Goal: Task Accomplishment & Management: Use online tool/utility

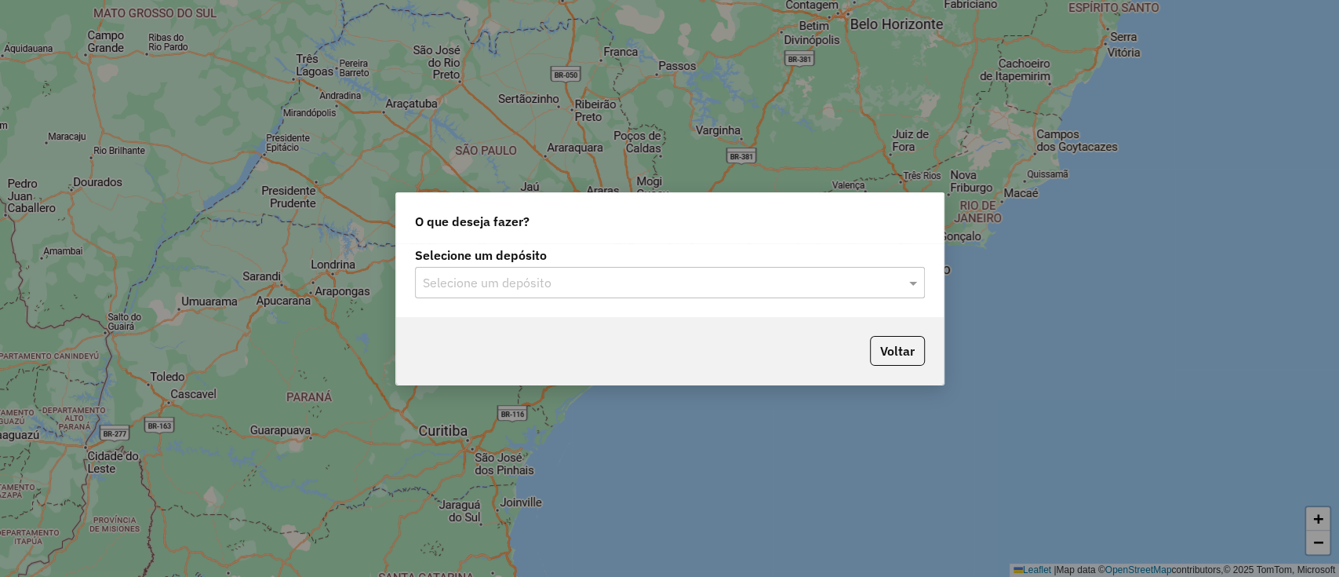
click at [785, 285] on input "text" at bounding box center [654, 283] width 463 height 19
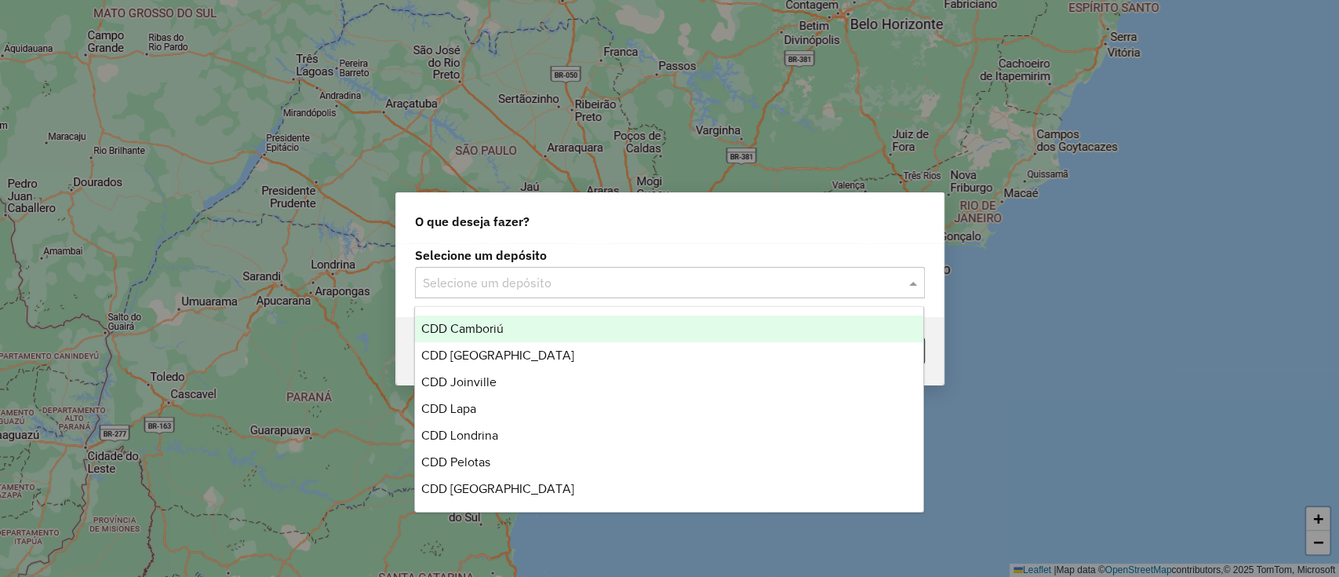
scroll to position [184, 0]
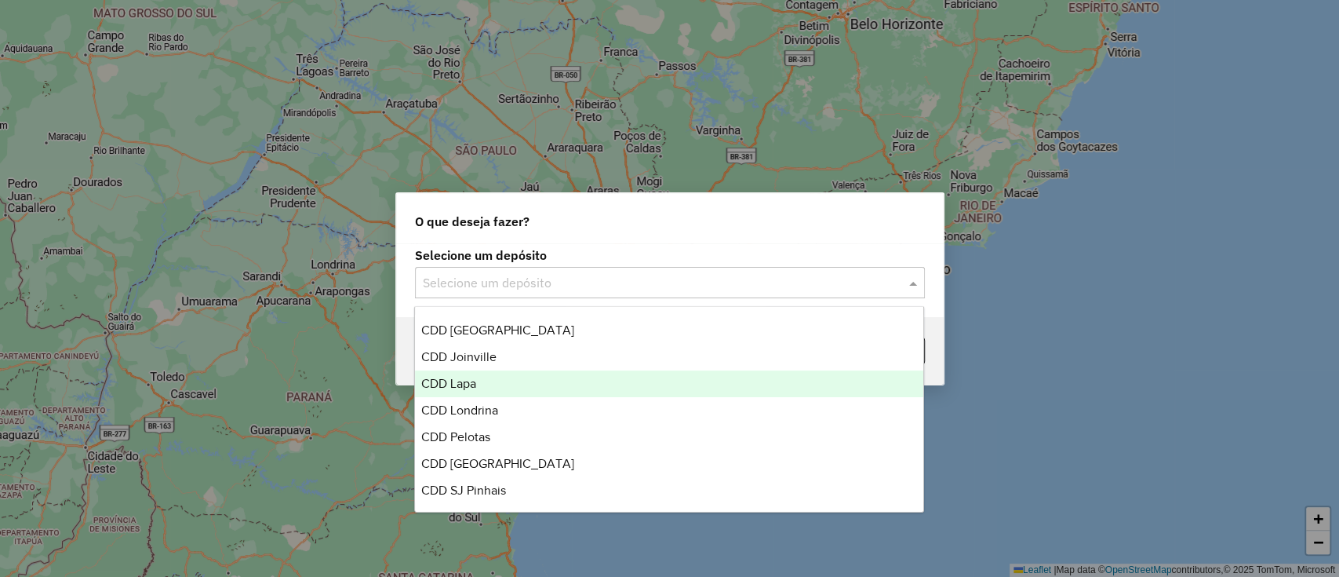
click at [468, 386] on span "CDD Lapa" at bounding box center [448, 383] width 55 height 13
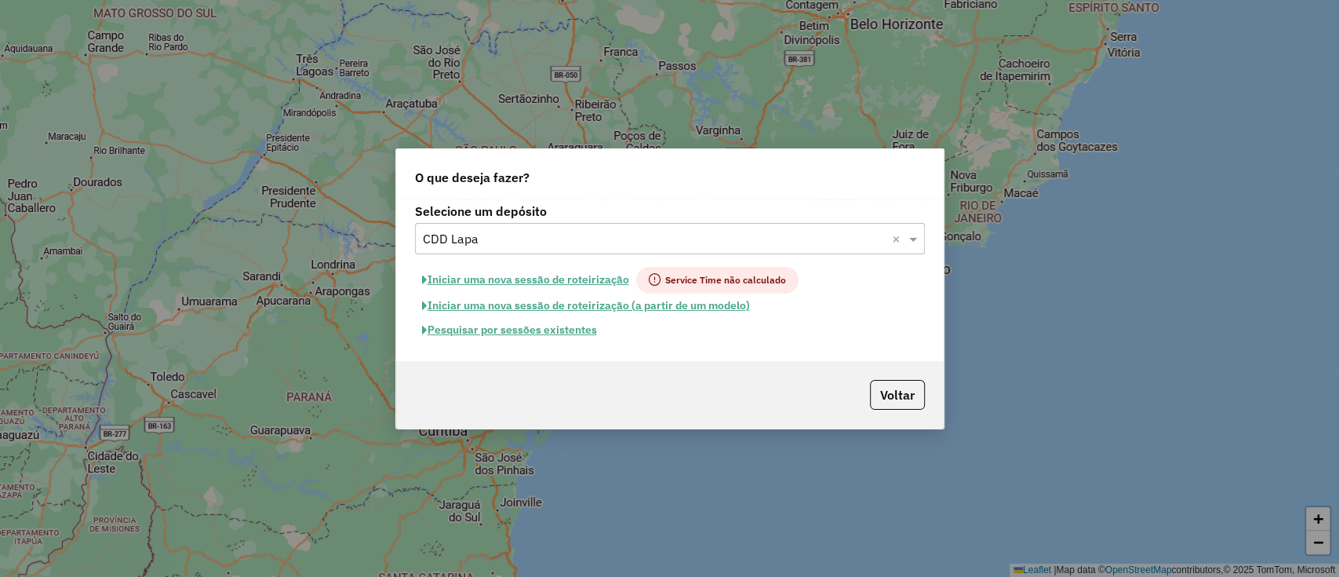
click at [566, 331] on button "Pesquisar por sessões existentes" at bounding box center [509, 330] width 189 height 24
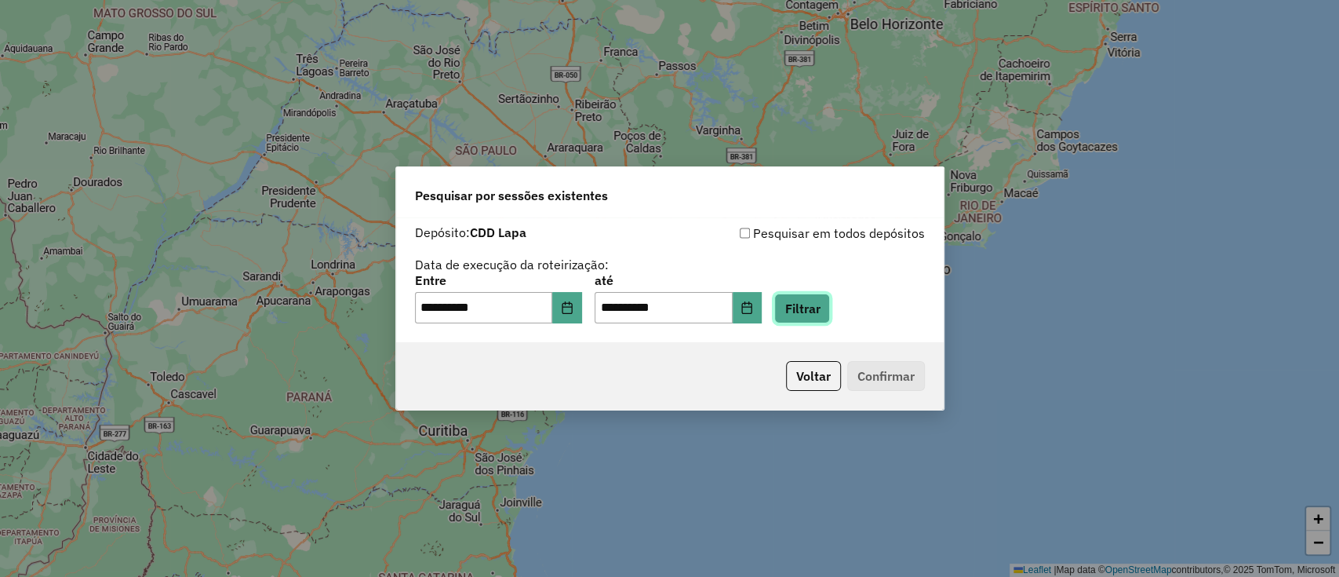
click at [824, 306] on button "Filtrar" at bounding box center [802, 308] width 56 height 30
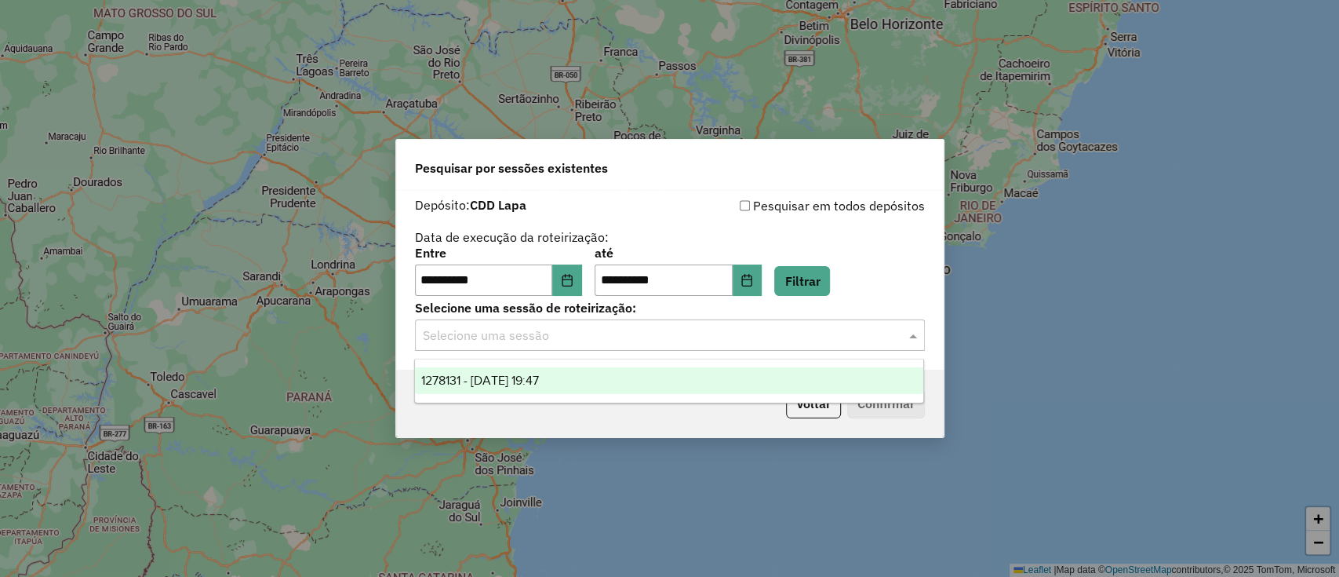
click at [494, 344] on div "Selecione uma sessão" at bounding box center [670, 334] width 510 height 31
click at [512, 375] on span "1278131 - [DATE] 19:47" at bounding box center [480, 379] width 118 height 13
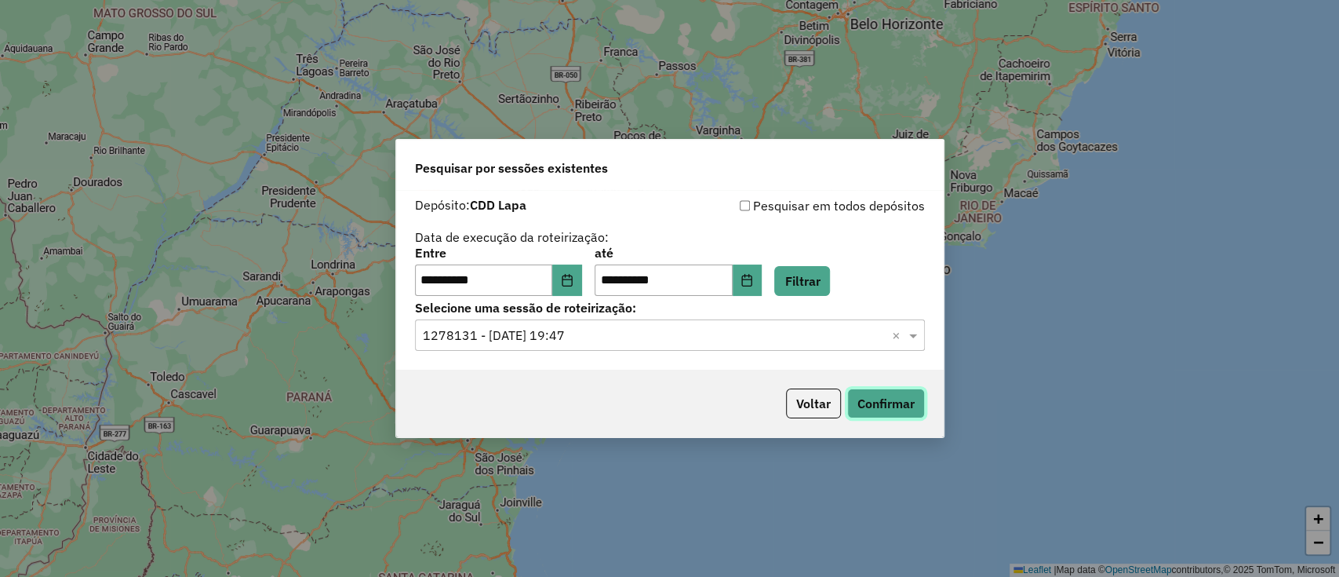
click at [879, 392] on button "Confirmar" at bounding box center [886, 403] width 78 height 30
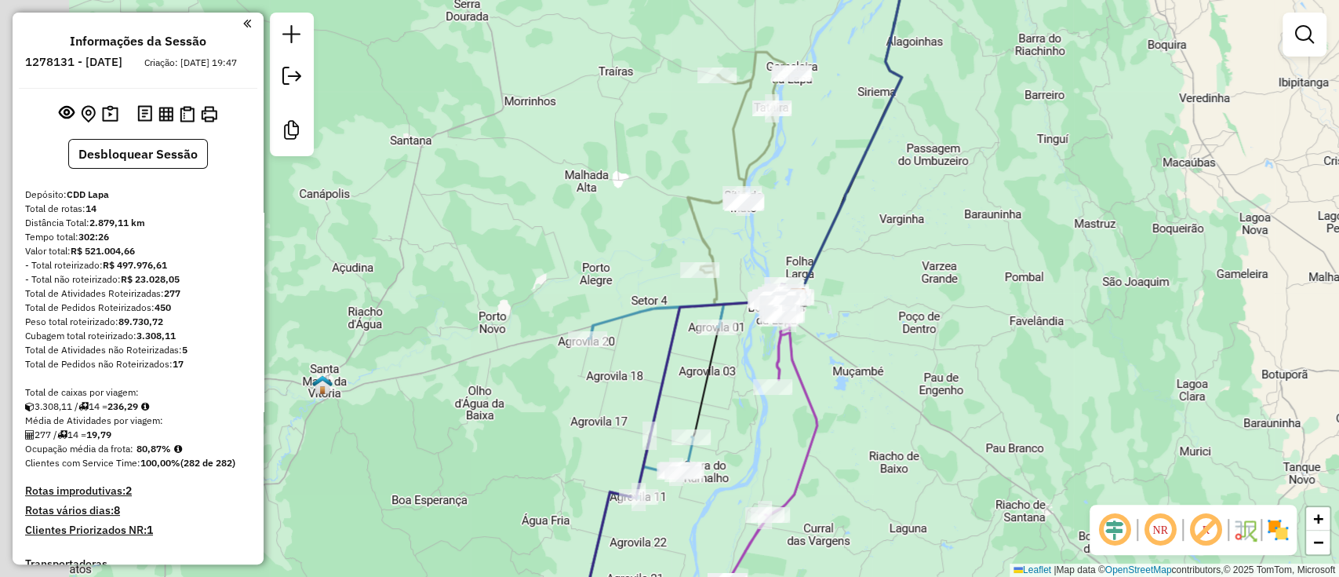
click at [914, 356] on div "Janela de atendimento Grade de atendimento Capacidade Transportadoras Veículos …" at bounding box center [669, 288] width 1339 height 577
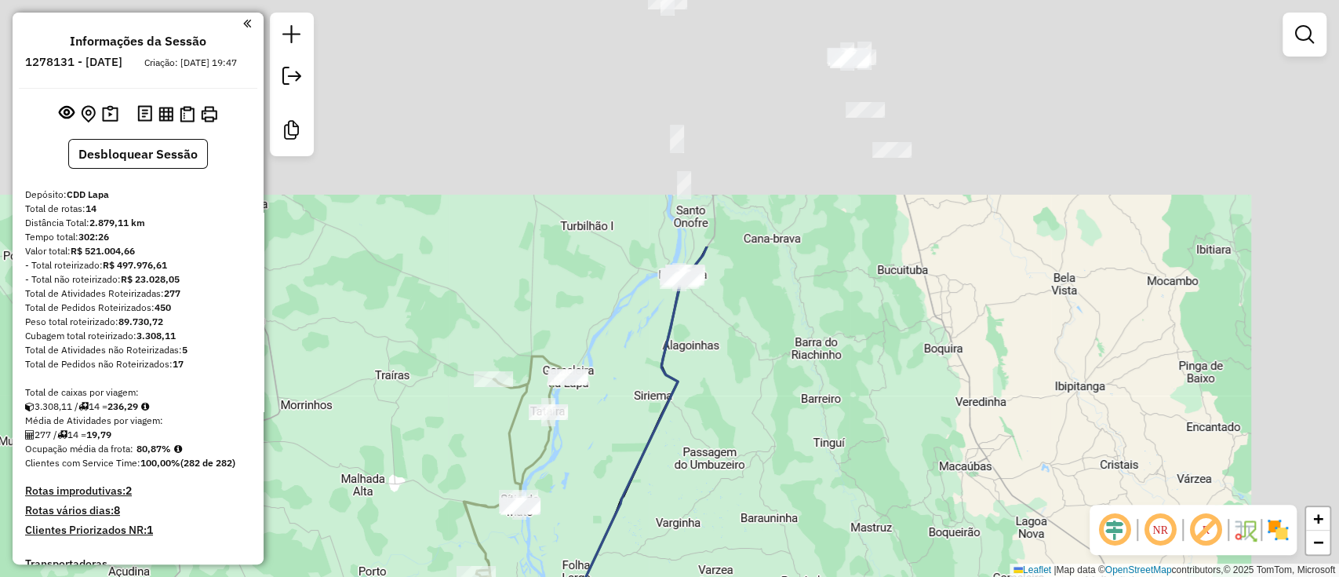
drag, startPoint x: 945, startPoint y: 221, endPoint x: 719, endPoint y: 566, distance: 411.9
click at [703, 576] on html "Aguarde... Pop-up bloqueado! Seu navegador bloqueou automáticamente a abertura …" at bounding box center [669, 288] width 1339 height 577
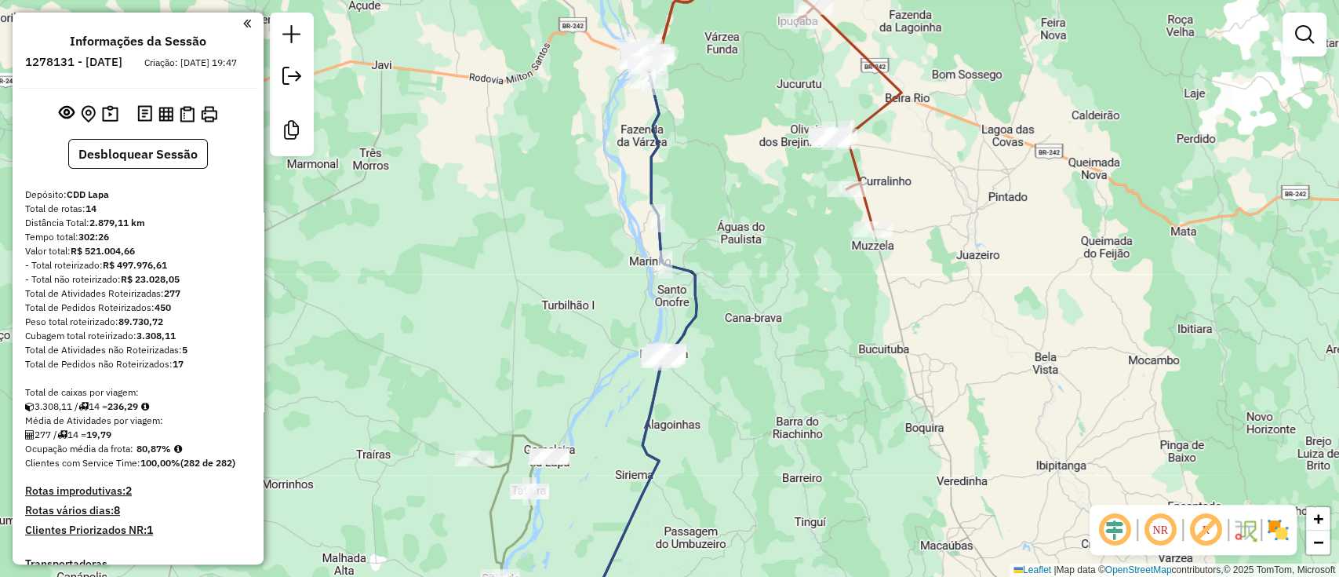
click at [1110, 532] on em at bounding box center [1115, 530] width 38 height 38
click at [1208, 529] on em at bounding box center [1206, 530] width 38 height 38
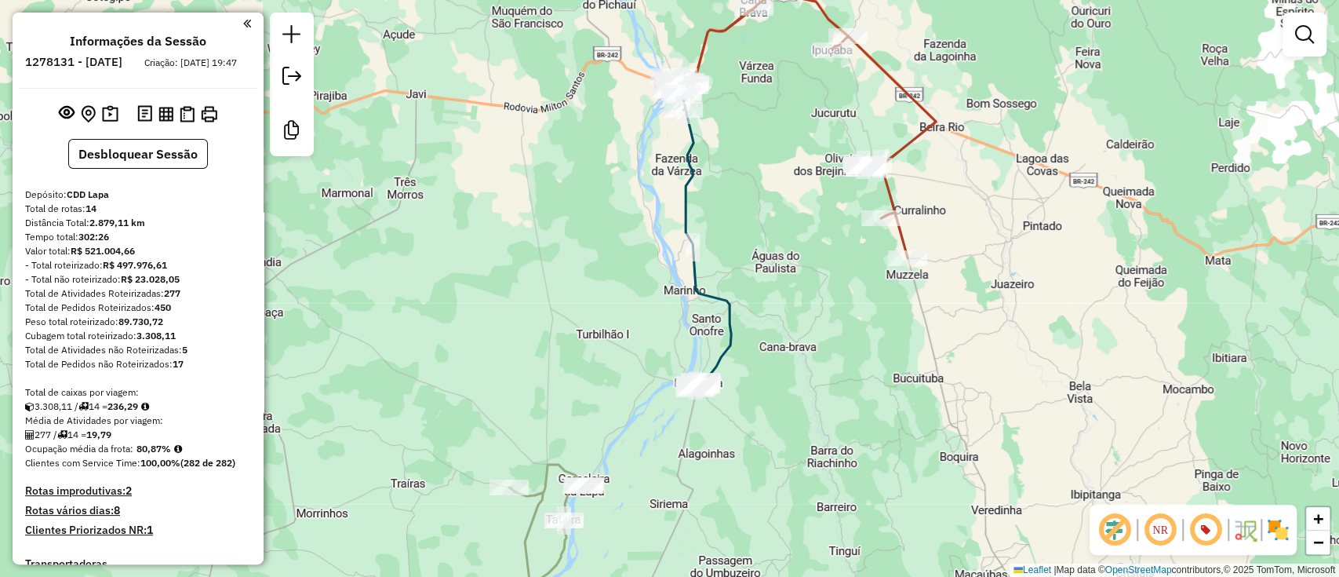
drag, startPoint x: 716, startPoint y: 191, endPoint x: 757, endPoint y: 226, distance: 54.0
click at [757, 226] on div "Janela de atendimento Grade de atendimento Capacidade Transportadoras Veículos …" at bounding box center [669, 288] width 1339 height 577
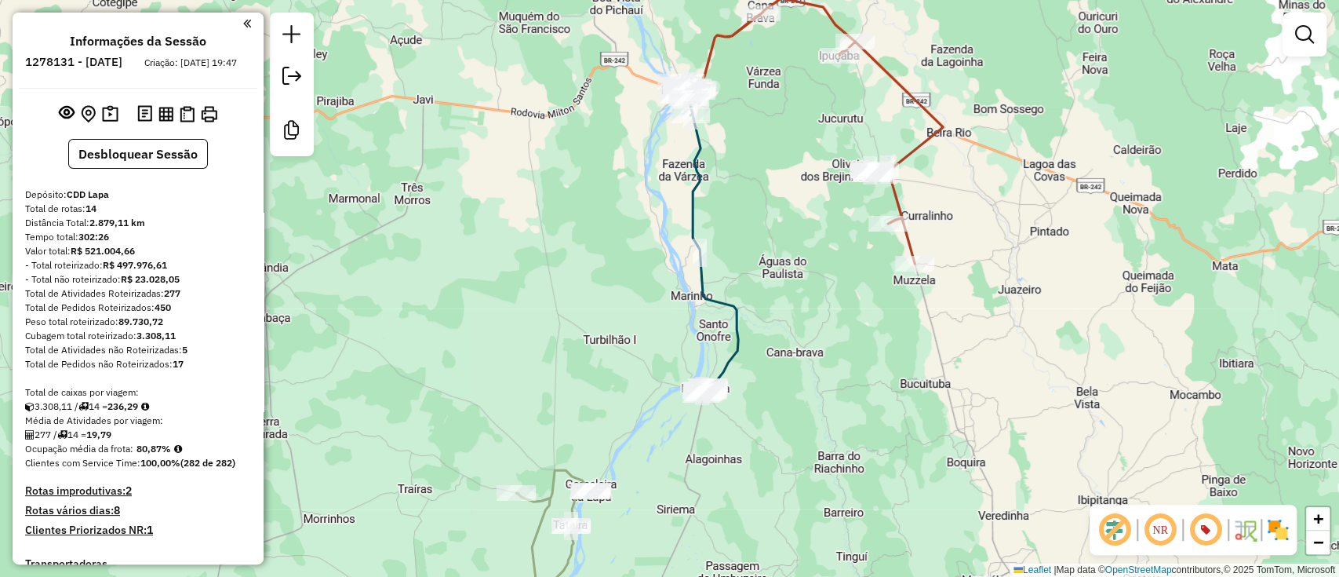
click at [700, 188] on icon at bounding box center [710, 241] width 55 height 307
select select "**********"
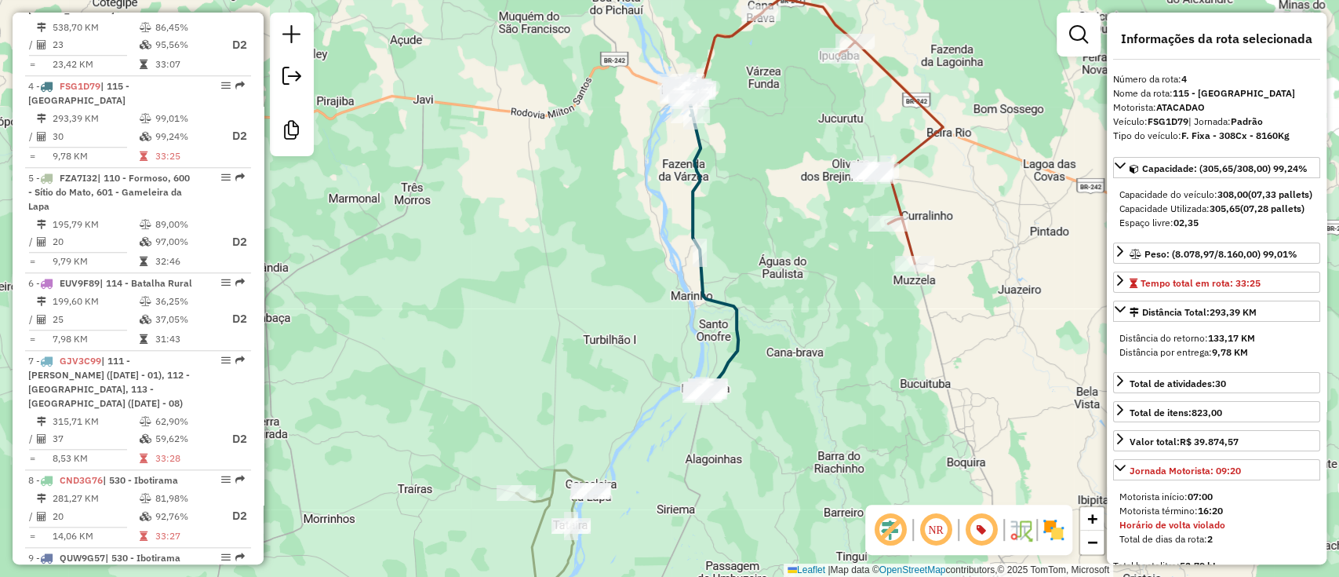
scroll to position [951, 0]
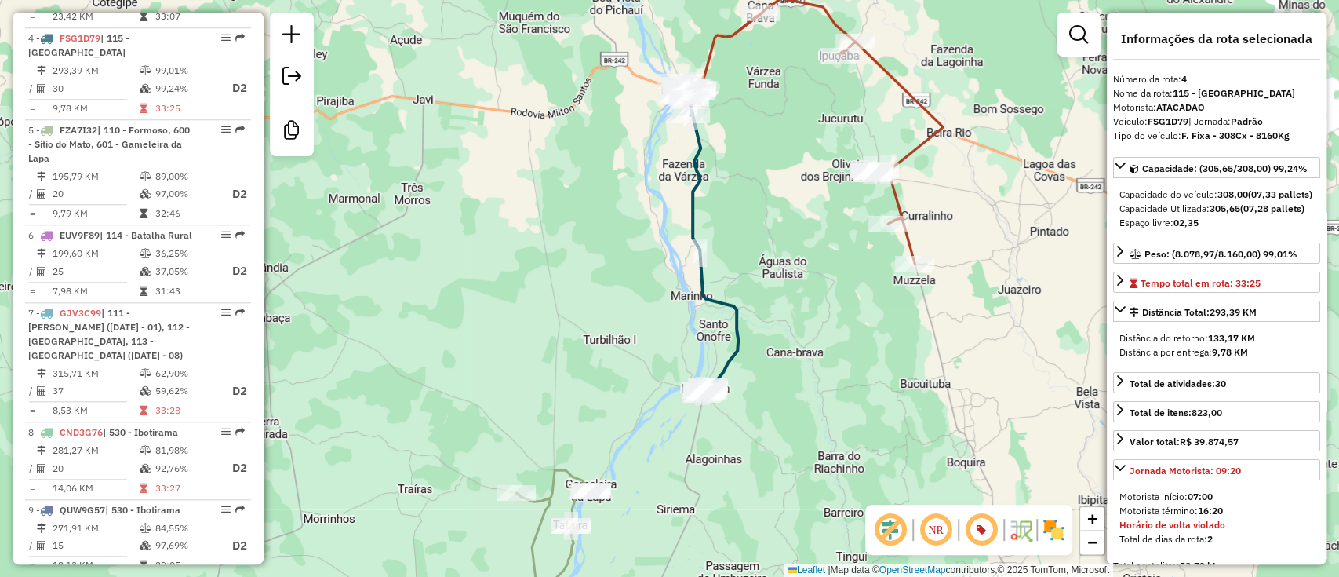
click at [758, 142] on div "Rota 3 - Placa FCA1B34 23607248 - BAR DA FATIMA Janela de atendimento Grade de …" at bounding box center [669, 288] width 1339 height 577
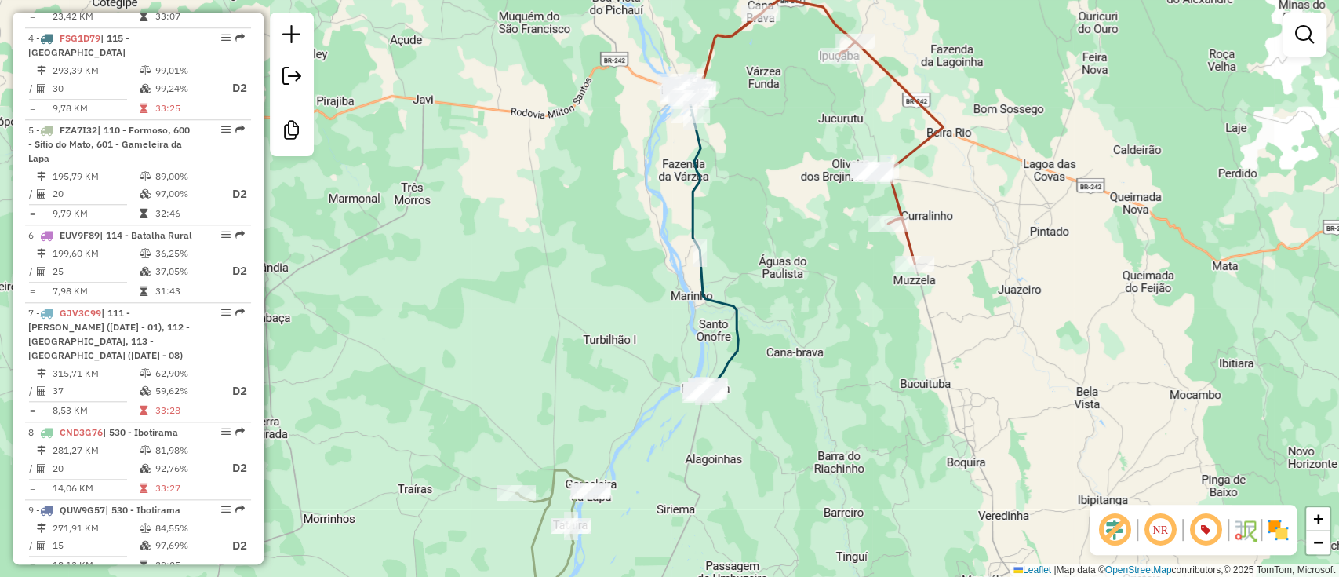
click at [690, 156] on icon at bounding box center [710, 241] width 55 height 307
select select "**********"
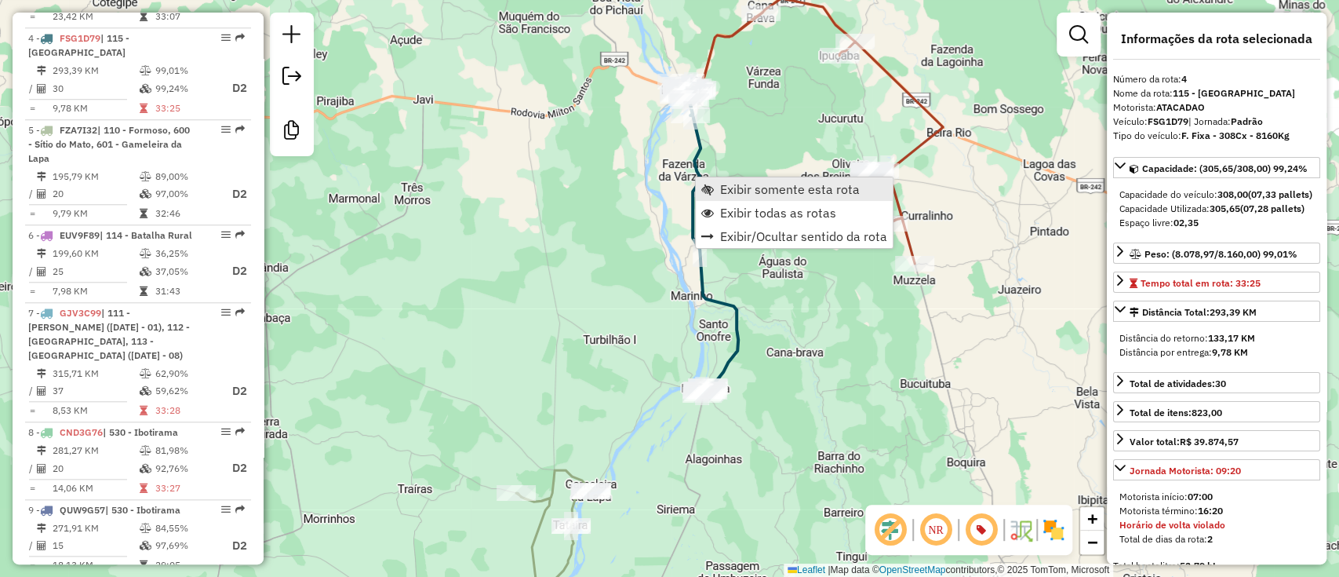
click at [759, 195] on span "Exibir somente esta rota" at bounding box center [790, 189] width 140 height 13
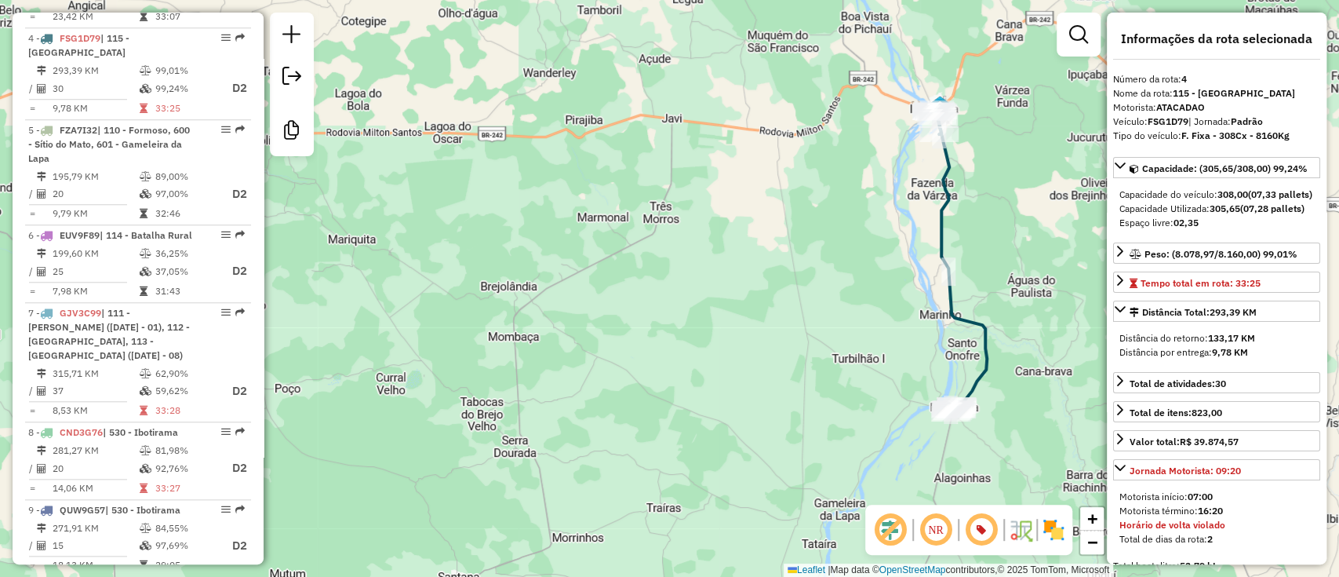
drag, startPoint x: 837, startPoint y: 281, endPoint x: 1112, endPoint y: 253, distance: 276.0
click at [1112, 253] on hb-router-mapa "Informações da Sessão 1278131 - 18/09/2025 Criação: 17/09/2025 19:47 Desbloquea…" at bounding box center [669, 288] width 1339 height 577
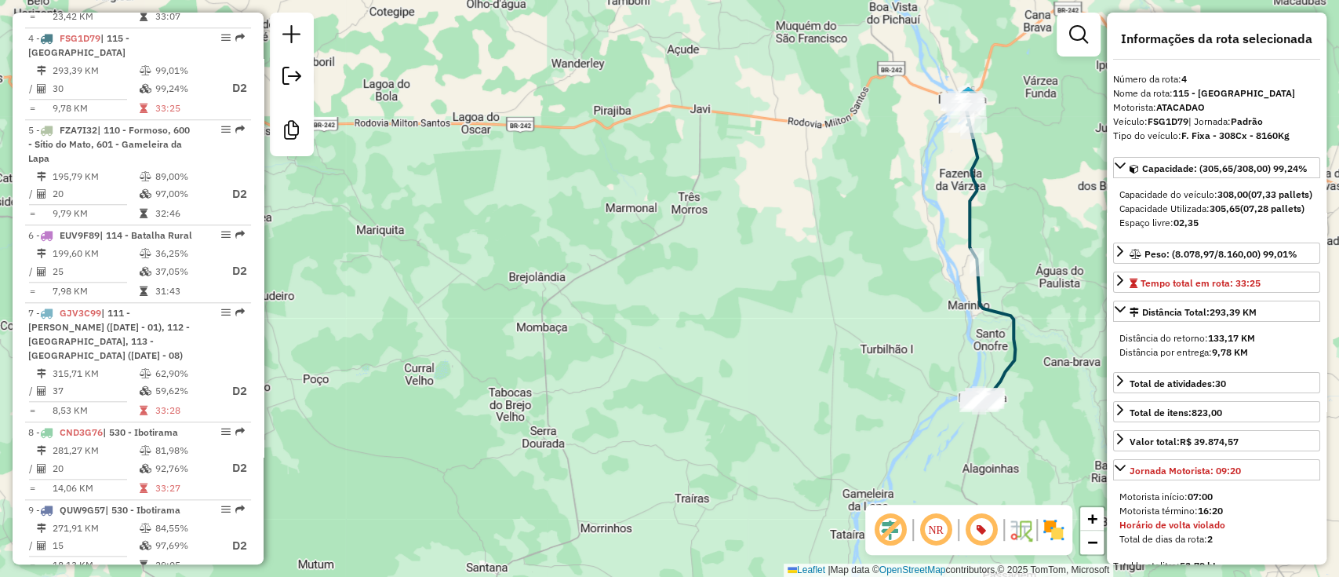
drag, startPoint x: 1040, startPoint y: 156, endPoint x: 1069, endPoint y: 147, distance: 29.8
click at [1069, 147] on div "Janela de atendimento Grade de atendimento Capacidade Transportadoras Veículos …" at bounding box center [669, 288] width 1339 height 577
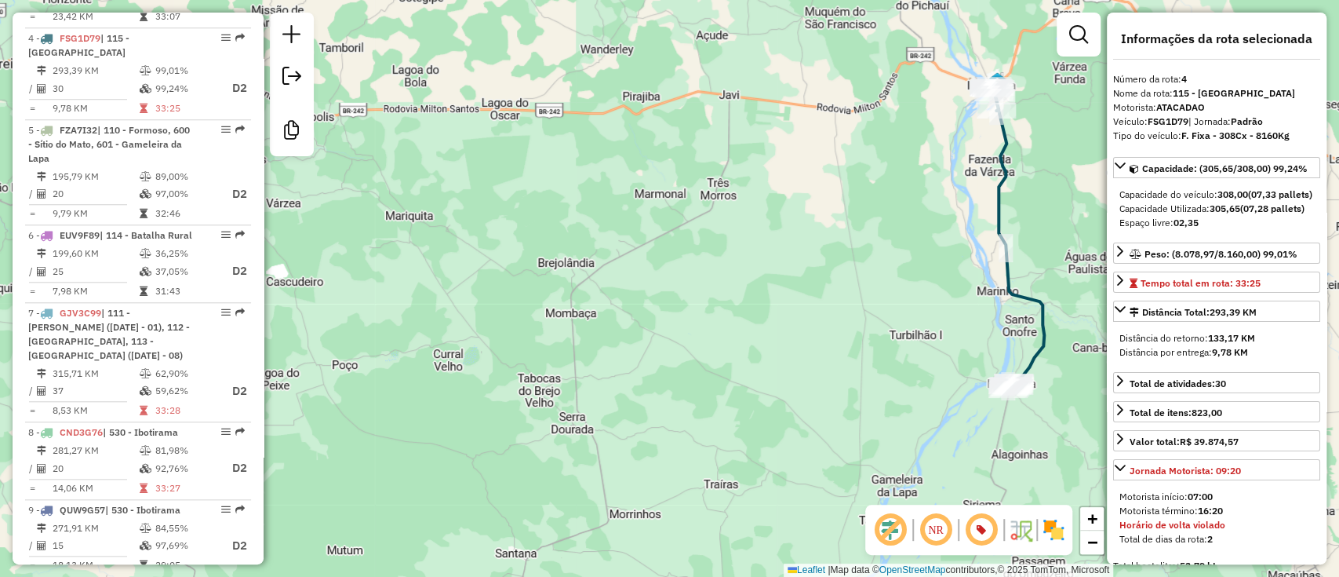
drag, startPoint x: 1029, startPoint y: 147, endPoint x: 1058, endPoint y: 133, distance: 32.3
click at [1058, 133] on div "Janela de atendimento Grade de atendimento Capacidade Transportadoras Veículos …" at bounding box center [669, 288] width 1339 height 577
click at [295, 25] on em at bounding box center [291, 34] width 19 height 19
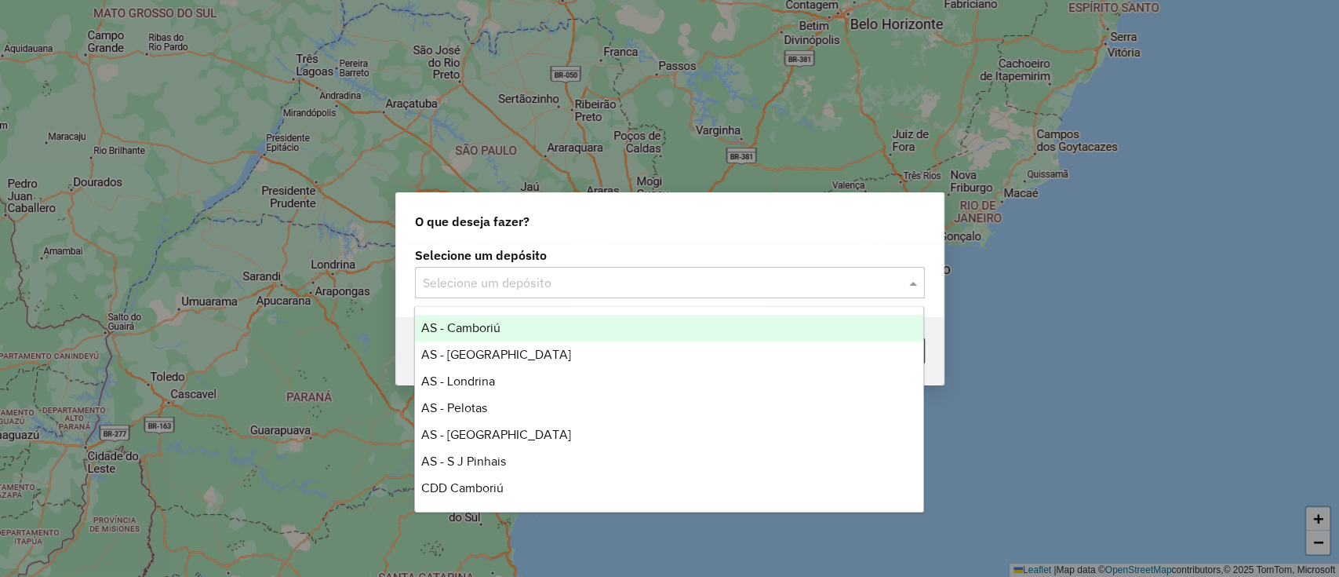
click at [625, 270] on div "Selecione um depósito" at bounding box center [670, 282] width 510 height 31
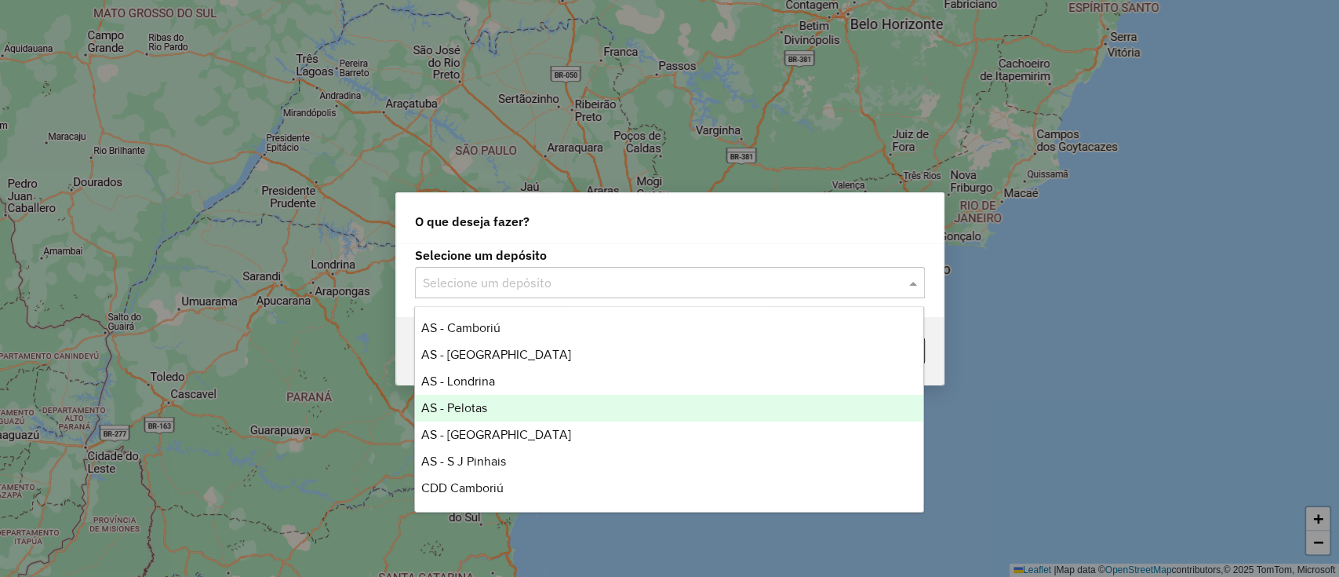
scroll to position [184, 0]
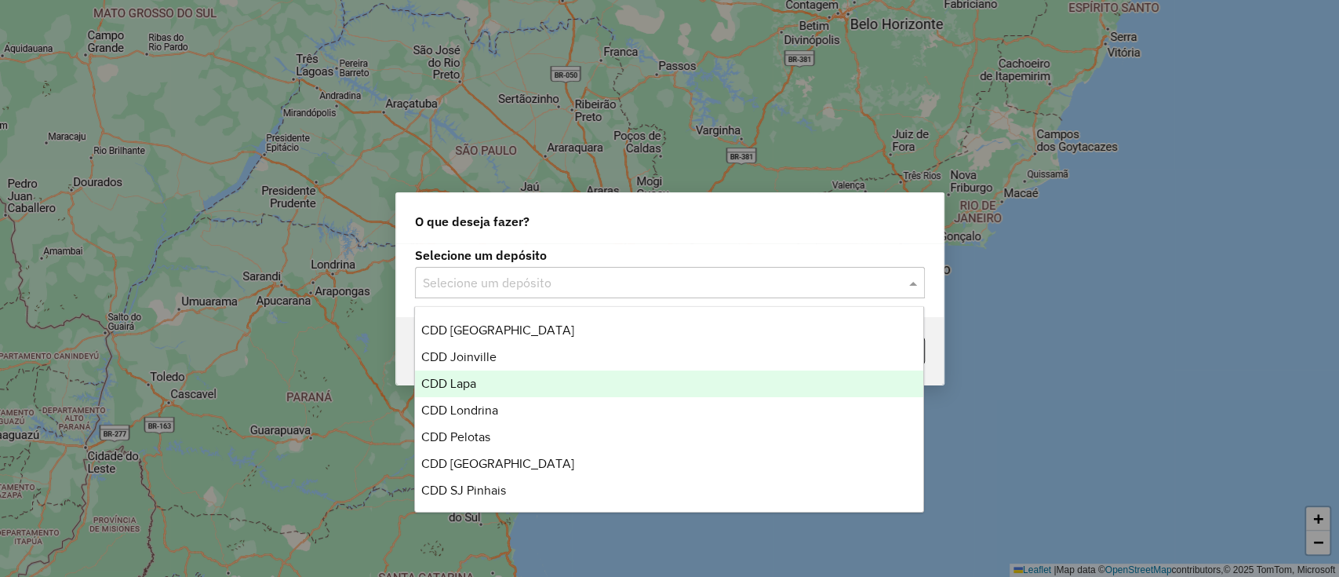
click at [471, 381] on span "CDD Lapa" at bounding box center [448, 383] width 55 height 13
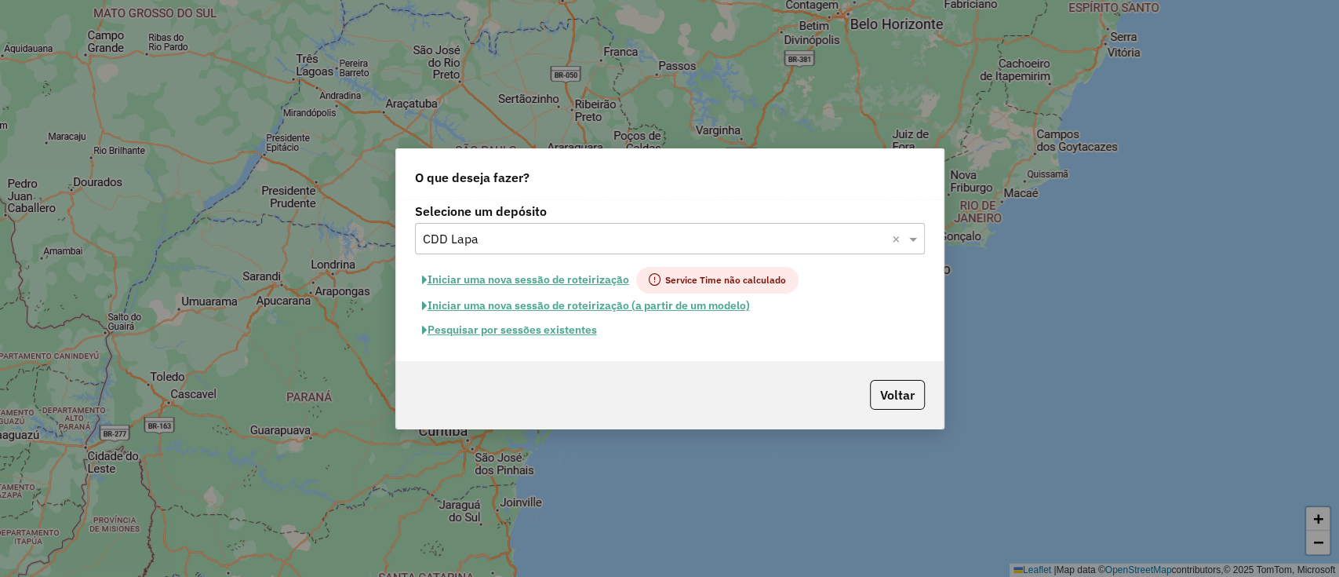
click at [496, 329] on button "Pesquisar por sessões existentes" at bounding box center [509, 330] width 189 height 24
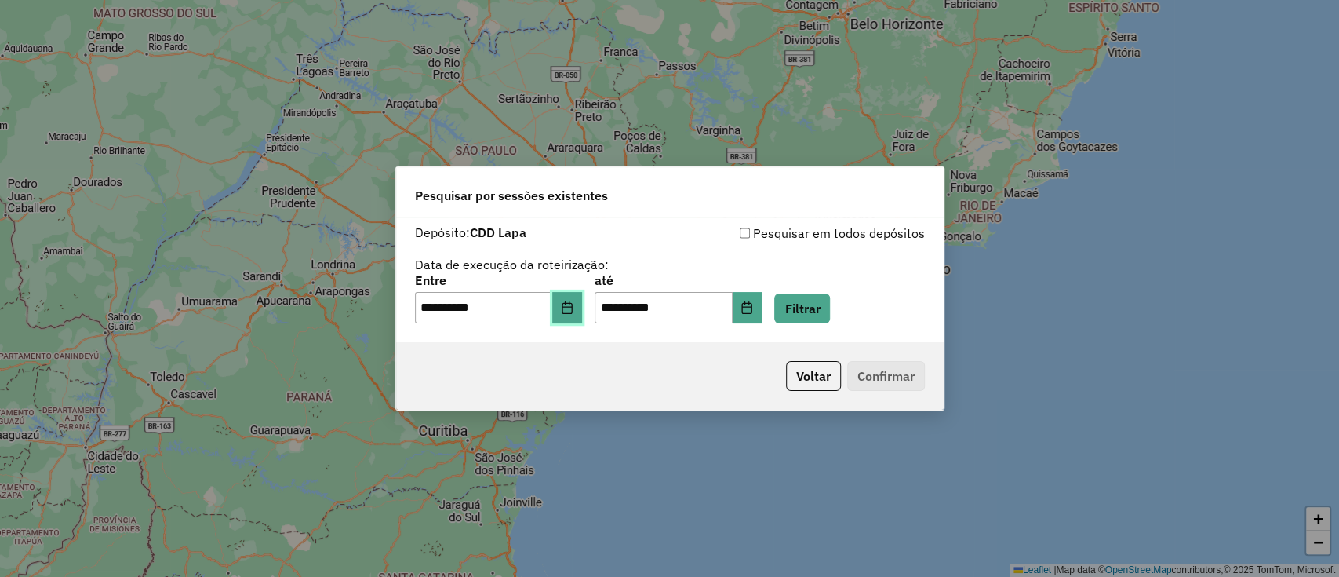
click at [572, 313] on icon "Choose Date" at bounding box center [567, 307] width 10 height 13
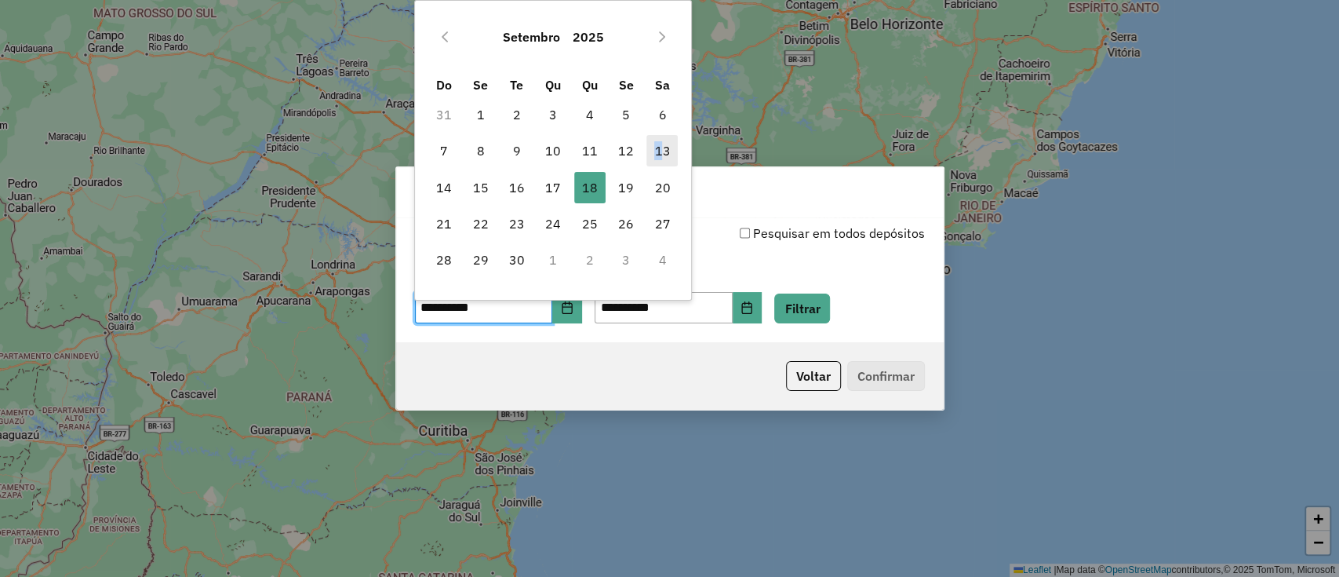
click at [659, 146] on span "13" at bounding box center [661, 150] width 31 height 31
type input "**********"
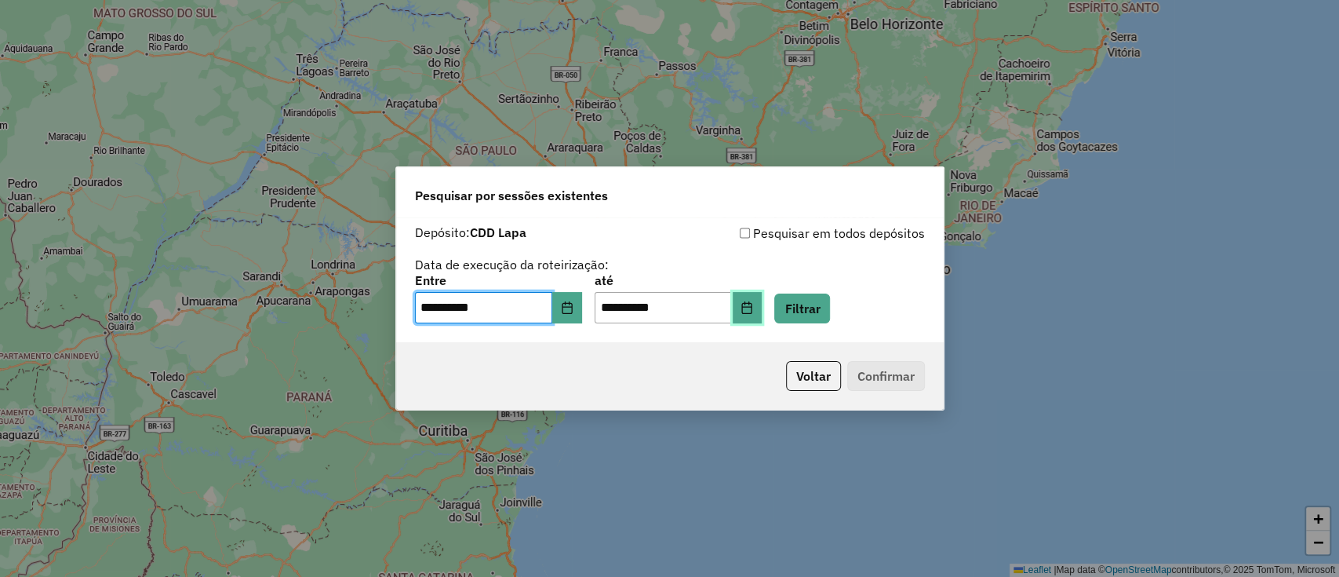
click at [753, 311] on icon "Choose Date" at bounding box center [747, 307] width 13 height 13
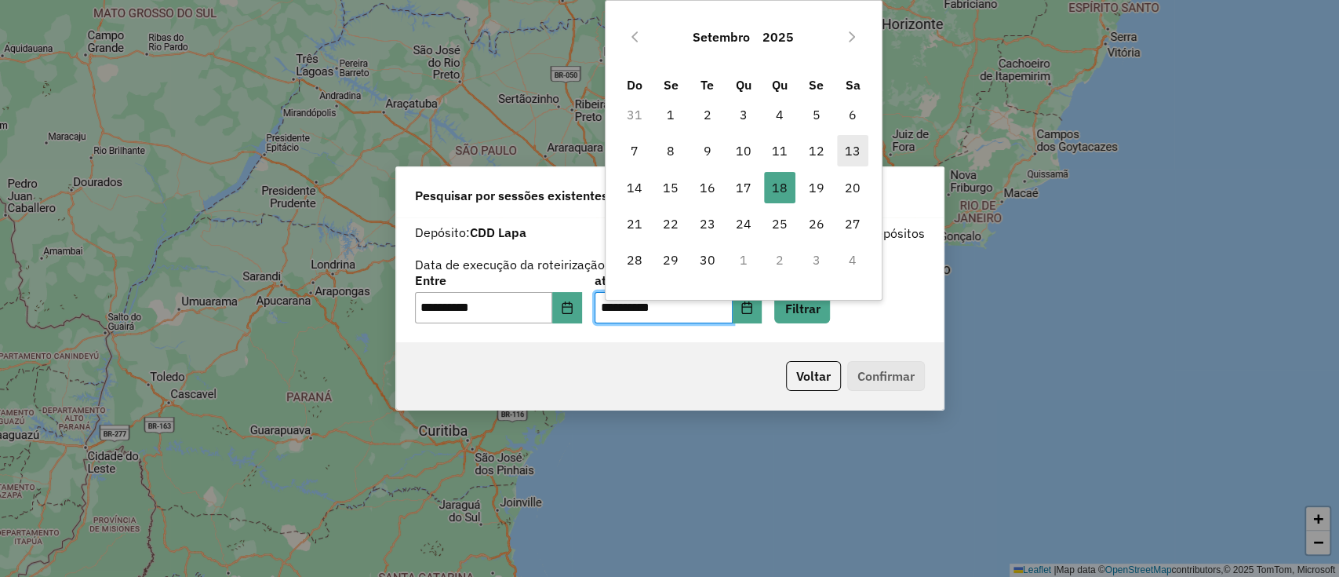
click at [856, 148] on span "13" at bounding box center [852, 150] width 31 height 31
type input "**********"
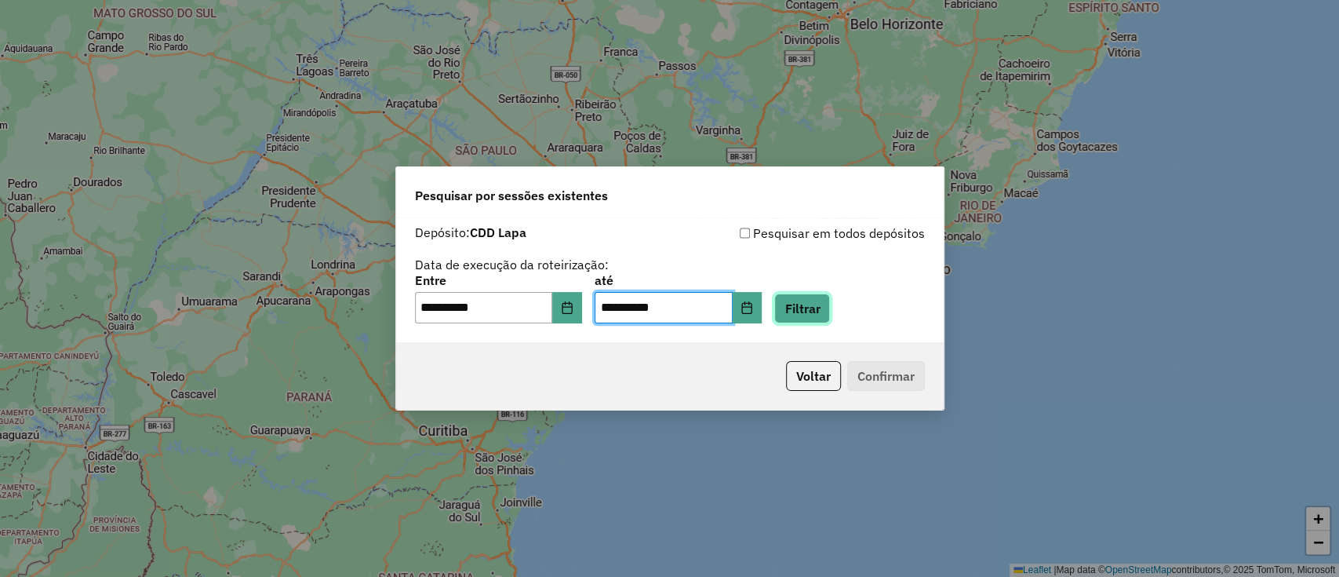
click at [818, 313] on button "Filtrar" at bounding box center [802, 308] width 56 height 30
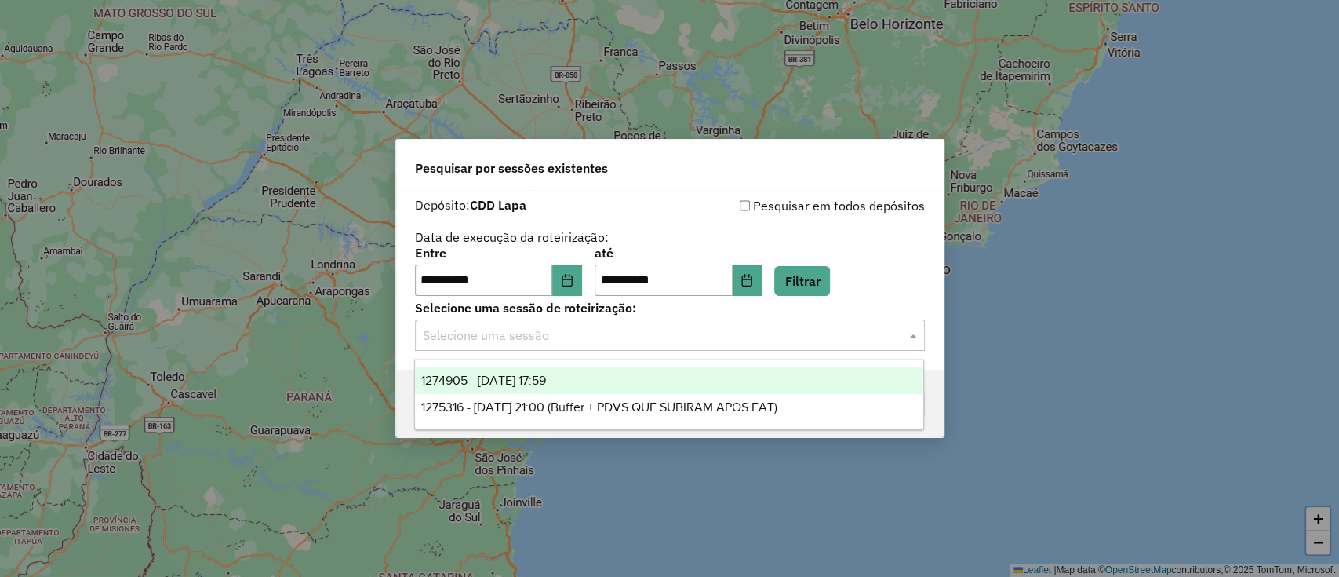
click at [520, 341] on input "text" at bounding box center [654, 335] width 463 height 19
click at [577, 372] on div "1274905 - 13/09/2025 17:59" at bounding box center [669, 380] width 508 height 27
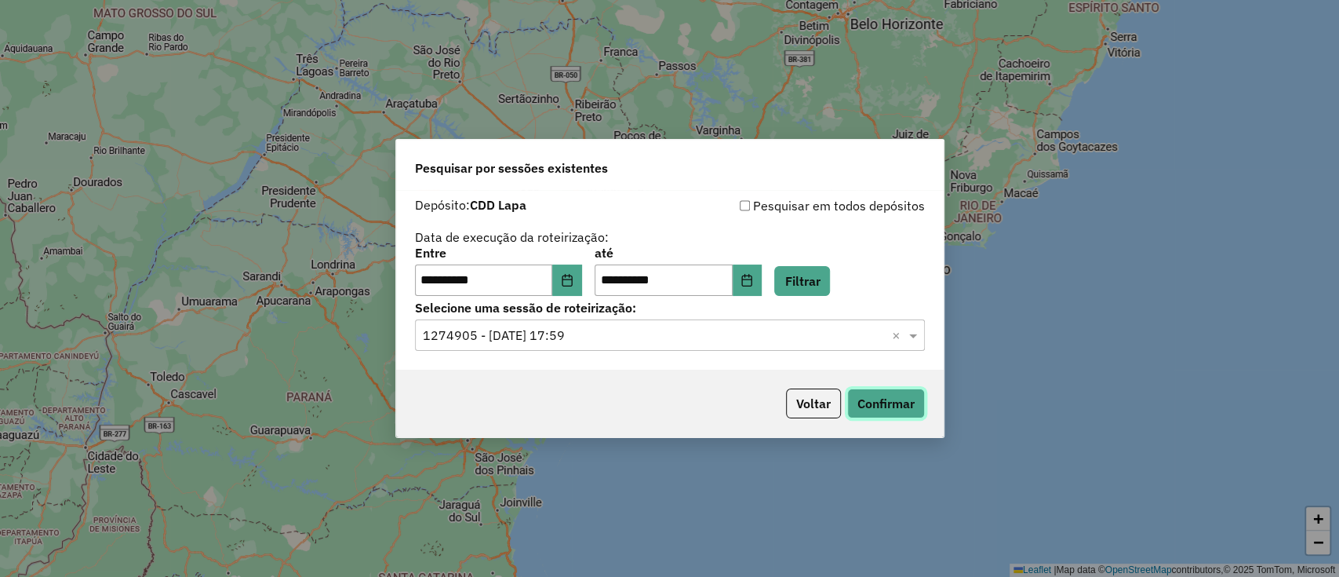
click at [867, 402] on button "Confirmar" at bounding box center [886, 403] width 78 height 30
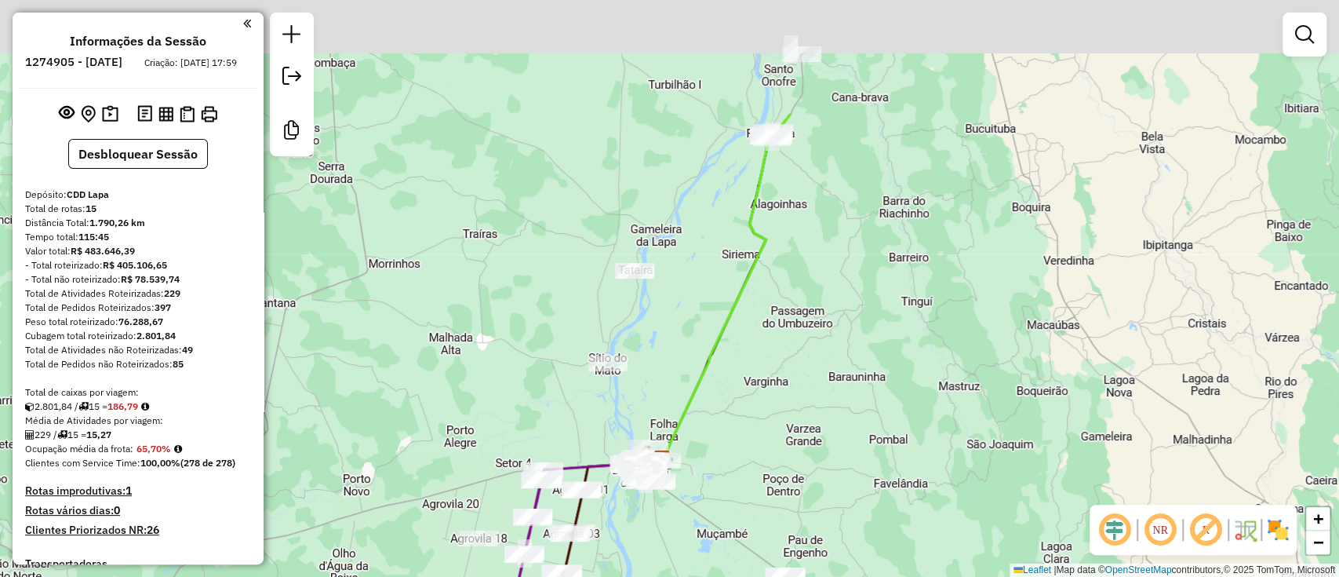
drag, startPoint x: 795, startPoint y: 354, endPoint x: 779, endPoint y: 496, distance: 142.9
click at [781, 528] on div "Janela de atendimento Grade de atendimento Capacidade Transportadoras Veículos …" at bounding box center [669, 288] width 1339 height 577
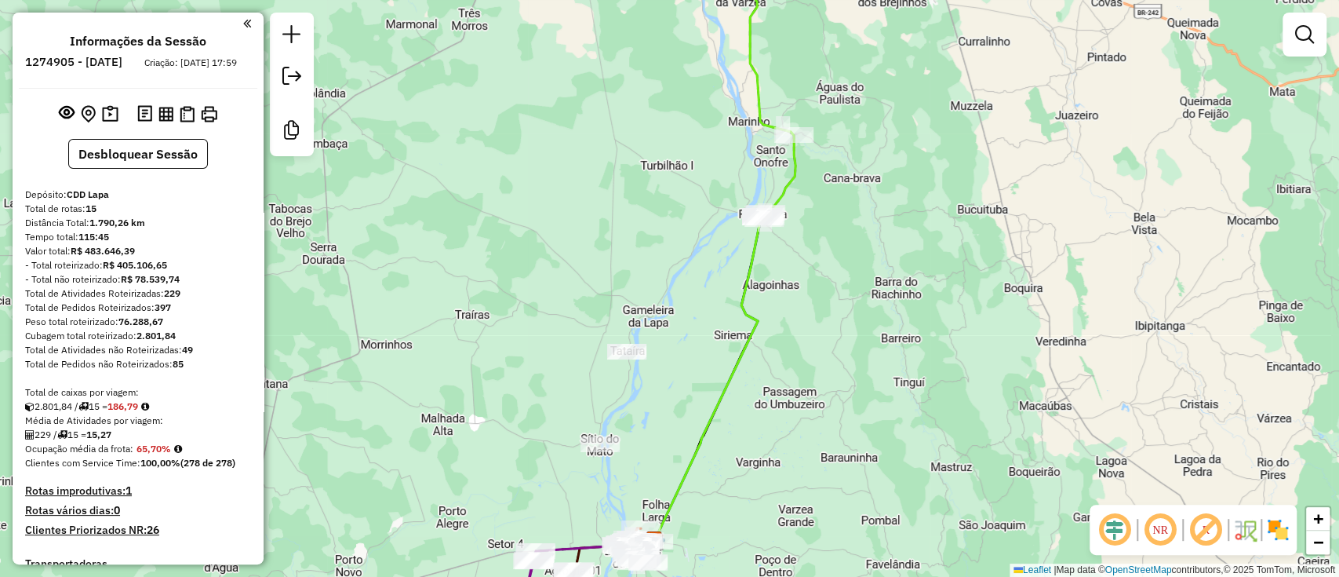
click at [755, 267] on icon at bounding box center [724, 242] width 141 height 598
select select "**********"
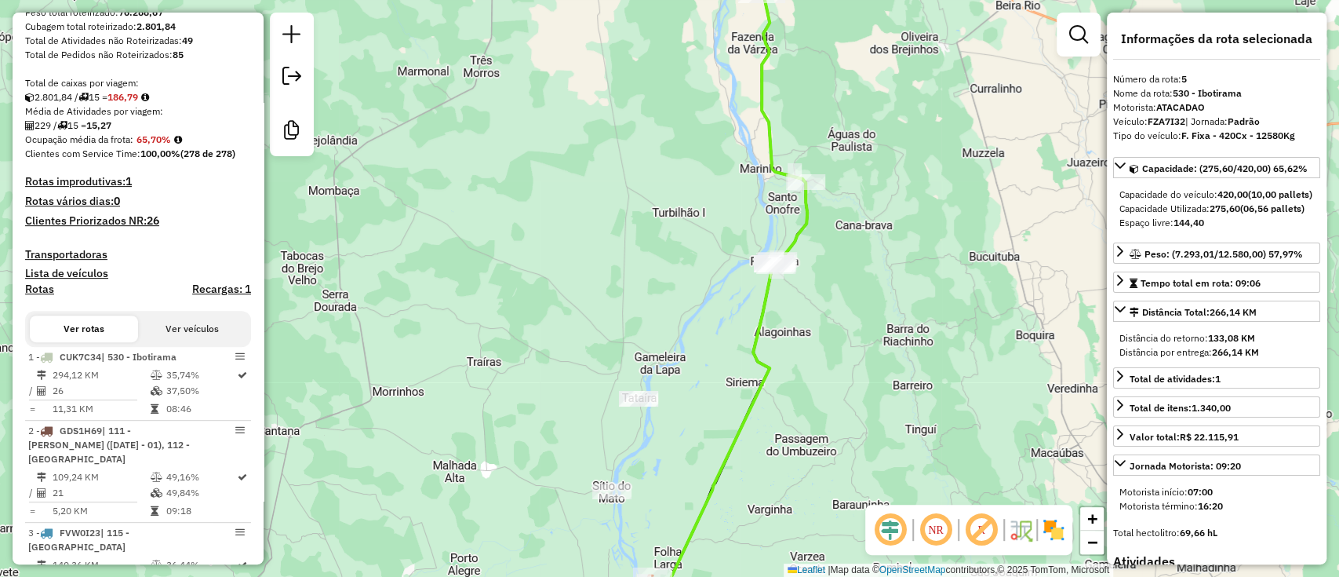
drag, startPoint x: 822, startPoint y: 311, endPoint x: 822, endPoint y: 322, distance: 11.0
click at [825, 330] on div "Janela de atendimento Grade de atendimento Capacidade Transportadoras Veículos …" at bounding box center [669, 288] width 1339 height 577
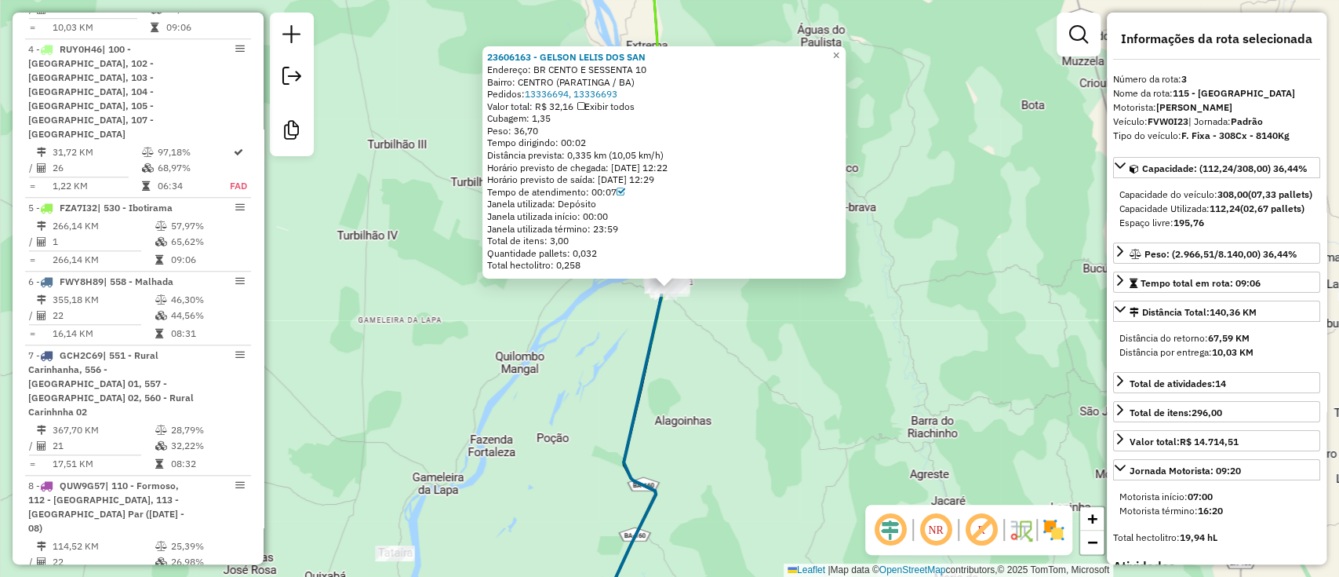
scroll to position [832, 0]
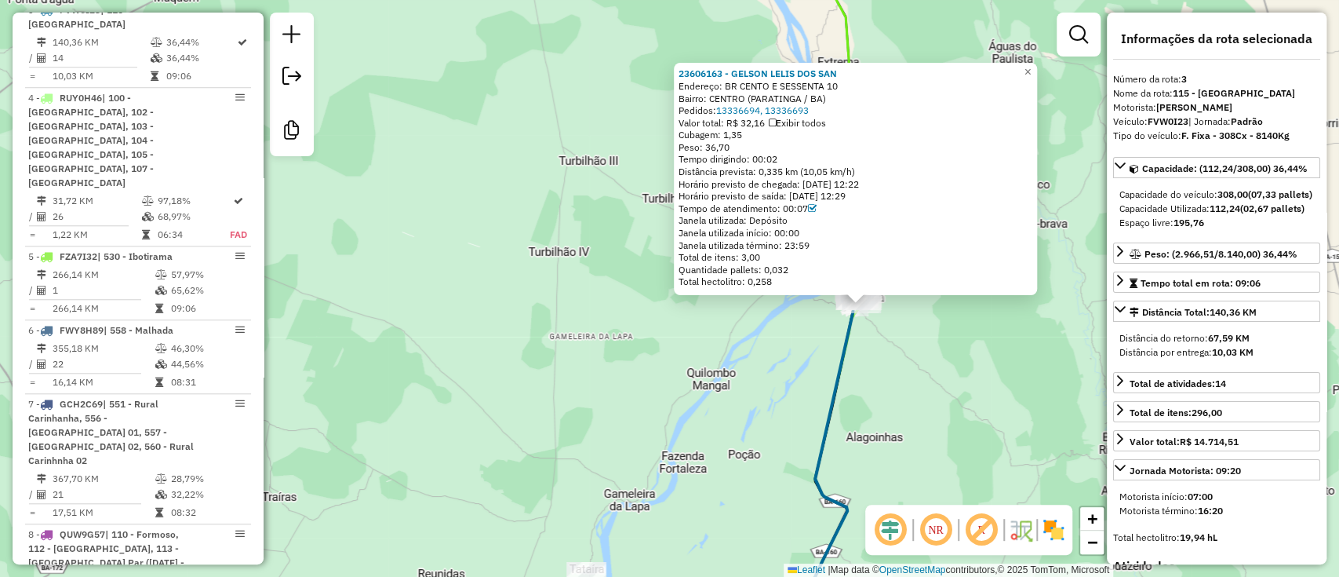
drag, startPoint x: 810, startPoint y: 406, endPoint x: 1002, endPoint y: 423, distance: 192.1
click at [1002, 423] on div "23606163 - GELSON LELIS DOS SAN Endereço: BR CENTO E SESSENTA 10 Bairro: CENTRO…" at bounding box center [669, 288] width 1339 height 577
click at [1031, 71] on span "×" at bounding box center [1027, 71] width 7 height 13
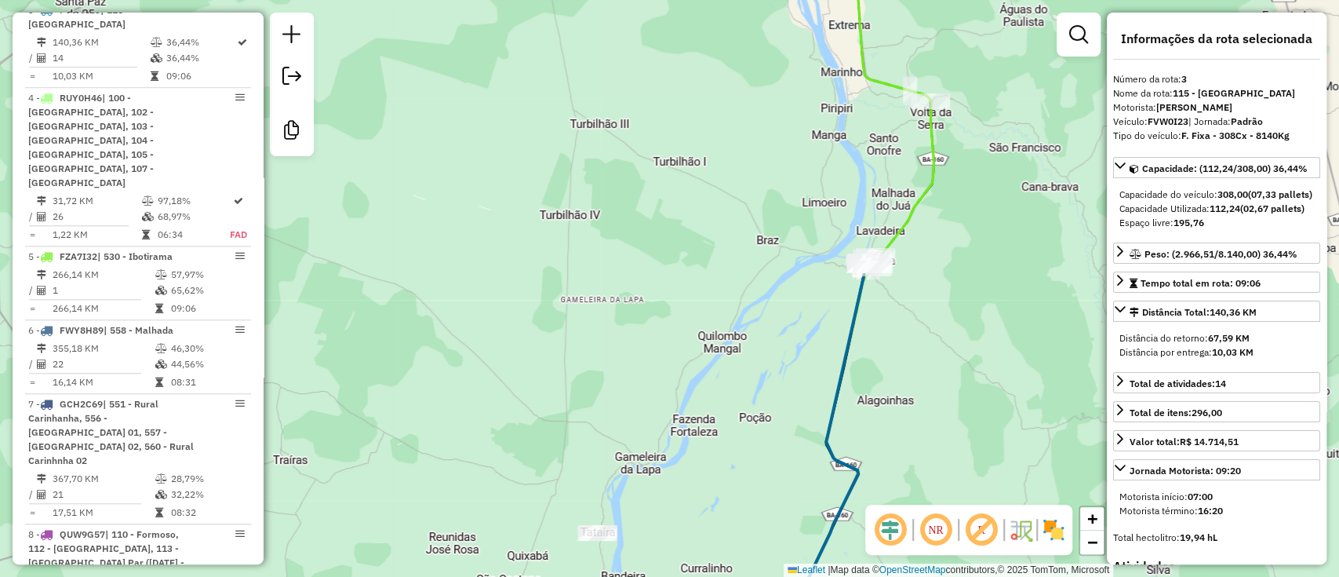
drag, startPoint x: 1014, startPoint y: 279, endPoint x: 1015, endPoint y: 204, distance: 74.6
click at [1015, 204] on div "Janela de atendimento Grade de atendimento Capacidade Transportadoras Veículos …" at bounding box center [669, 288] width 1339 height 577
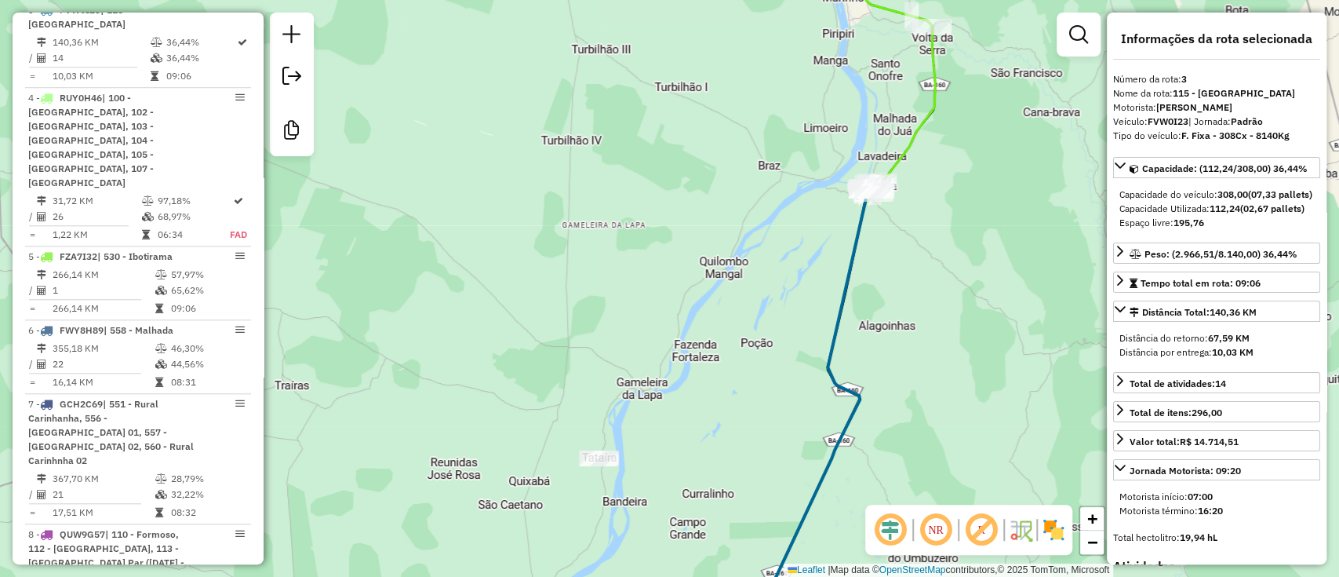
click at [893, 525] on em at bounding box center [891, 530] width 38 height 38
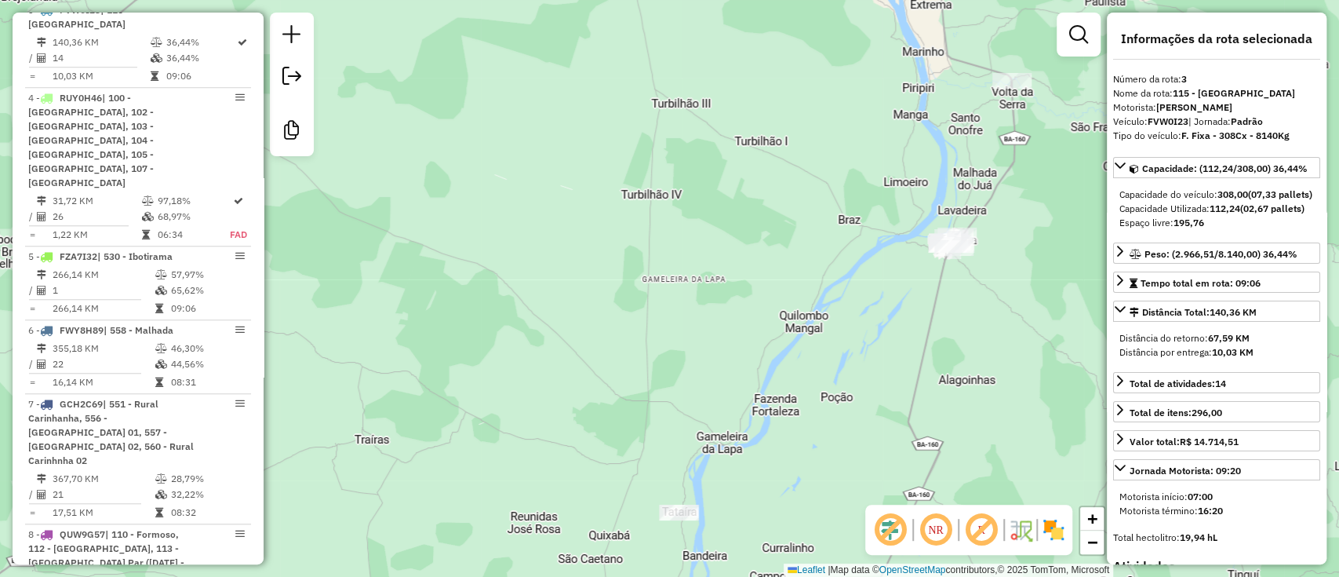
drag, startPoint x: 900, startPoint y: 344, endPoint x: 980, endPoint y: 399, distance: 96.6
click at [980, 399] on div "Janela de atendimento Grade de atendimento Capacidade Transportadoras Veículos …" at bounding box center [669, 288] width 1339 height 577
click at [983, 526] on em at bounding box center [982, 530] width 38 height 38
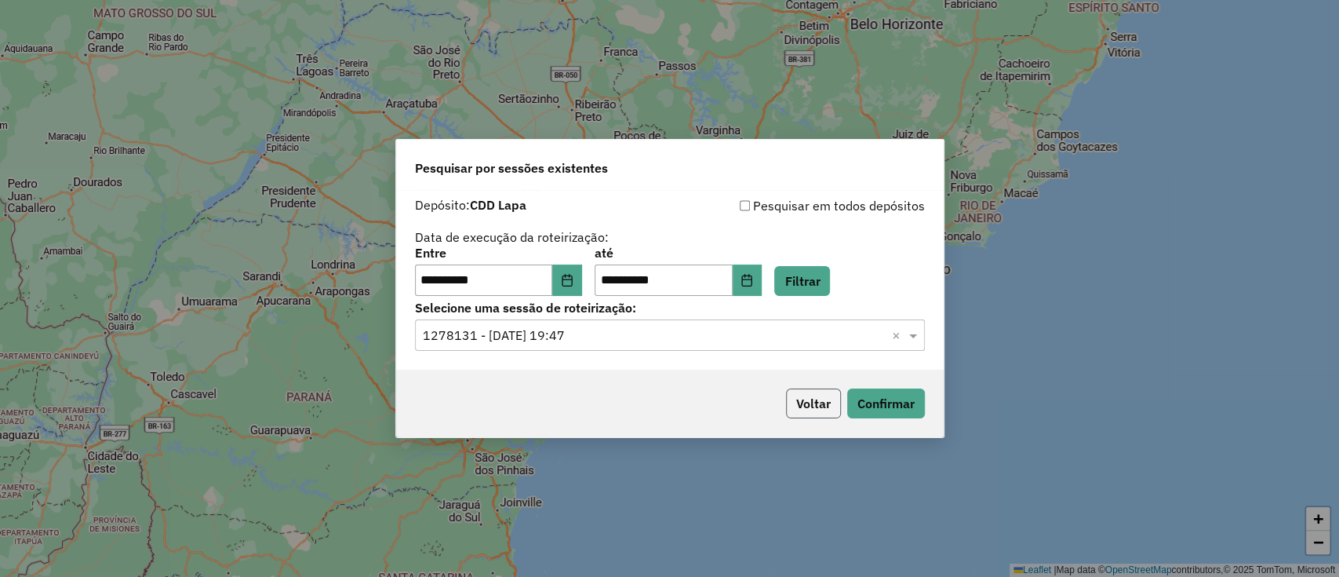
click at [823, 417] on button "Voltar" at bounding box center [813, 403] width 55 height 30
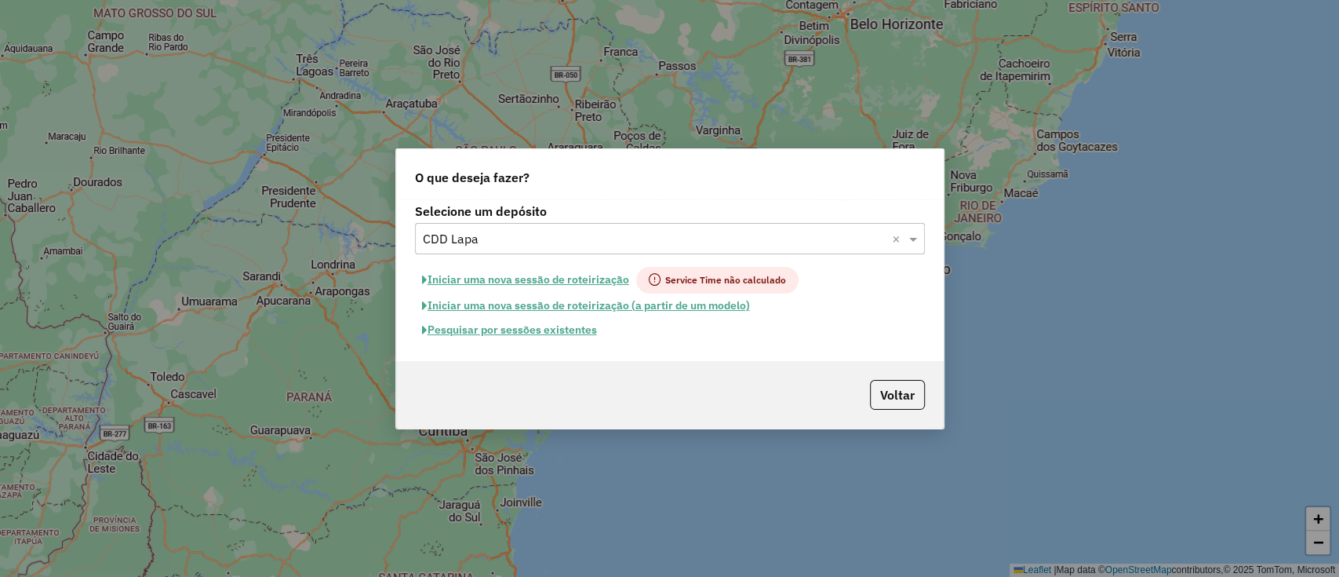
click at [807, 400] on div "Voltar" at bounding box center [670, 394] width 548 height 67
click at [510, 331] on button "Pesquisar por sessões existentes" at bounding box center [509, 330] width 189 height 24
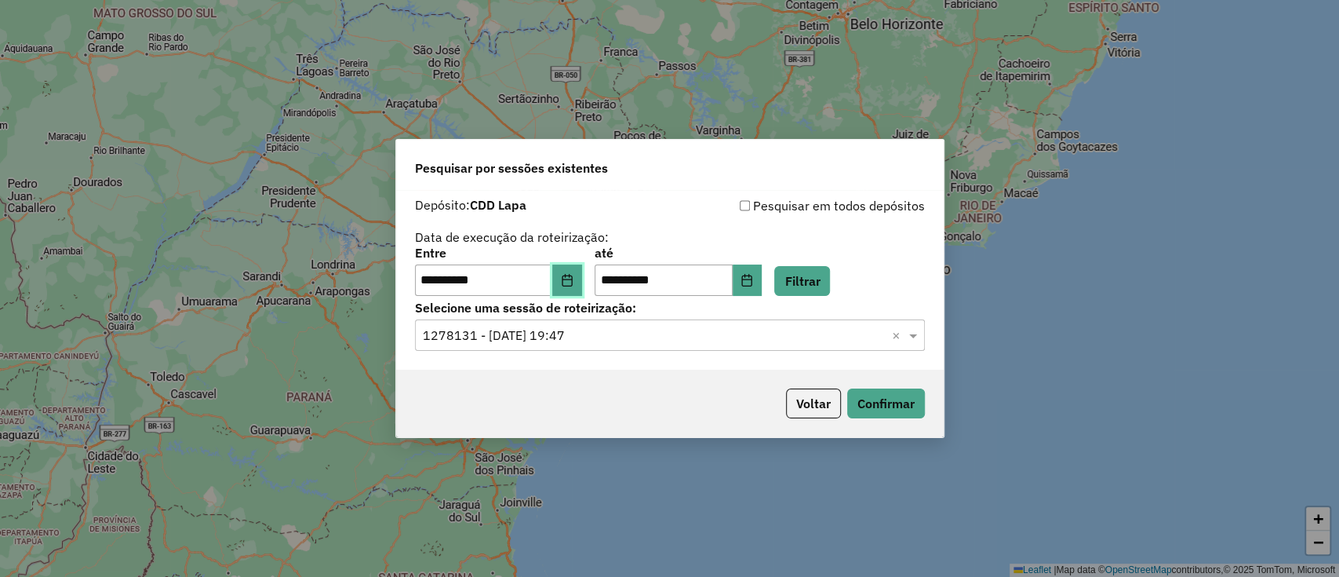
click at [582, 271] on button "Choose Date" at bounding box center [567, 279] width 30 height 31
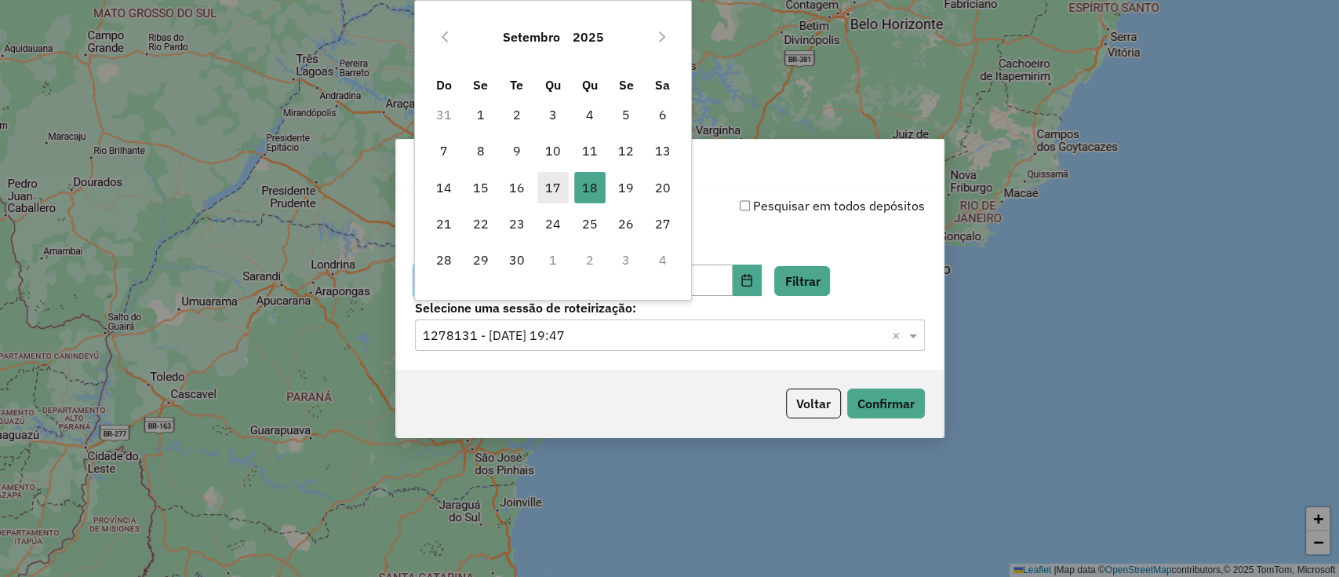
click at [544, 189] on span "17" at bounding box center [552, 187] width 31 height 31
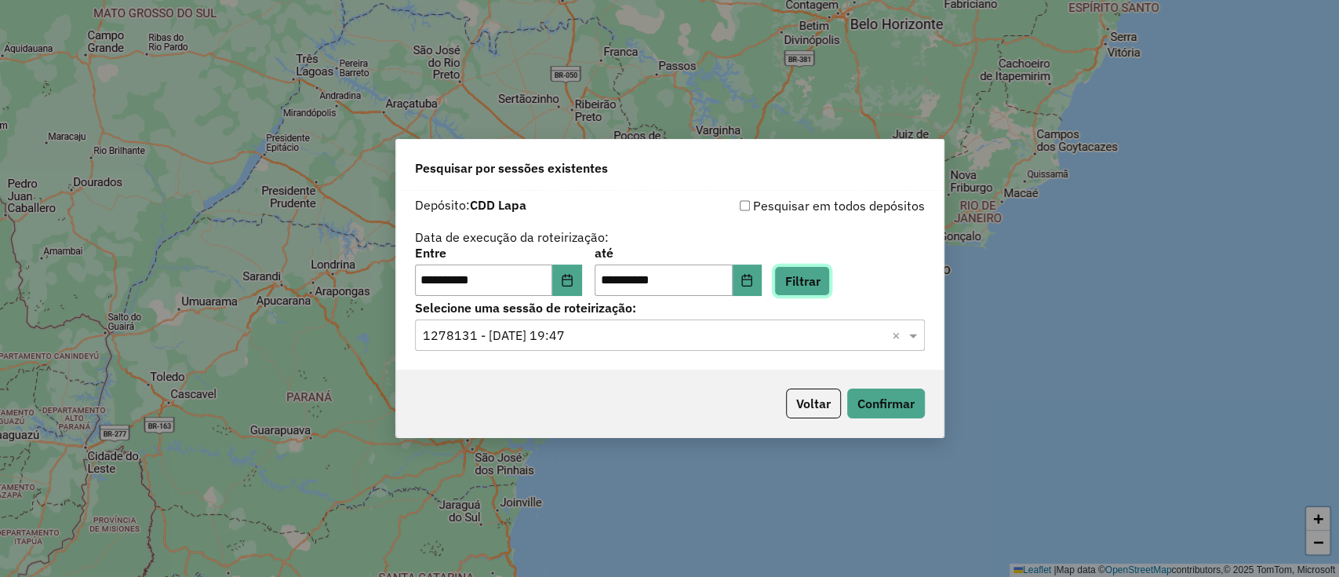
click at [830, 284] on button "Filtrar" at bounding box center [802, 281] width 56 height 30
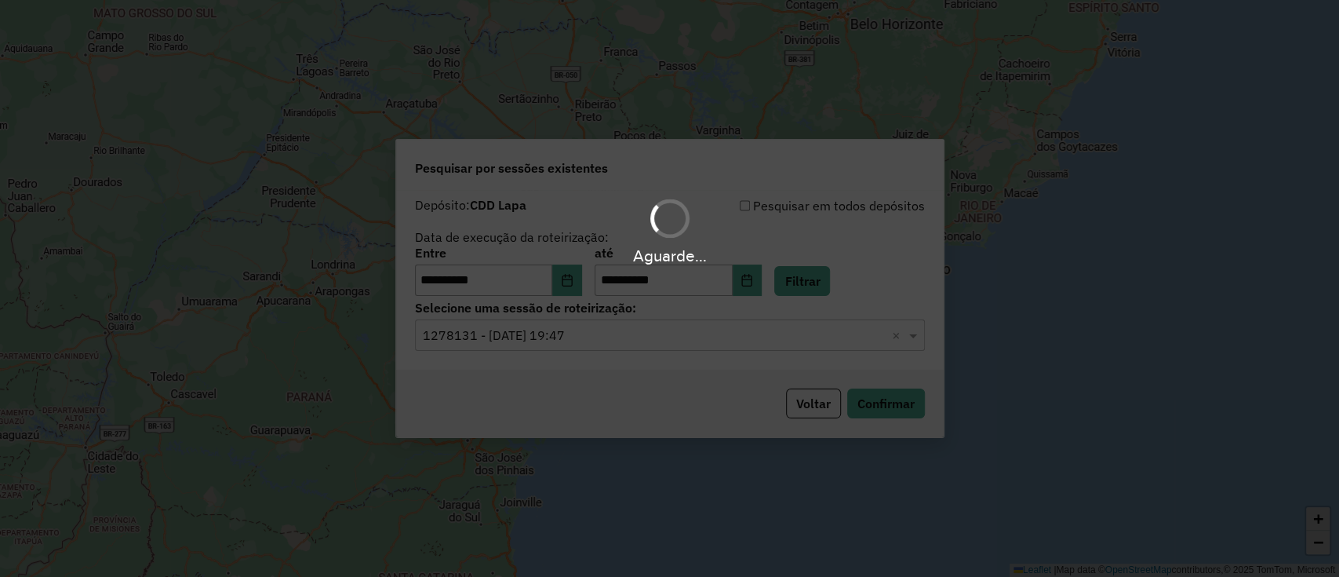
click at [643, 347] on hb-app "**********" at bounding box center [669, 288] width 1339 height 577
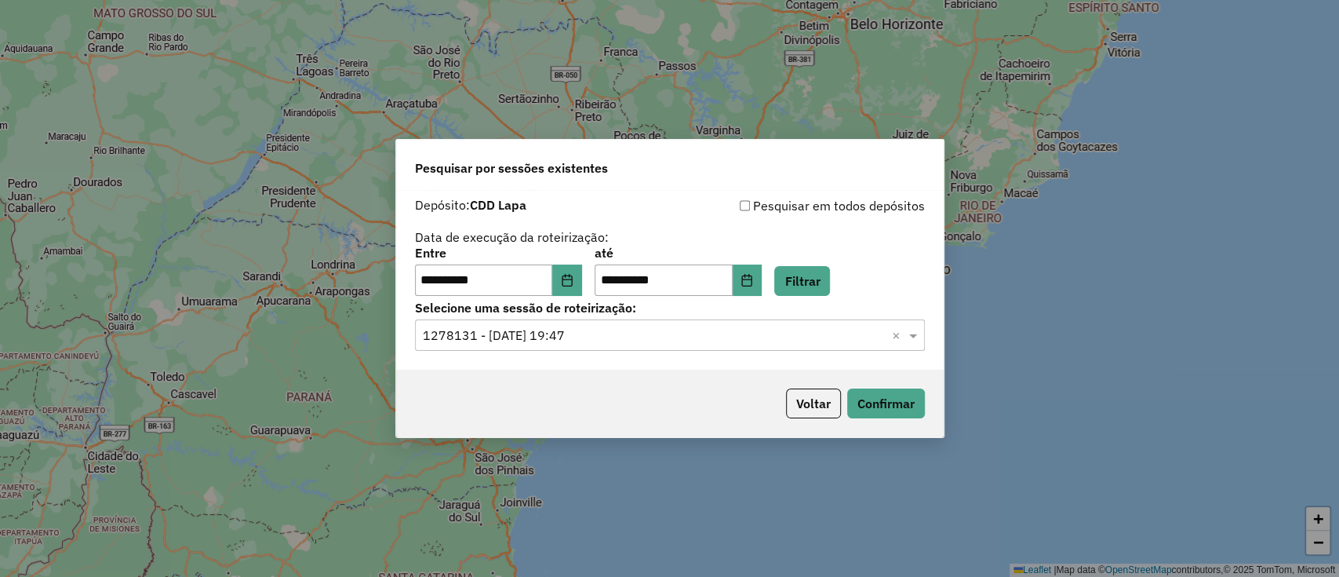
click at [634, 345] on div "Selecione uma sessão × 1278131 - 18/09/2025 19:47 ×" at bounding box center [670, 334] width 510 height 31
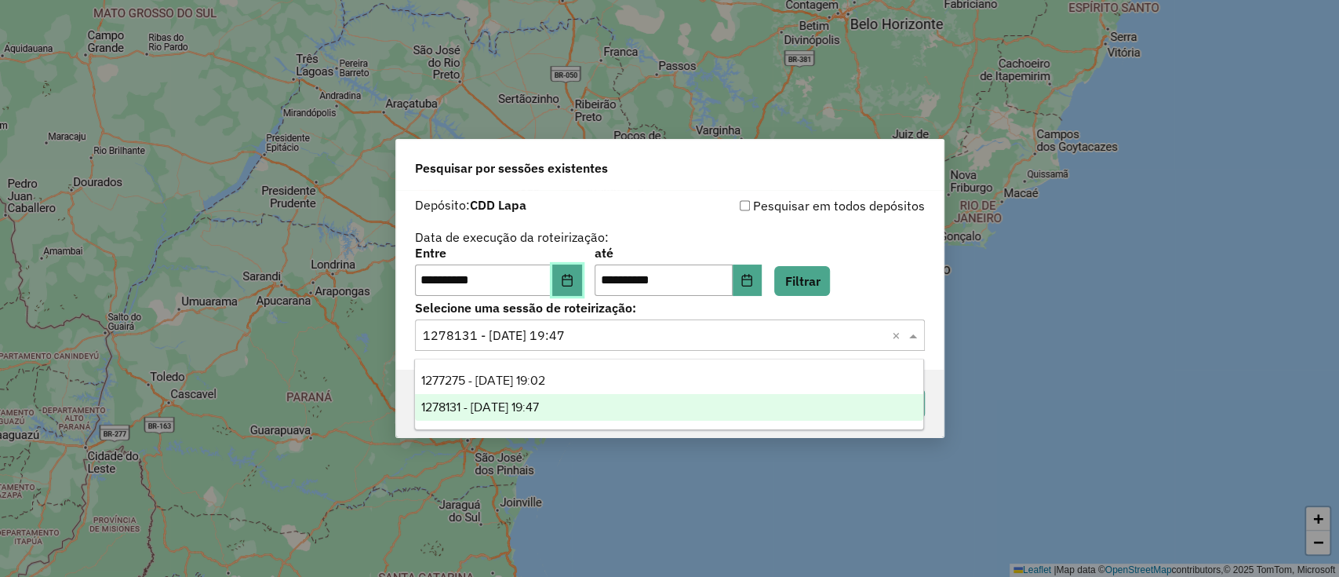
click at [569, 285] on button "Choose Date" at bounding box center [567, 279] width 30 height 31
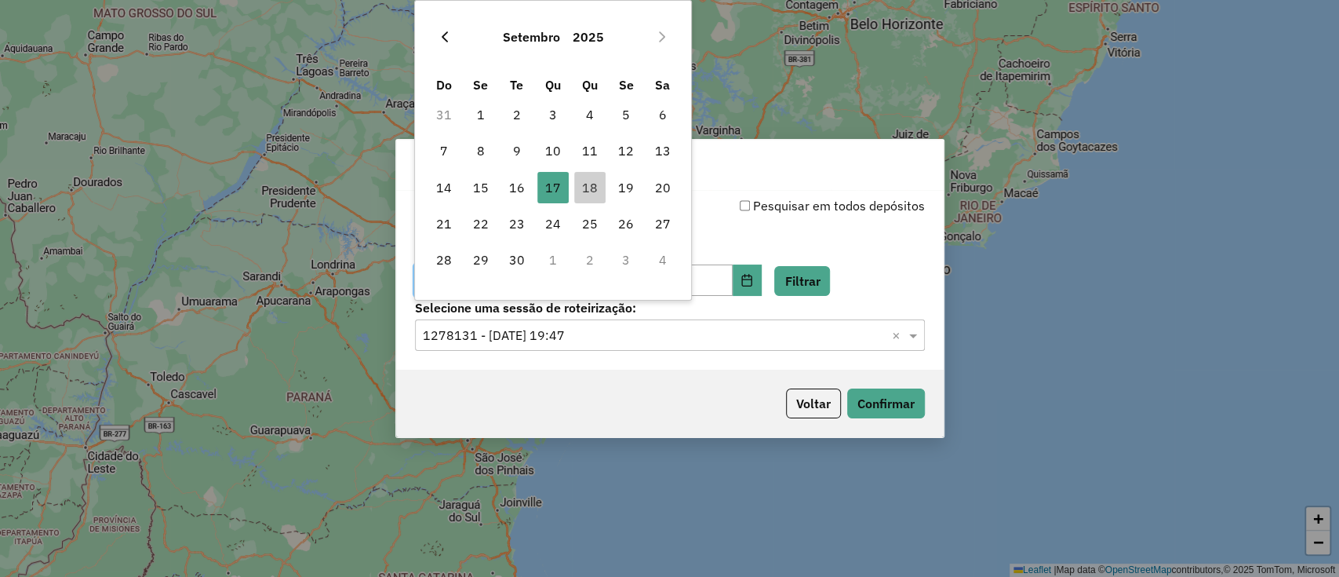
click at [452, 42] on button "Previous Month" at bounding box center [444, 36] width 25 height 25
click at [547, 198] on span "16" at bounding box center [552, 187] width 31 height 31
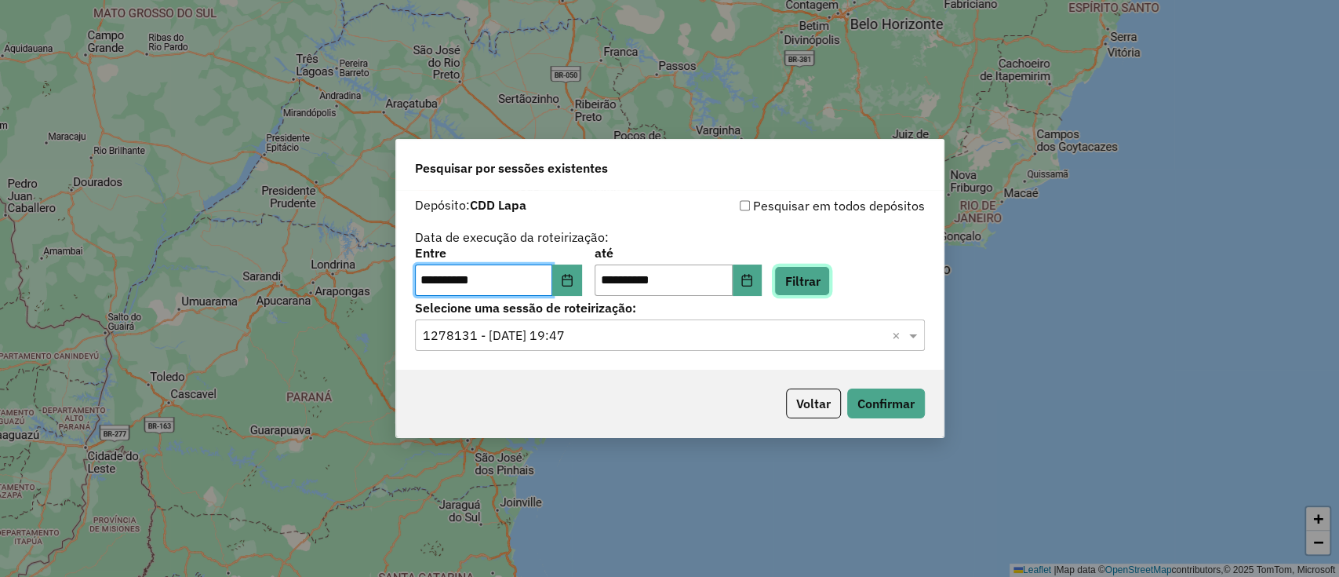
click at [826, 291] on button "Filtrar" at bounding box center [802, 281] width 56 height 30
click at [763, 284] on button "Choose Date" at bounding box center [748, 279] width 30 height 31
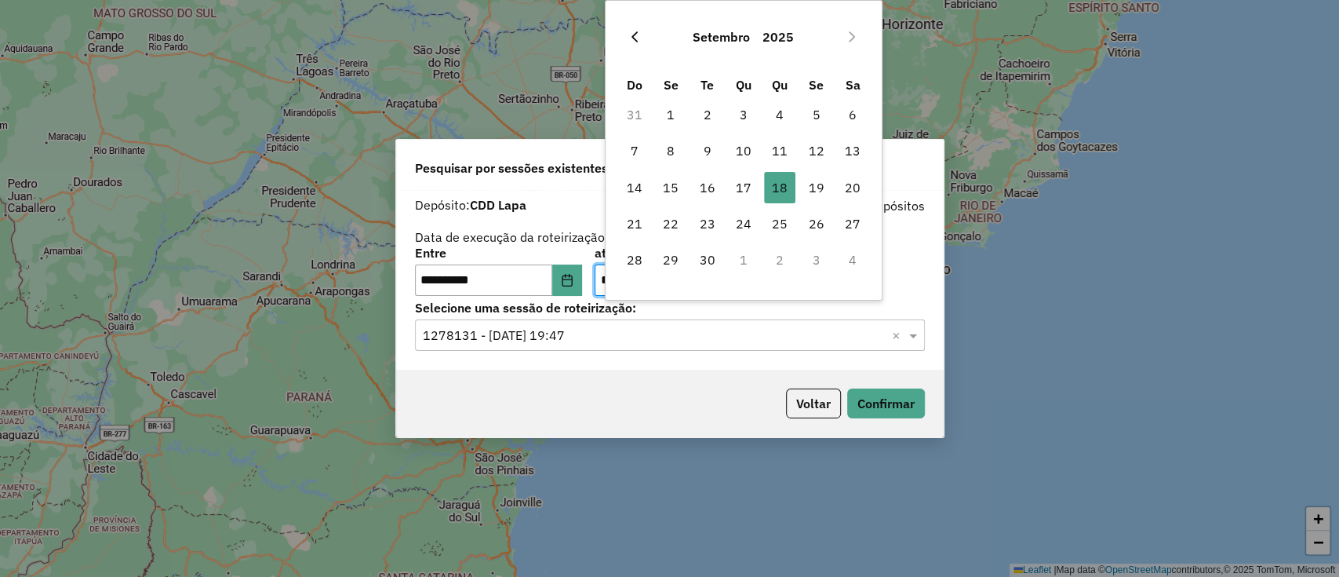
click at [628, 45] on button "Previous Month" at bounding box center [634, 36] width 25 height 25
click at [639, 31] on icon "Previous Month" at bounding box center [634, 37] width 13 height 13
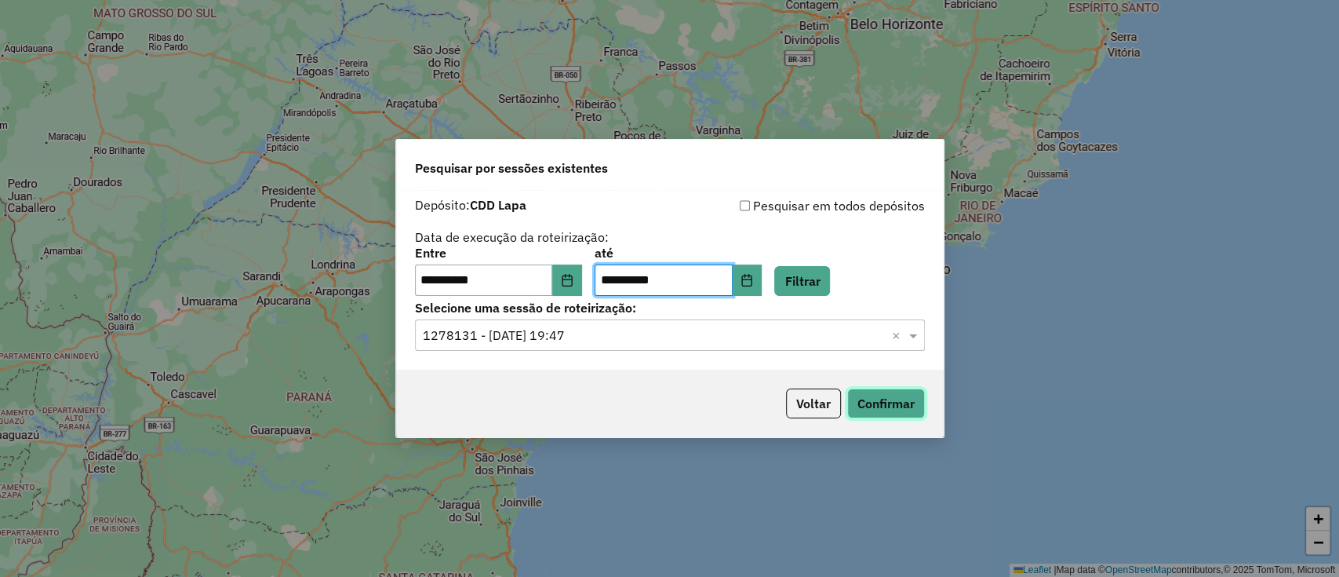
click at [882, 394] on button "Confirmar" at bounding box center [886, 403] width 78 height 30
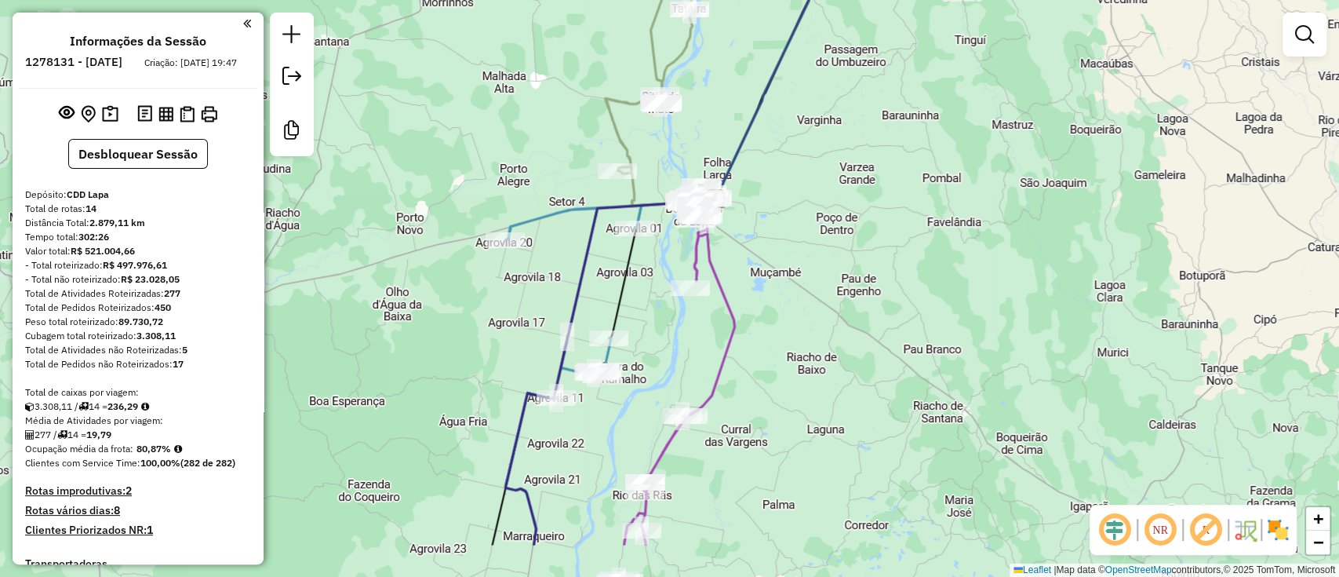
drag, startPoint x: 352, startPoint y: 304, endPoint x: 370, endPoint y: 254, distance: 53.1
click at [370, 254] on div "Janela de atendimento Grade de atendimento Capacidade Transportadoras Veículos …" at bounding box center [669, 288] width 1339 height 577
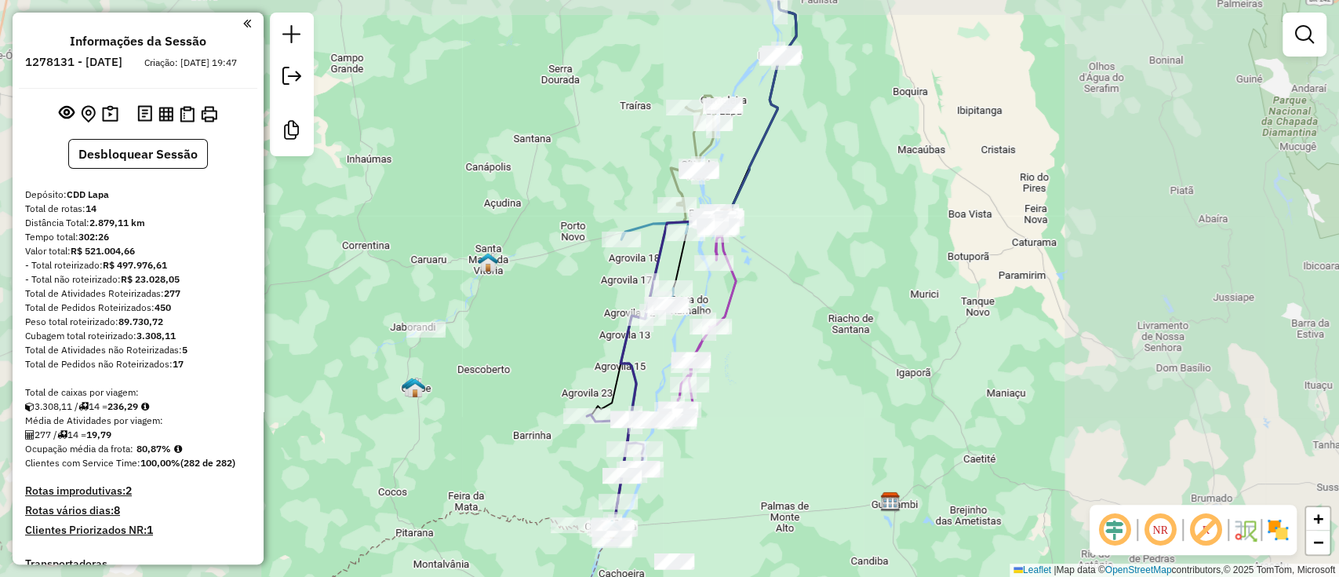
click at [734, 307] on icon at bounding box center [706, 327] width 60 height 185
select select "**********"
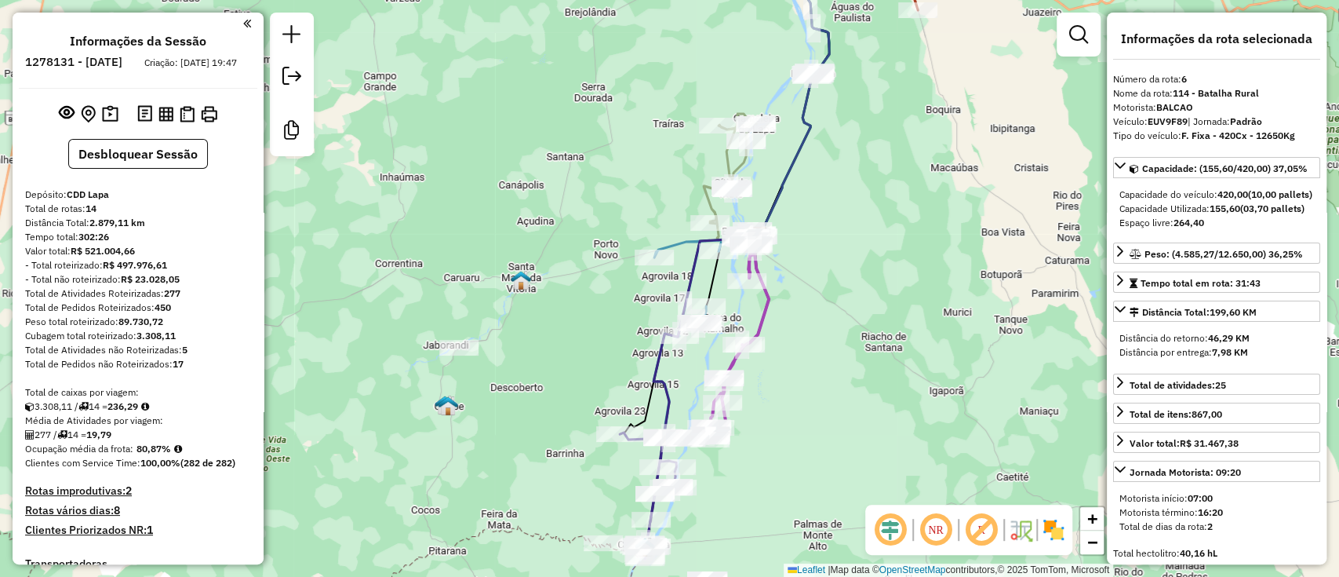
drag, startPoint x: 792, startPoint y: 321, endPoint x: 879, endPoint y: 374, distance: 101.5
click at [879, 373] on div "Janela de atendimento Grade de atendimento Capacidade Transportadoras Veículos …" at bounding box center [669, 288] width 1339 height 577
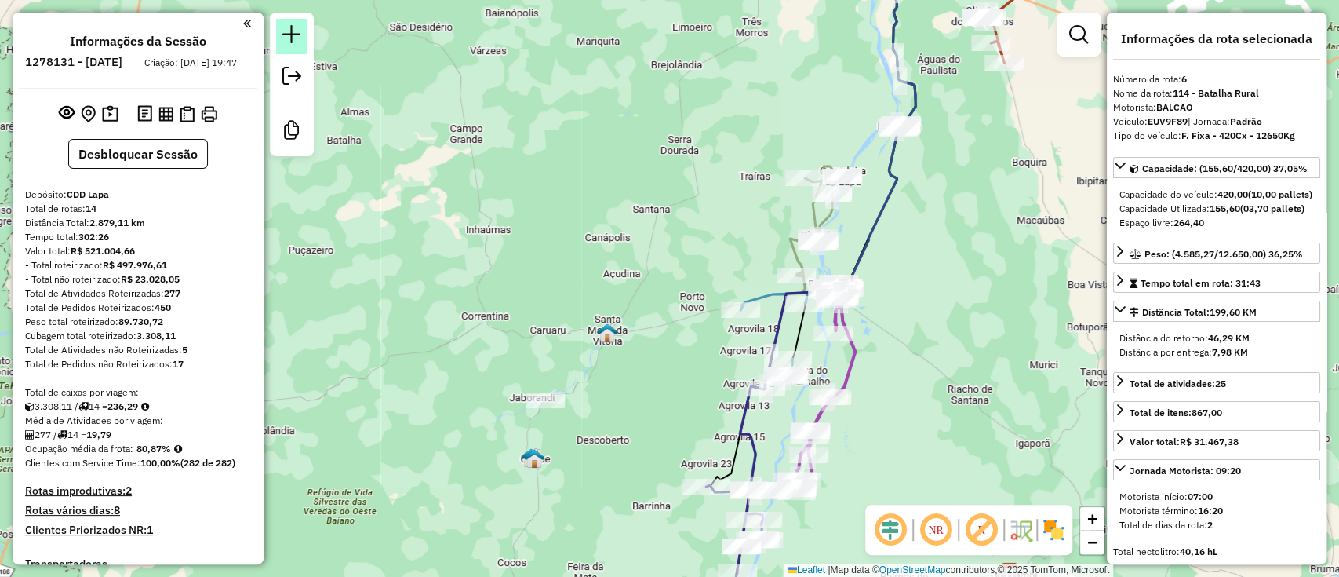
click at [281, 32] on link at bounding box center [291, 36] width 31 height 35
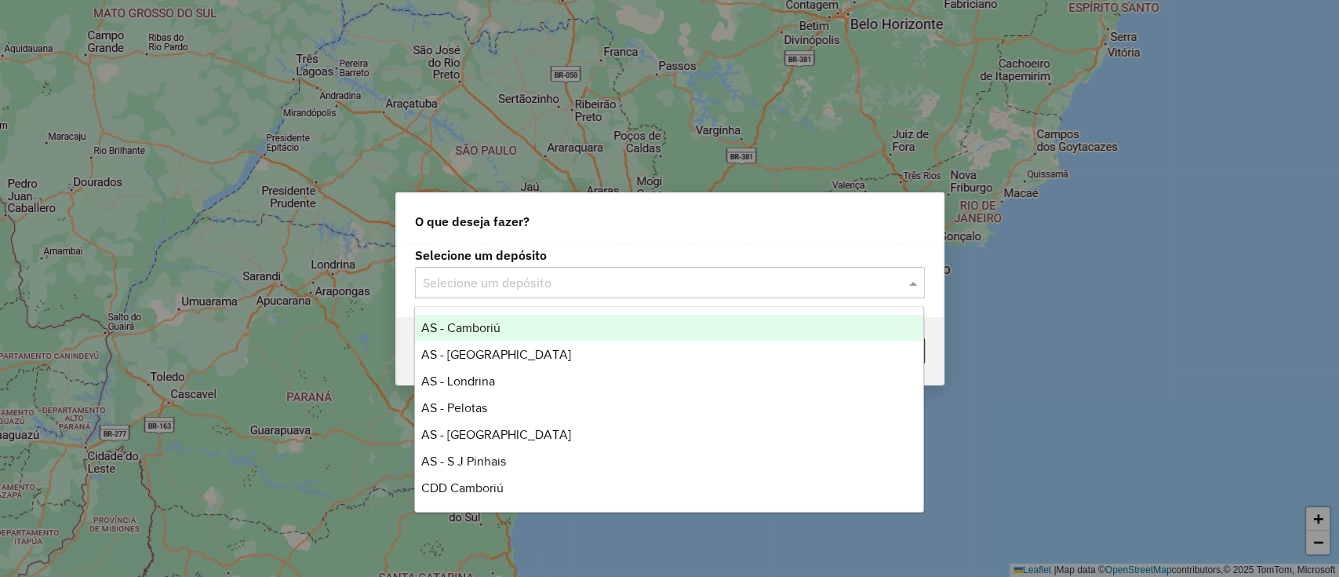
click at [566, 279] on input "text" at bounding box center [654, 283] width 463 height 19
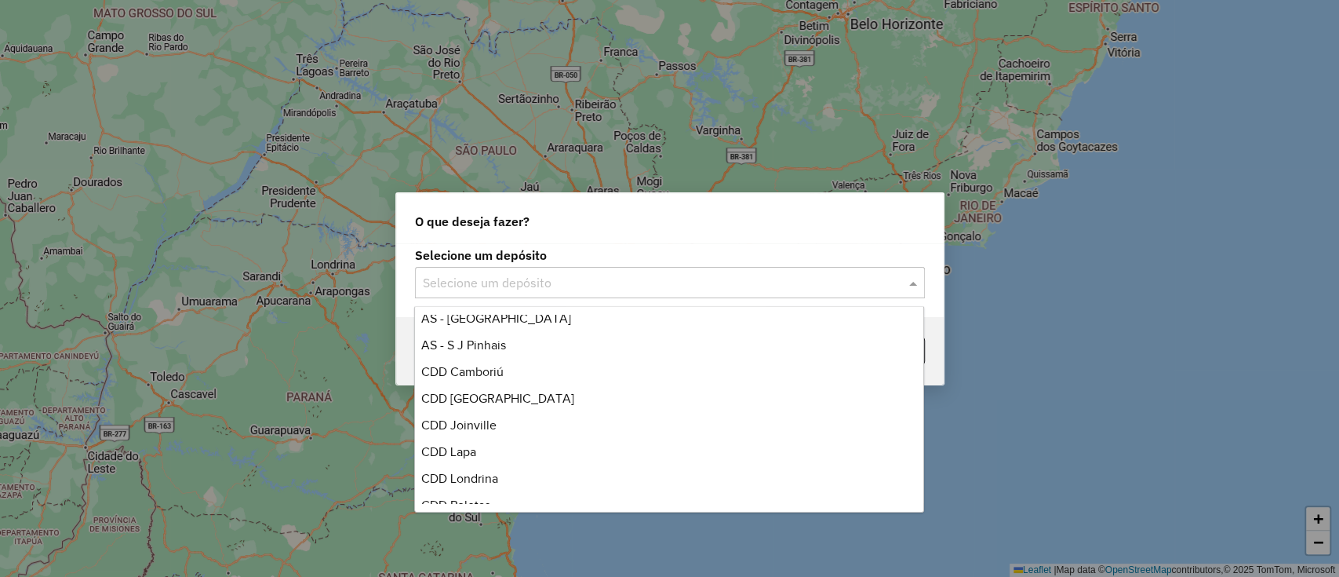
scroll to position [184, 0]
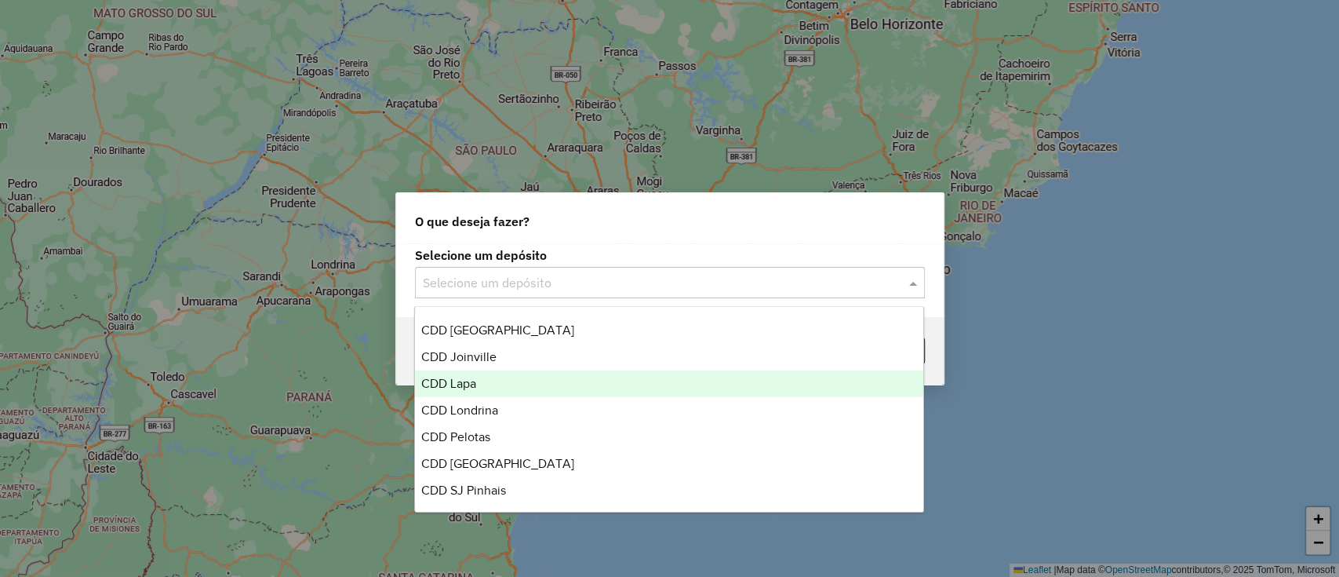
click at [470, 377] on span "CDD Lapa" at bounding box center [448, 383] width 55 height 13
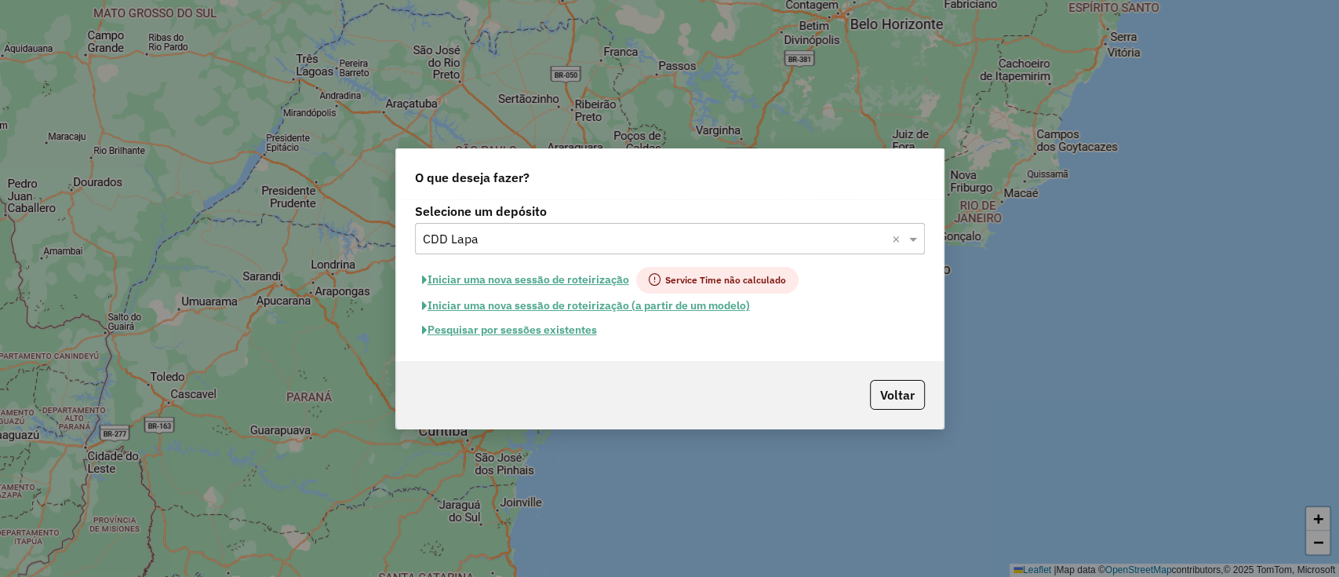
click at [550, 329] on button "Pesquisar por sessões existentes" at bounding box center [509, 330] width 189 height 24
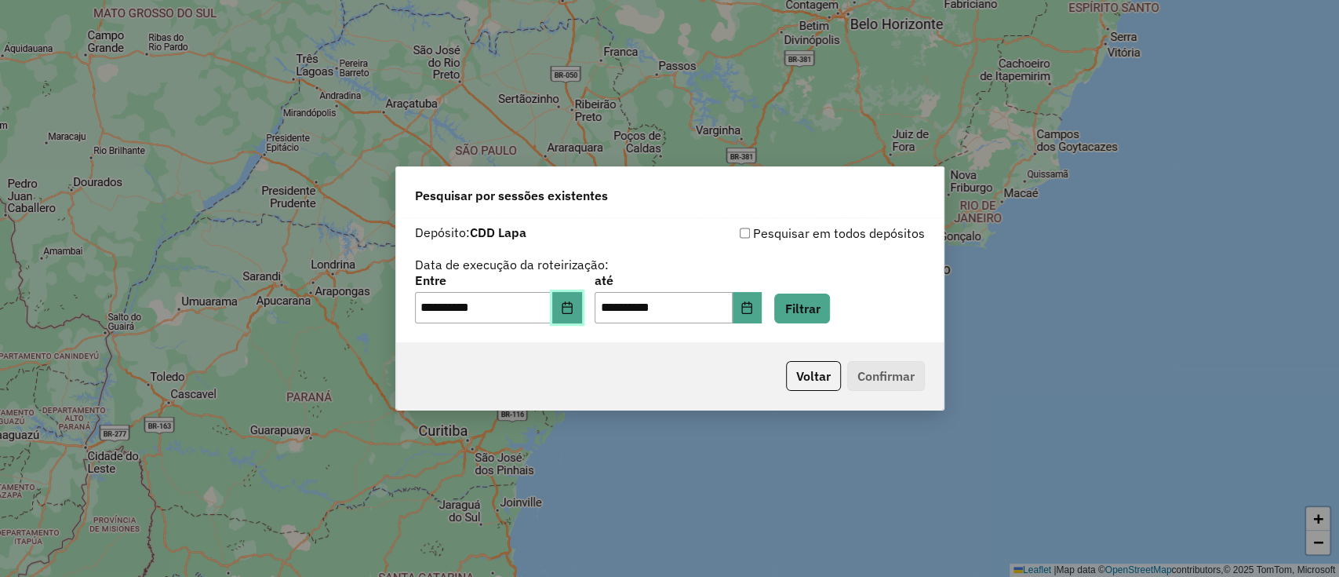
click at [574, 311] on icon "Choose Date" at bounding box center [567, 307] width 13 height 13
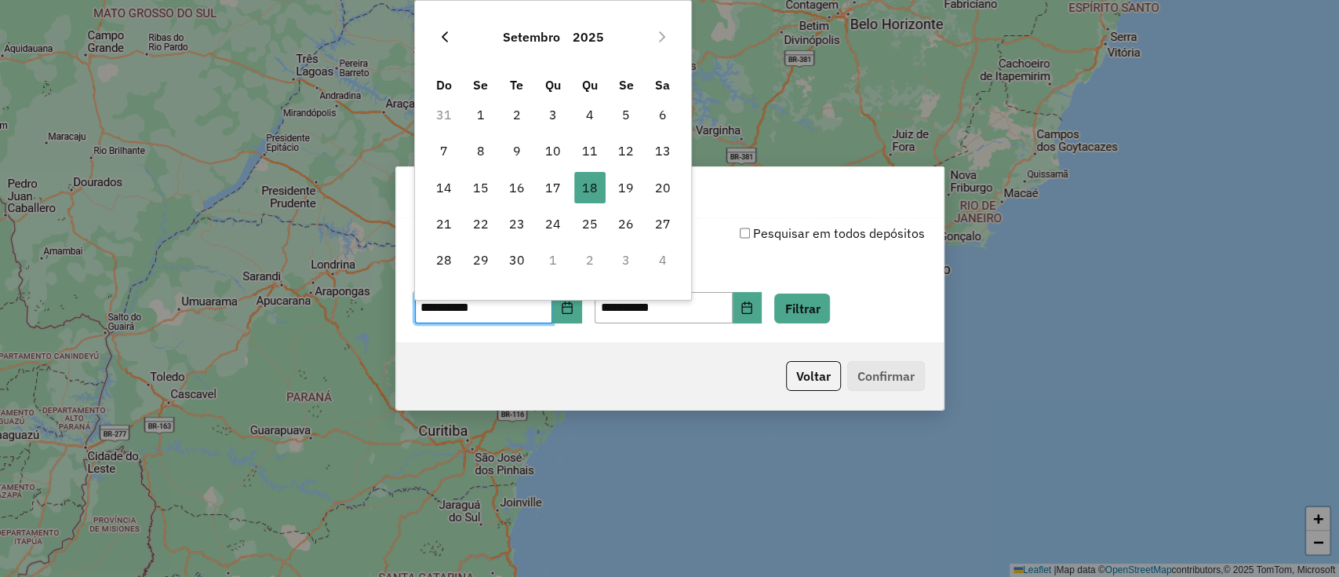
click at [439, 31] on icon "Previous Month" at bounding box center [445, 37] width 13 height 13
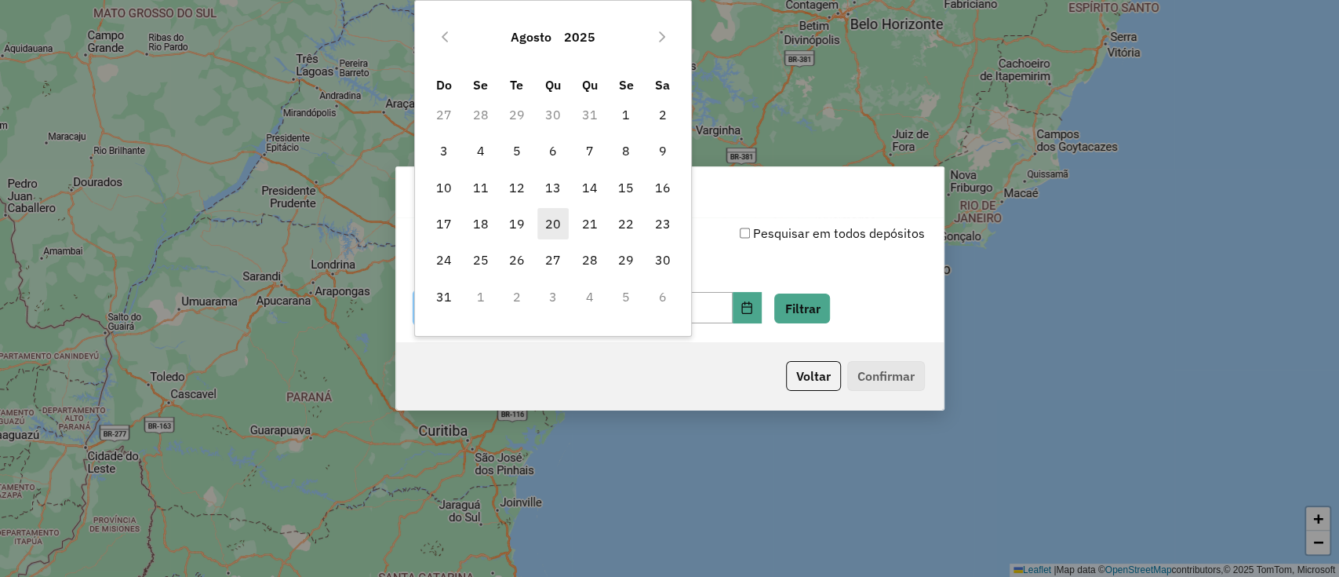
click at [544, 221] on span "20" at bounding box center [552, 223] width 31 height 31
type input "**********"
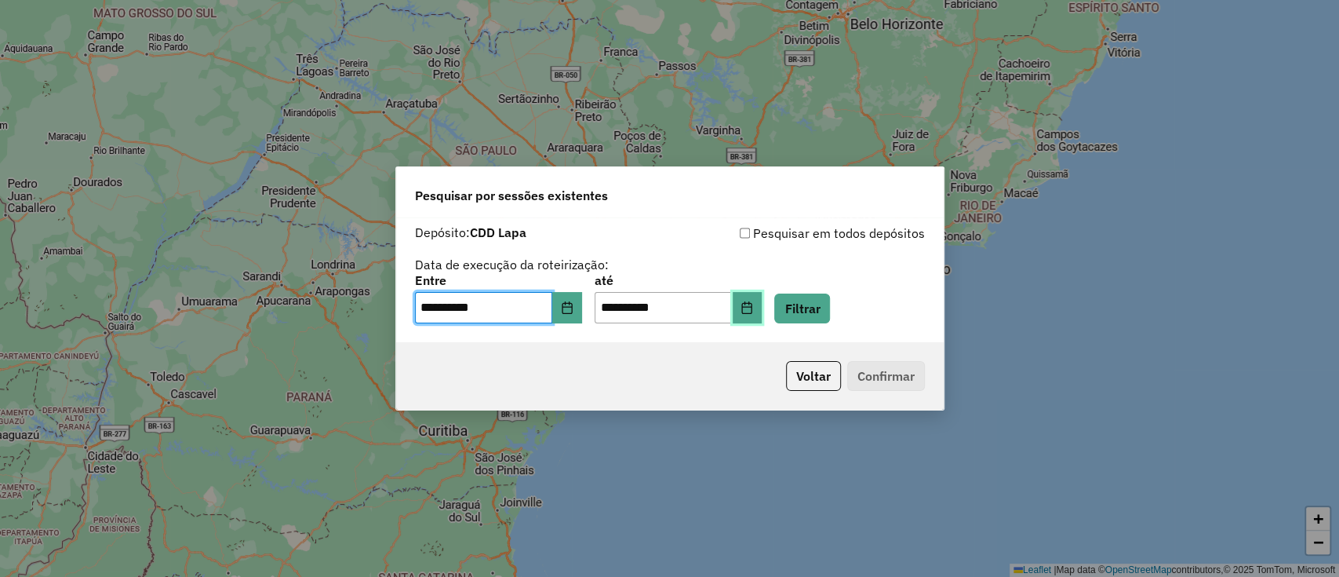
click at [763, 300] on button "Choose Date" at bounding box center [748, 307] width 30 height 31
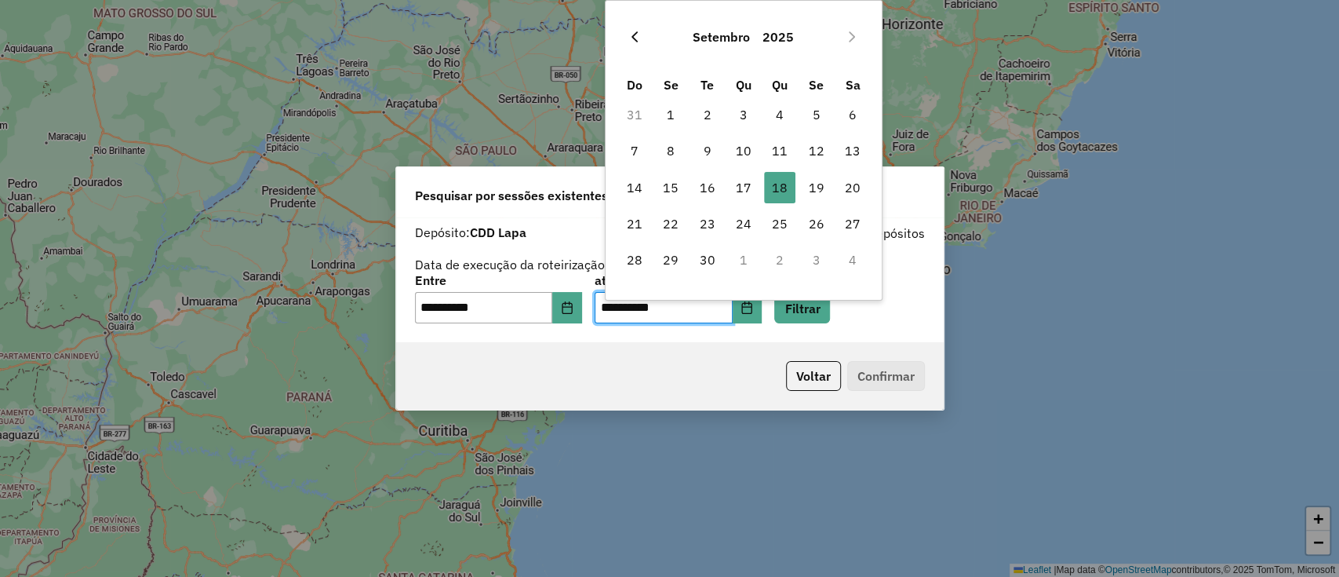
click at [640, 35] on icon "Previous Month" at bounding box center [634, 37] width 13 height 13
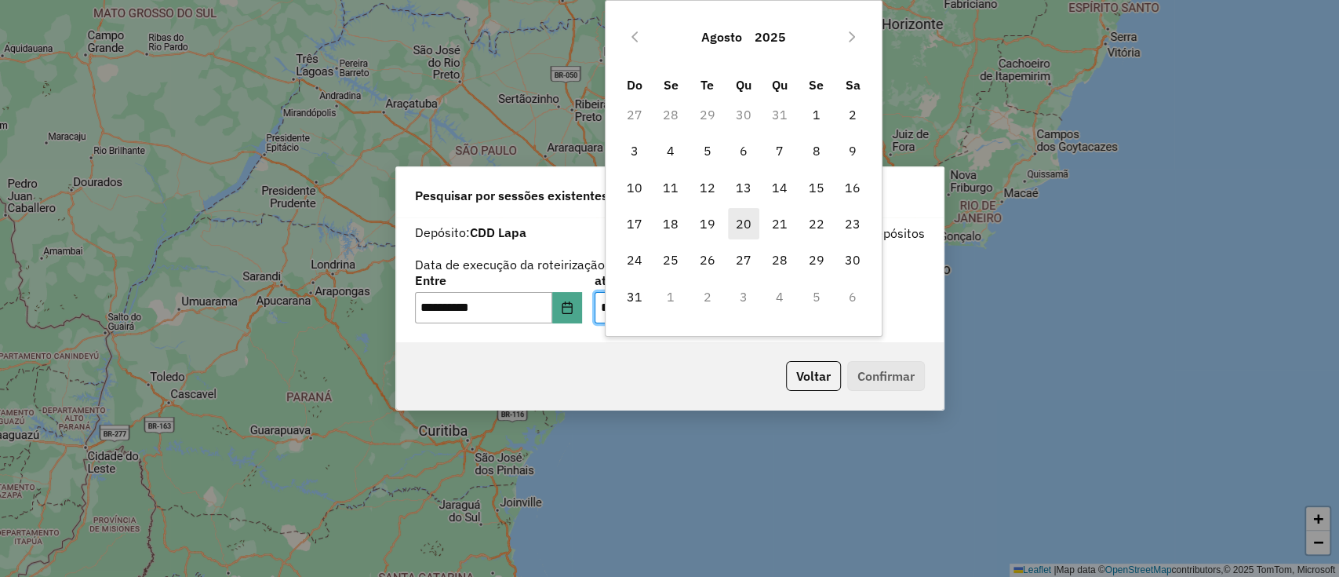
click at [742, 228] on span "20" at bounding box center [743, 223] width 31 height 31
type input "**********"
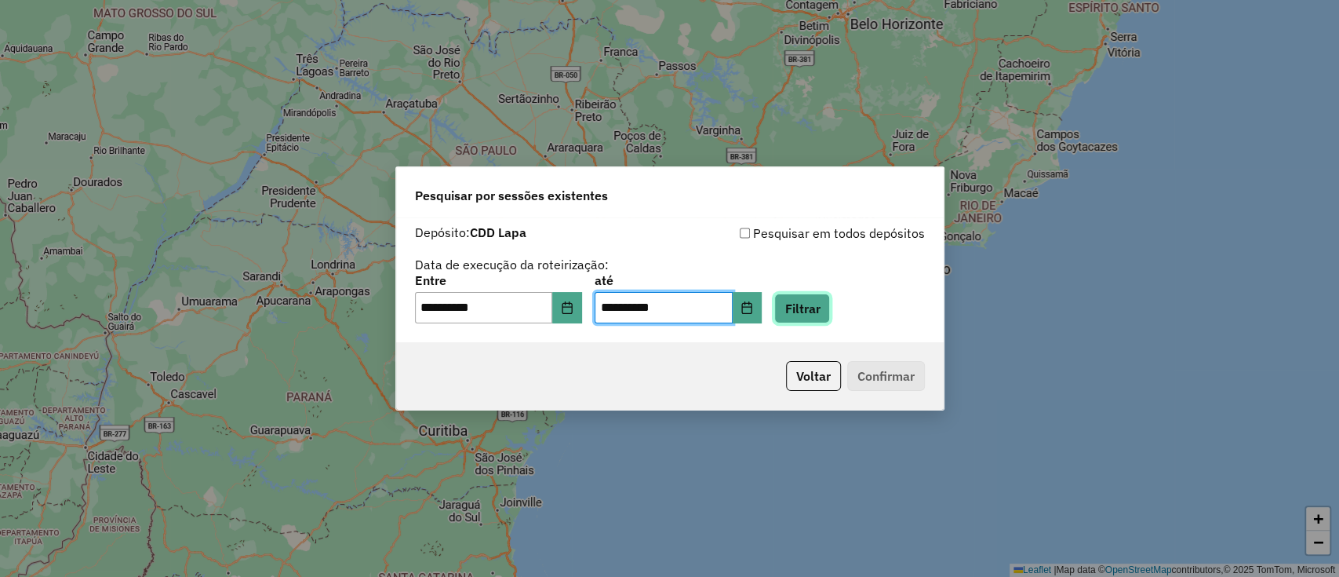
click at [807, 310] on button "Filtrar" at bounding box center [802, 308] width 56 height 30
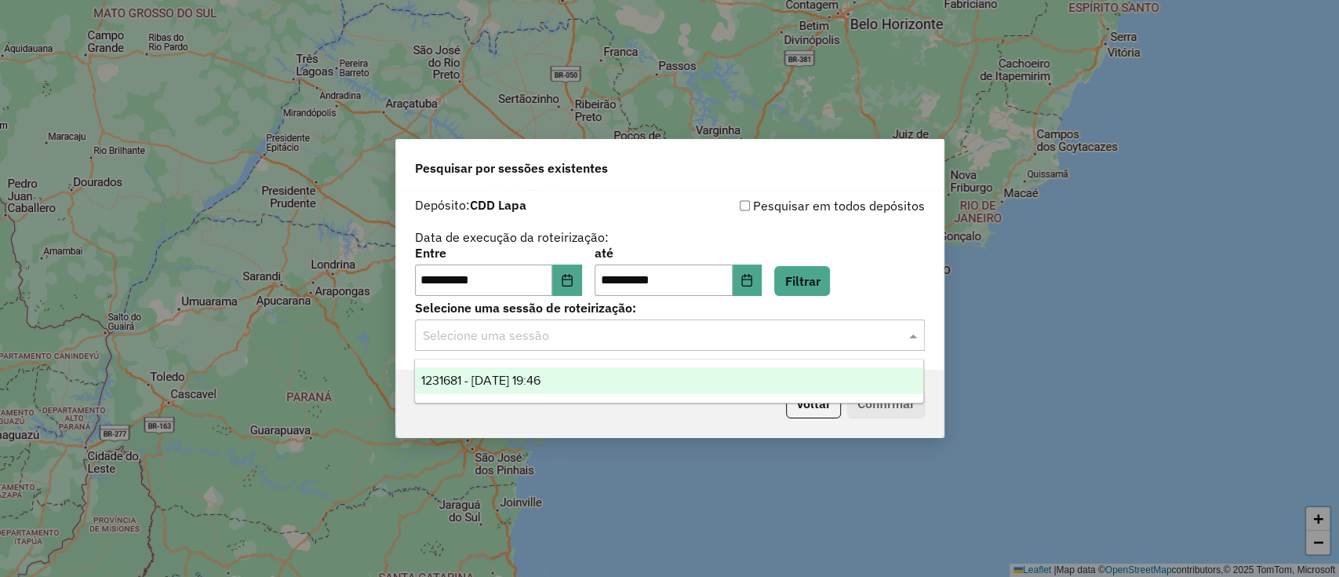
click at [558, 341] on input "text" at bounding box center [654, 335] width 463 height 19
click at [587, 373] on div "1231681 - 20/08/2025 19:46" at bounding box center [669, 380] width 508 height 27
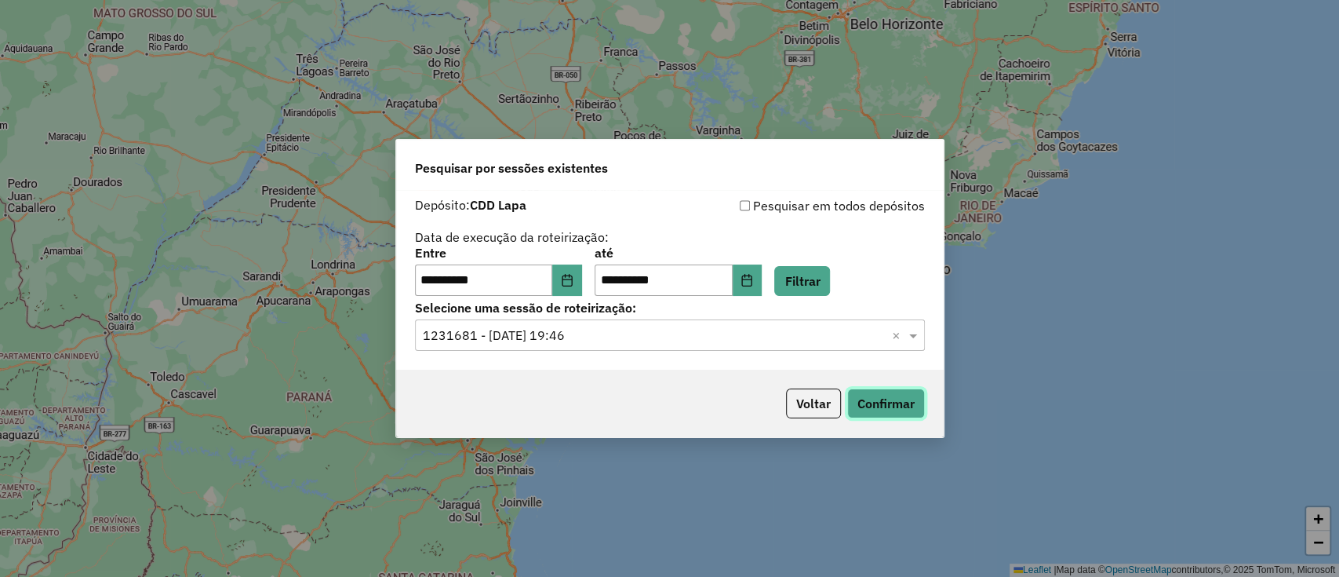
click at [873, 405] on button "Confirmar" at bounding box center [886, 403] width 78 height 30
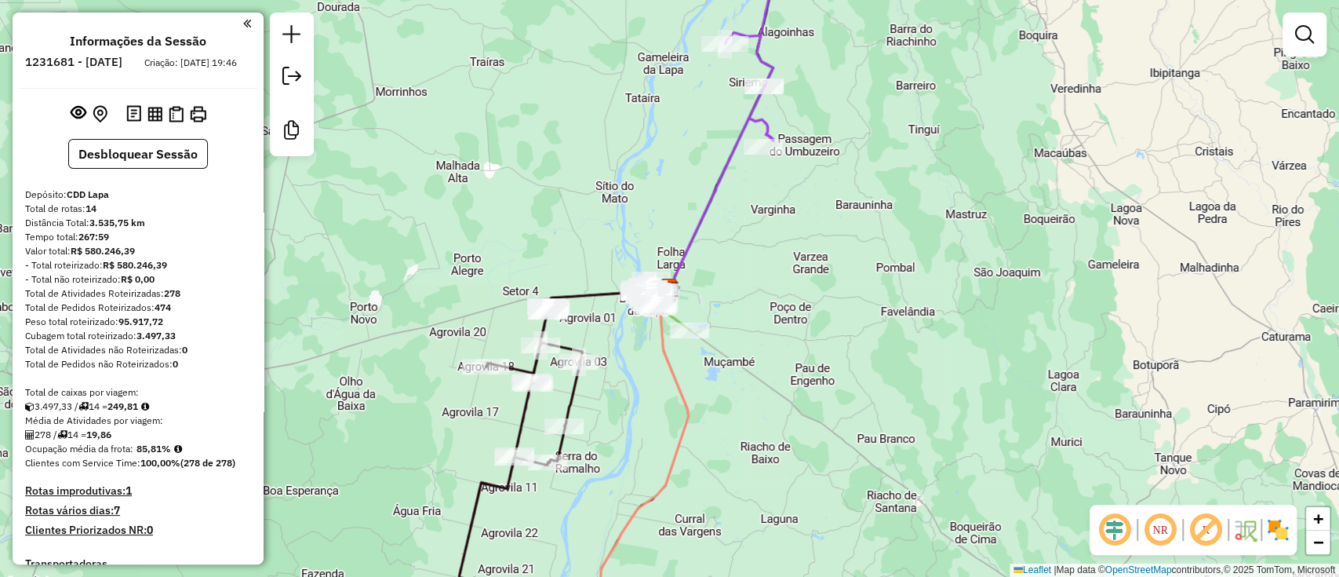
drag, startPoint x: 384, startPoint y: 249, endPoint x: 394, endPoint y: 239, distance: 13.9
click at [385, 248] on div "Janela de atendimento Grade de atendimento Capacidade Transportadoras Veículos …" at bounding box center [669, 288] width 1339 height 577
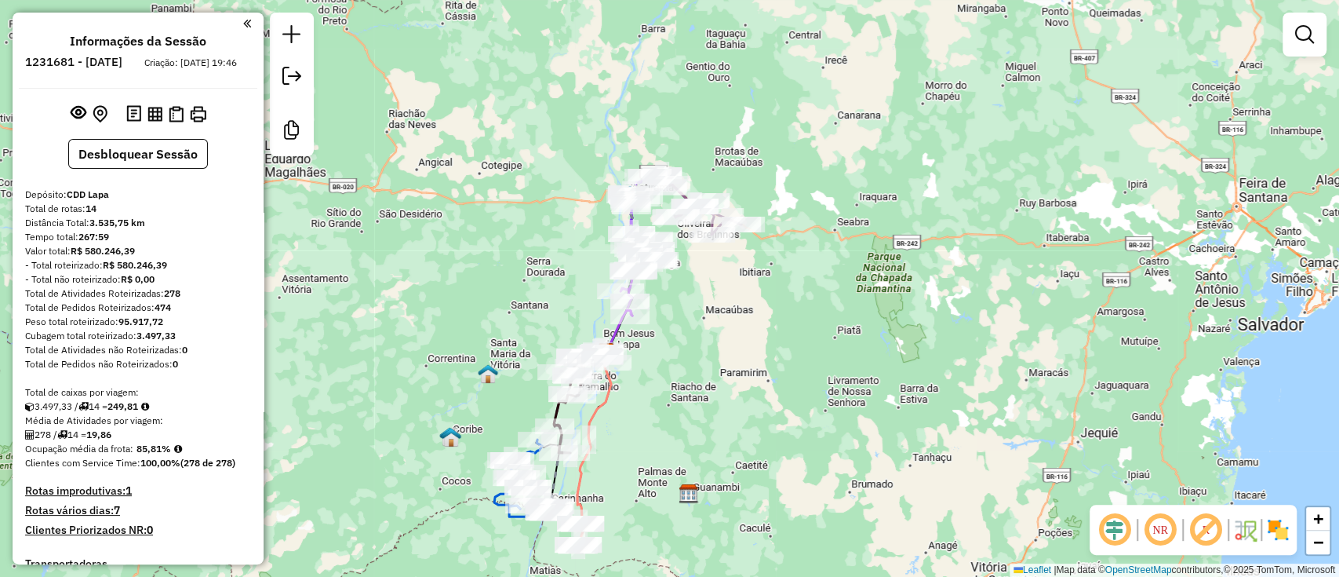
drag, startPoint x: 701, startPoint y: 330, endPoint x: 709, endPoint y: 374, distance: 44.8
click at [709, 374] on div "Janela de atendimento Grade de atendimento Capacidade Transportadoras Veículos …" at bounding box center [669, 288] width 1339 height 577
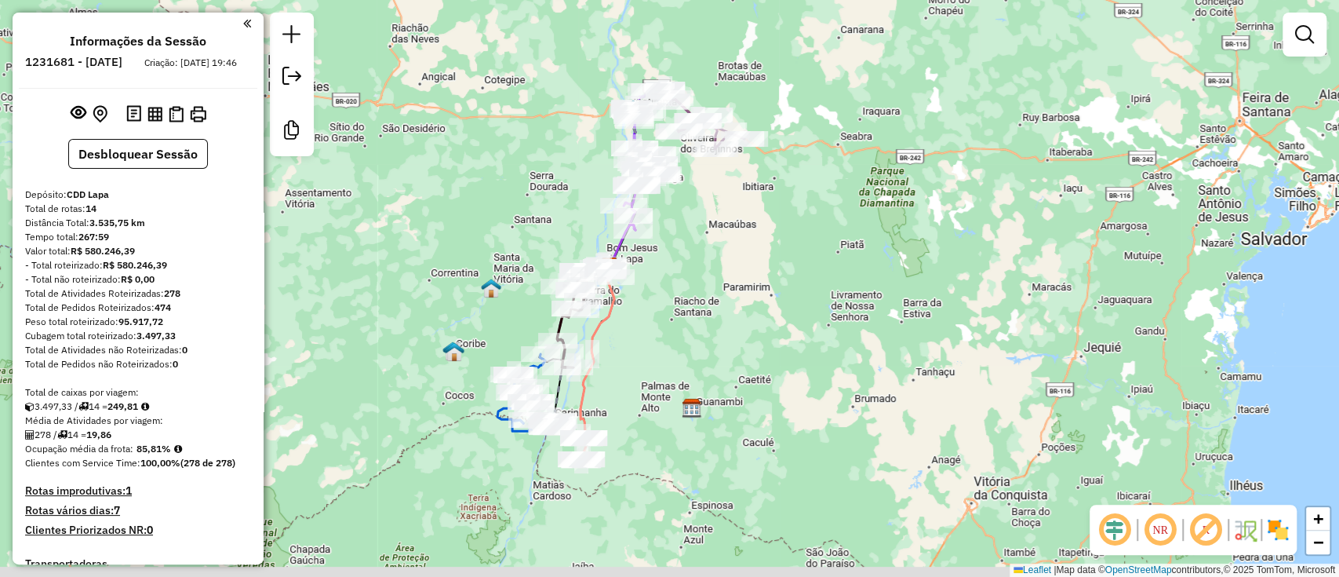
drag, startPoint x: 726, startPoint y: 361, endPoint x: 716, endPoint y: 290, distance: 71.3
click at [716, 293] on div "Janela de atendimento Grade de atendimento Capacidade Transportadoras Veículos …" at bounding box center [669, 288] width 1339 height 577
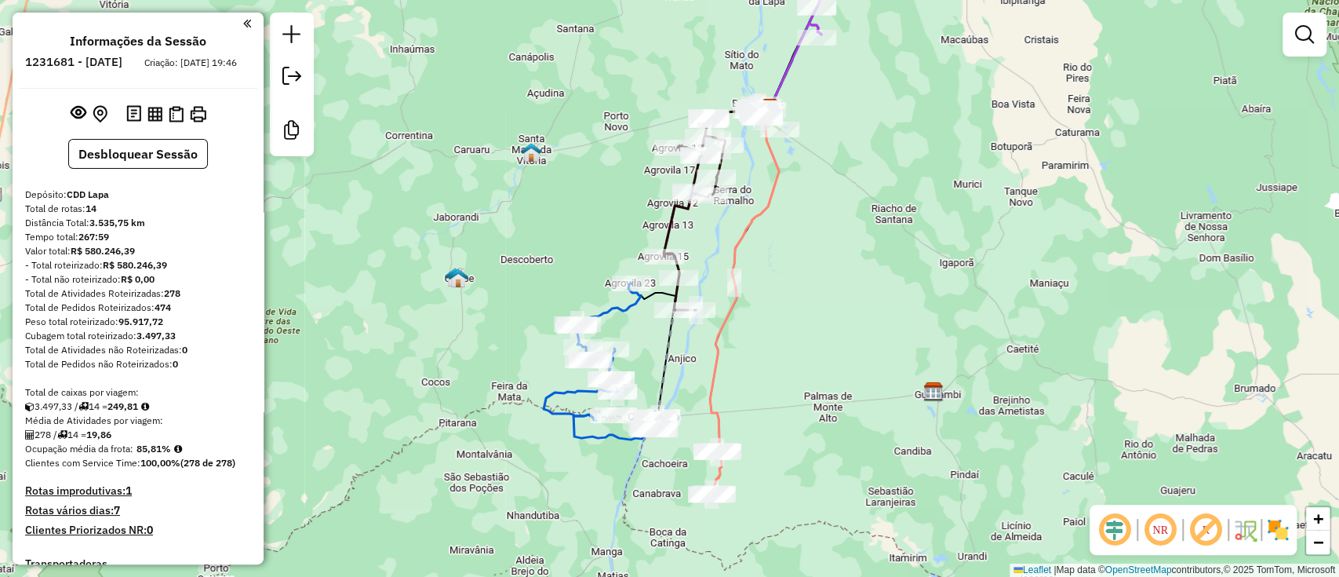
click at [607, 315] on icon at bounding box center [592, 351] width 97 height 137
select select "**********"
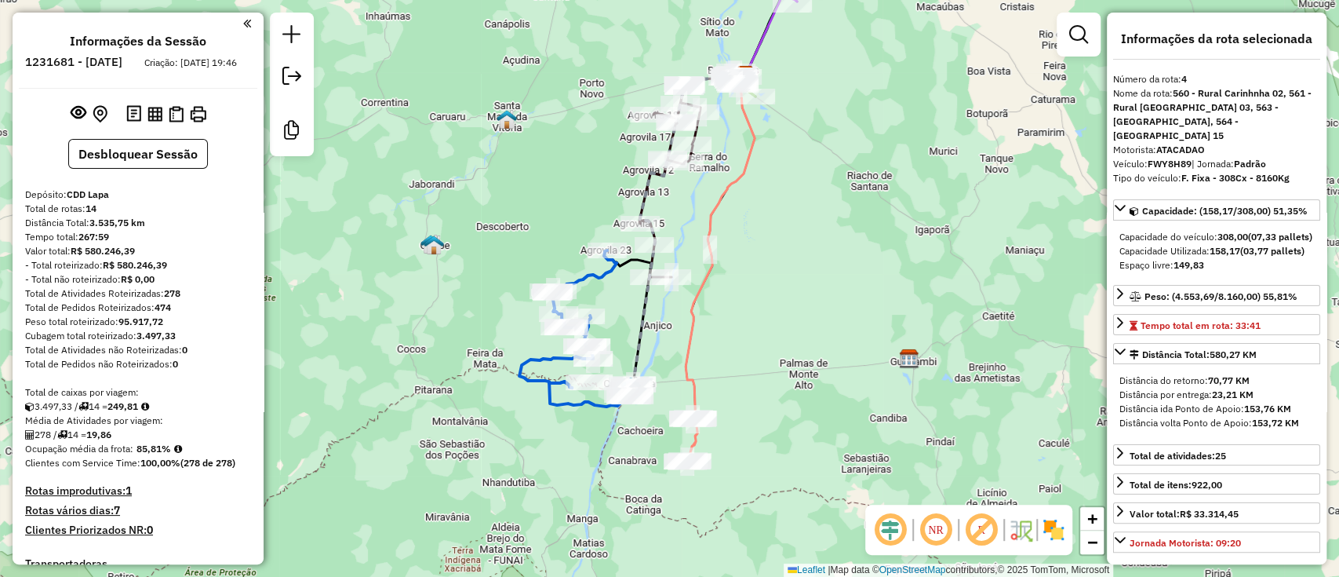
drag, startPoint x: 625, startPoint y: 325, endPoint x: 615, endPoint y: 314, distance: 15.0
click at [615, 314] on div "Janela de atendimento Grade de atendimento Capacidade Transportadoras Veículos …" at bounding box center [669, 288] width 1339 height 577
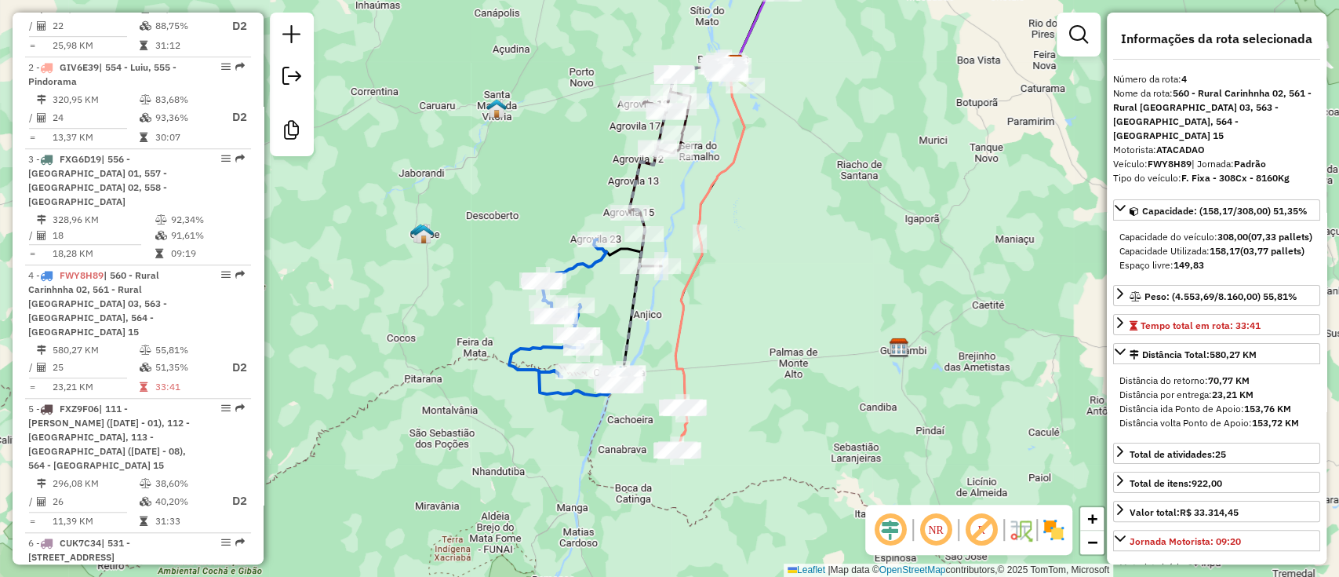
scroll to position [941, 0]
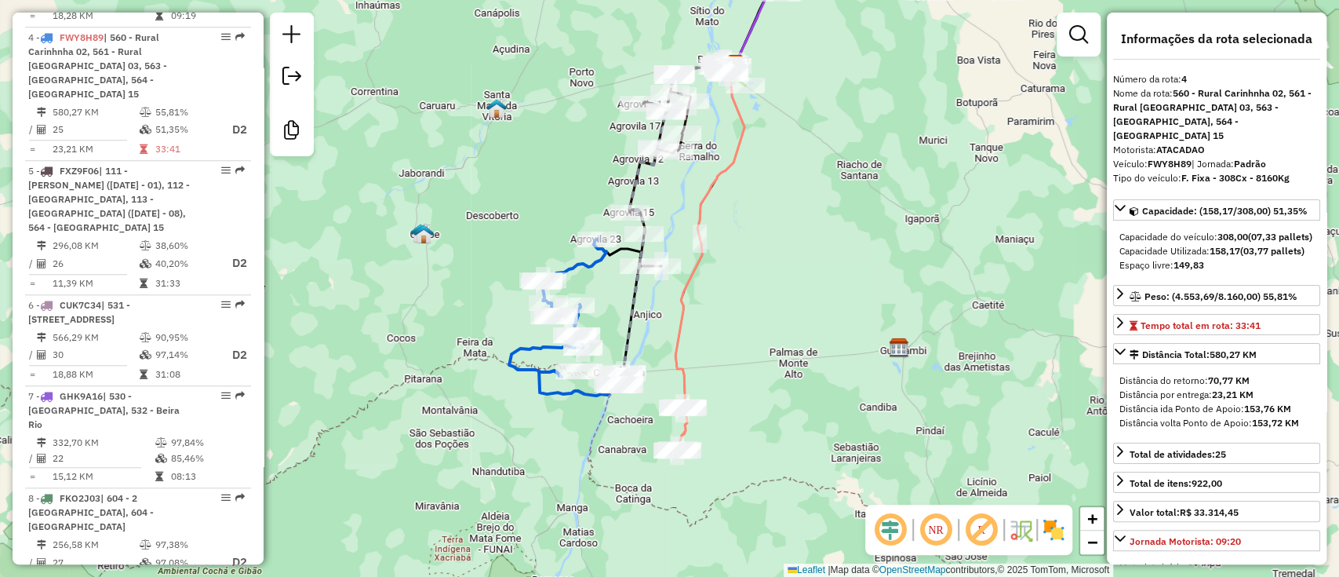
click at [676, 343] on icon at bounding box center [710, 235] width 69 height 343
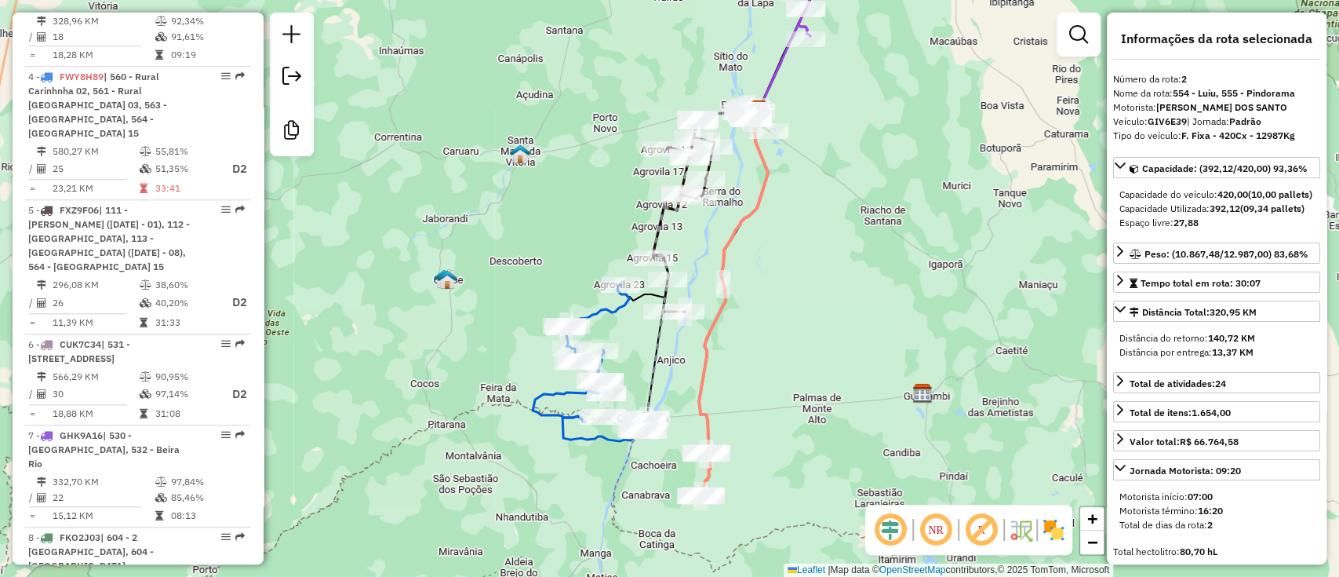
drag, startPoint x: 690, startPoint y: 330, endPoint x: 713, endPoint y: 375, distance: 51.2
click at [713, 375] on div "Janela de atendimento Grade de atendimento Capacidade Transportadoras Veículos …" at bounding box center [669, 288] width 1339 height 577
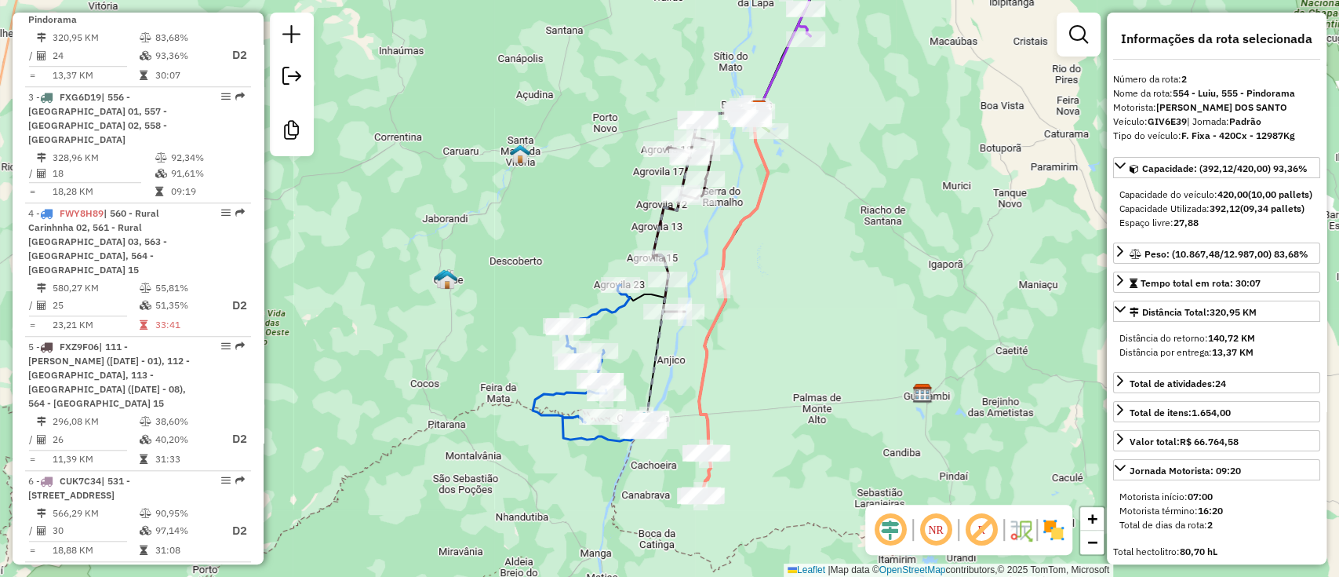
scroll to position [747, 0]
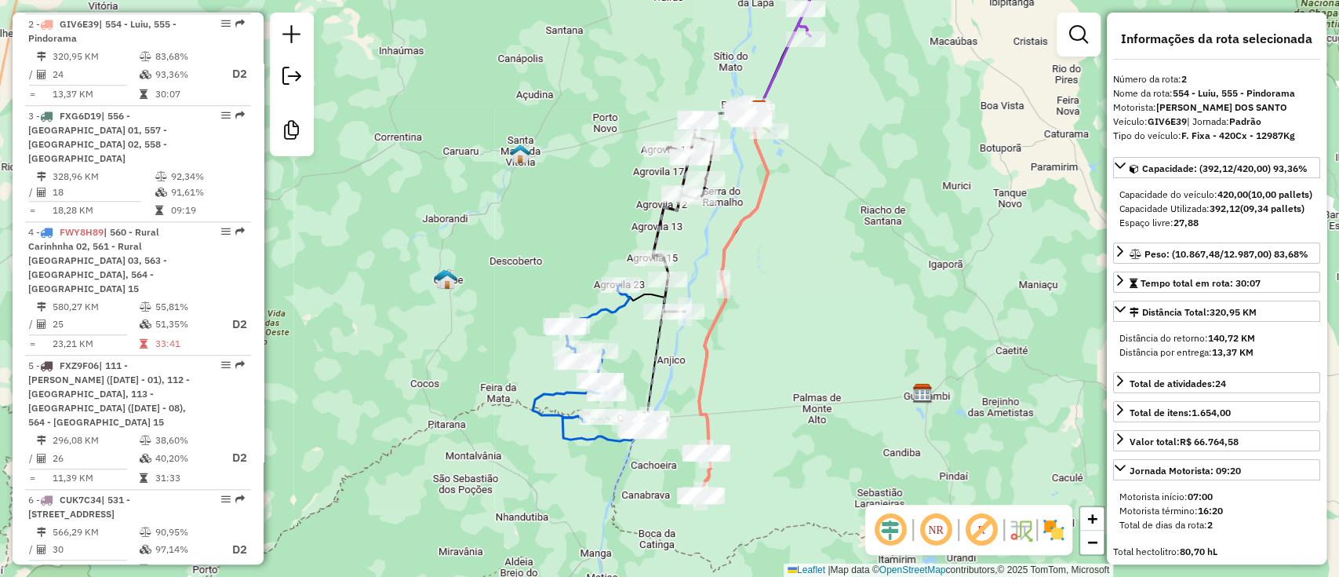
click at [659, 220] on icon at bounding box center [701, 265] width 115 height 311
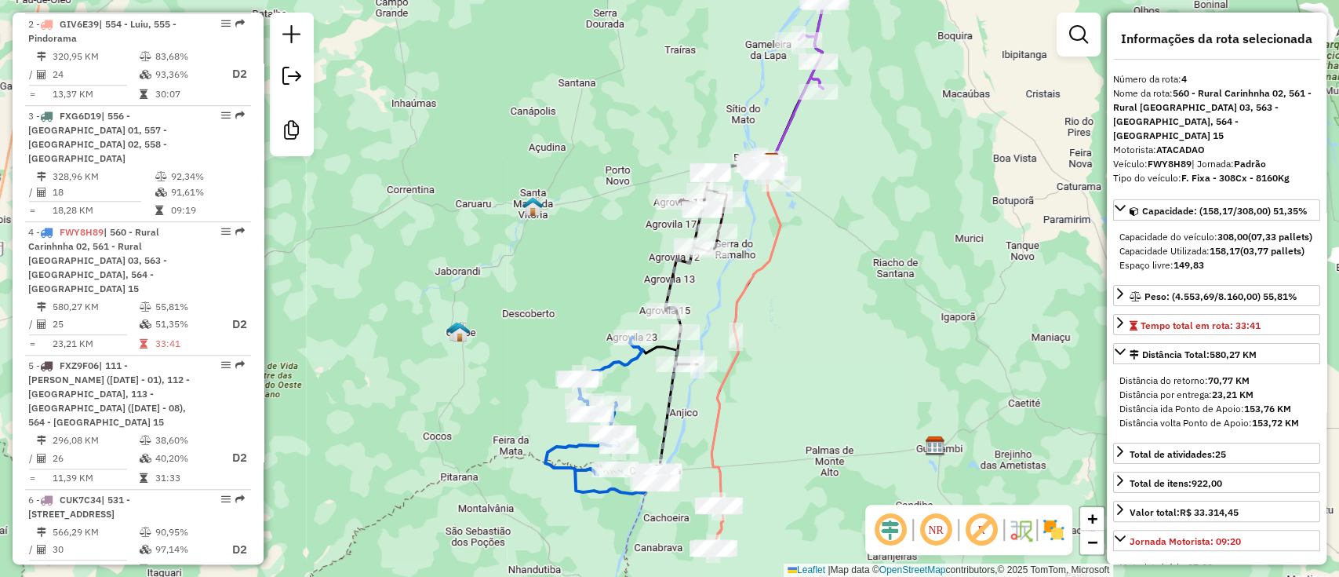
click at [703, 307] on div "Janela de atendimento Grade de atendimento Capacidade Transportadoras Veículos …" at bounding box center [669, 288] width 1339 height 577
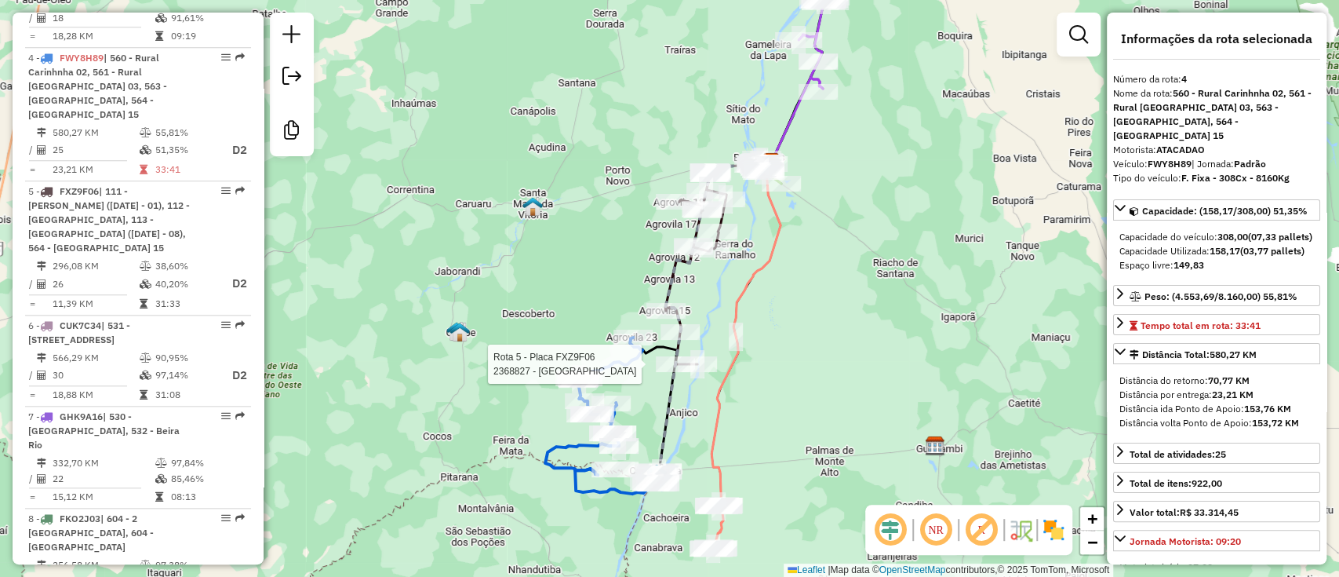
scroll to position [941, 0]
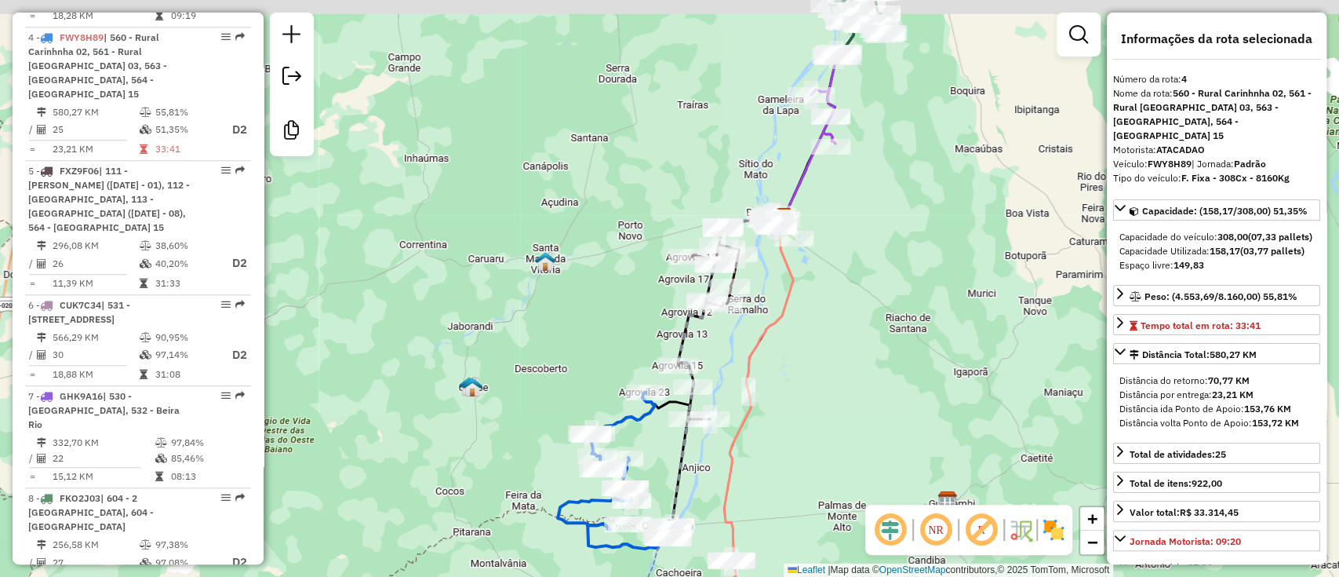
drag, startPoint x: 829, startPoint y: 308, endPoint x: 835, endPoint y: 350, distance: 42.7
click at [835, 350] on div "Janela de atendimento Grade de atendimento Capacidade Transportadoras Veículos …" at bounding box center [669, 288] width 1339 height 577
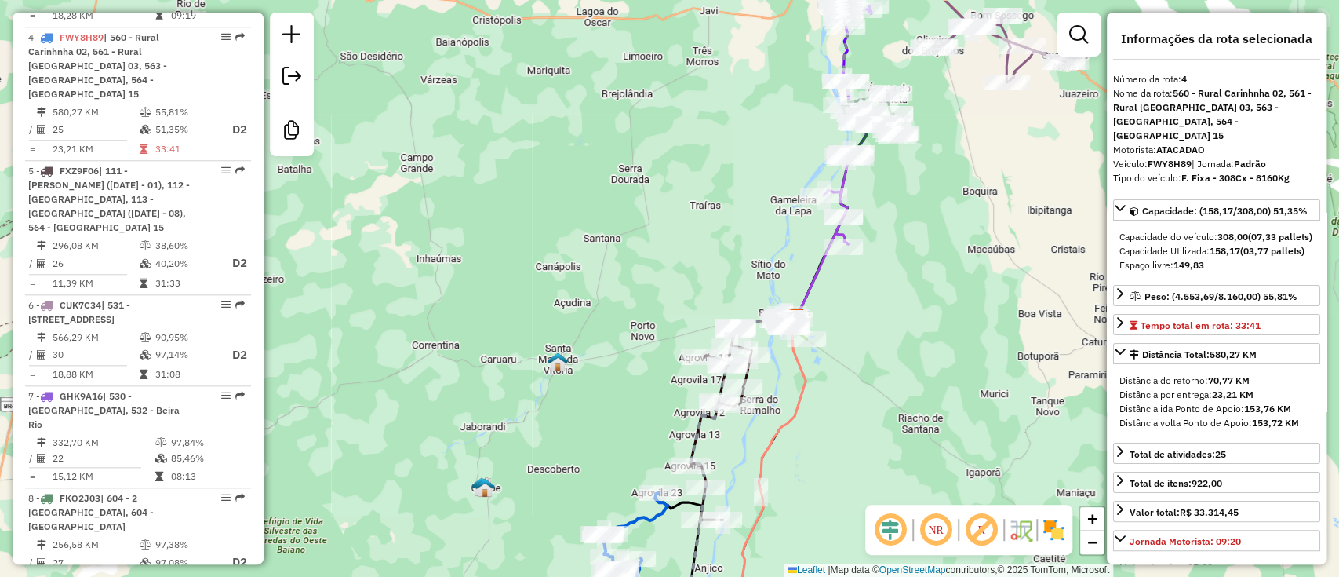
drag, startPoint x: 879, startPoint y: 279, endPoint x: 880, endPoint y: 323, distance: 44.7
click at [880, 323] on div "Janela de atendimento Grade de atendimento Capacidade Transportadoras Veículos …" at bounding box center [669, 288] width 1339 height 577
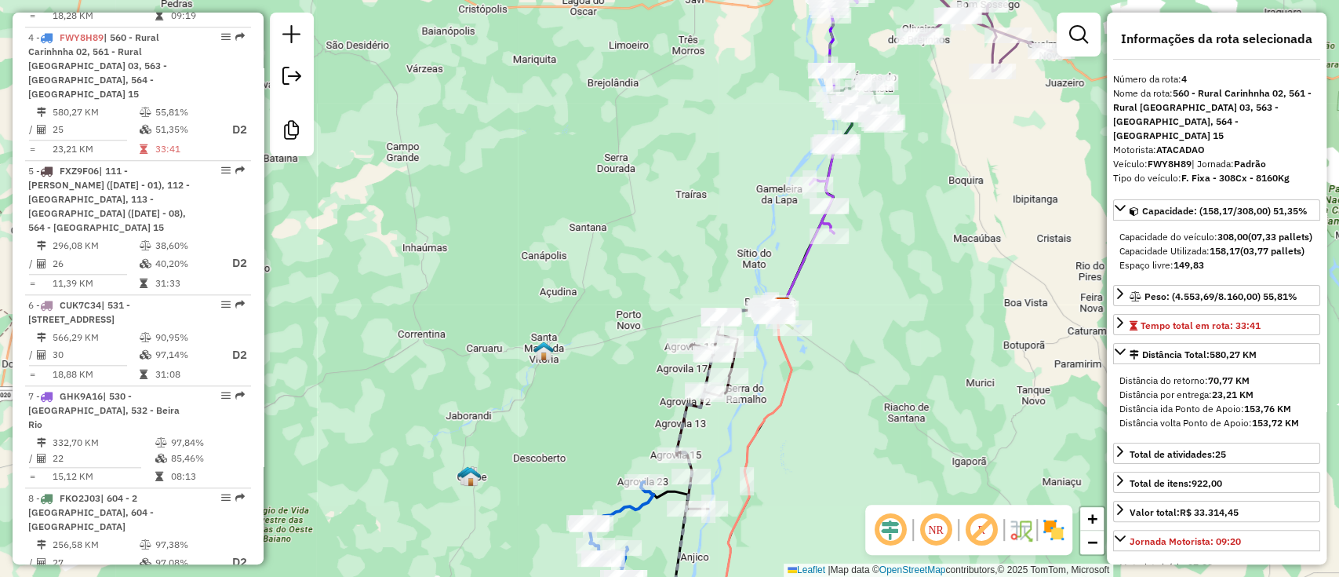
drag, startPoint x: 636, startPoint y: 406, endPoint x: 603, endPoint y: 378, distance: 43.4
click at [605, 380] on div "Janela de atendimento Grade de atendimento Capacidade Transportadoras Veículos …" at bounding box center [669, 288] width 1339 height 577
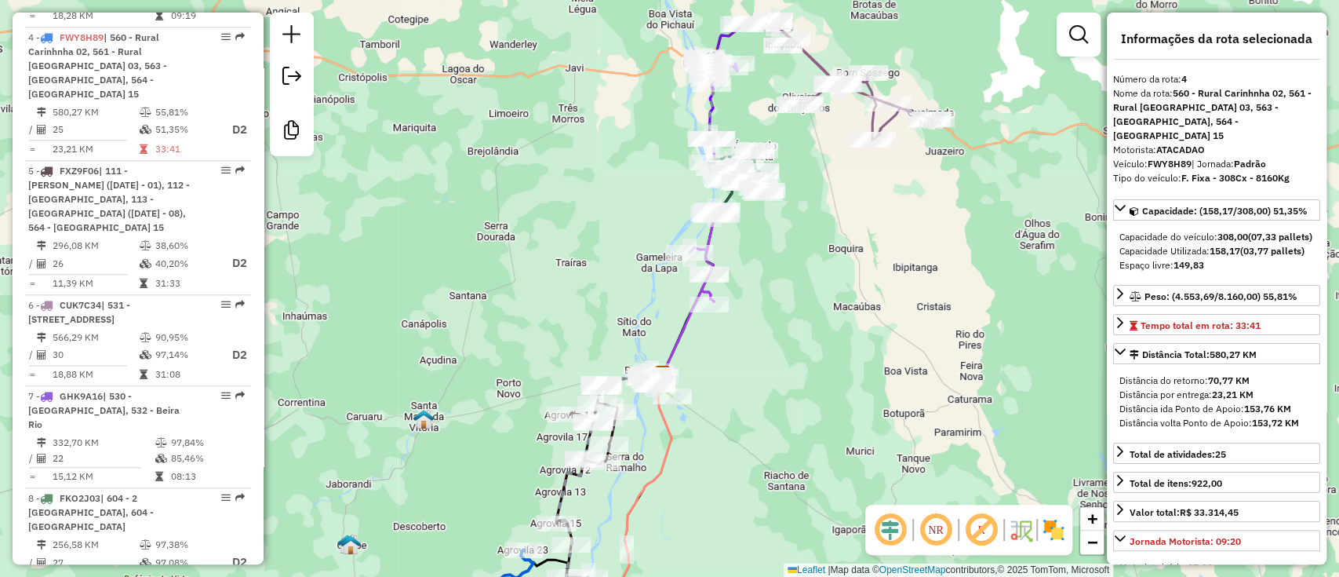
drag, startPoint x: 901, startPoint y: 220, endPoint x: 794, endPoint y: 290, distance: 128.2
click at [793, 278] on div "Janela de atendimento Grade de atendimento Capacidade Transportadoras Veículos …" at bounding box center [669, 288] width 1339 height 577
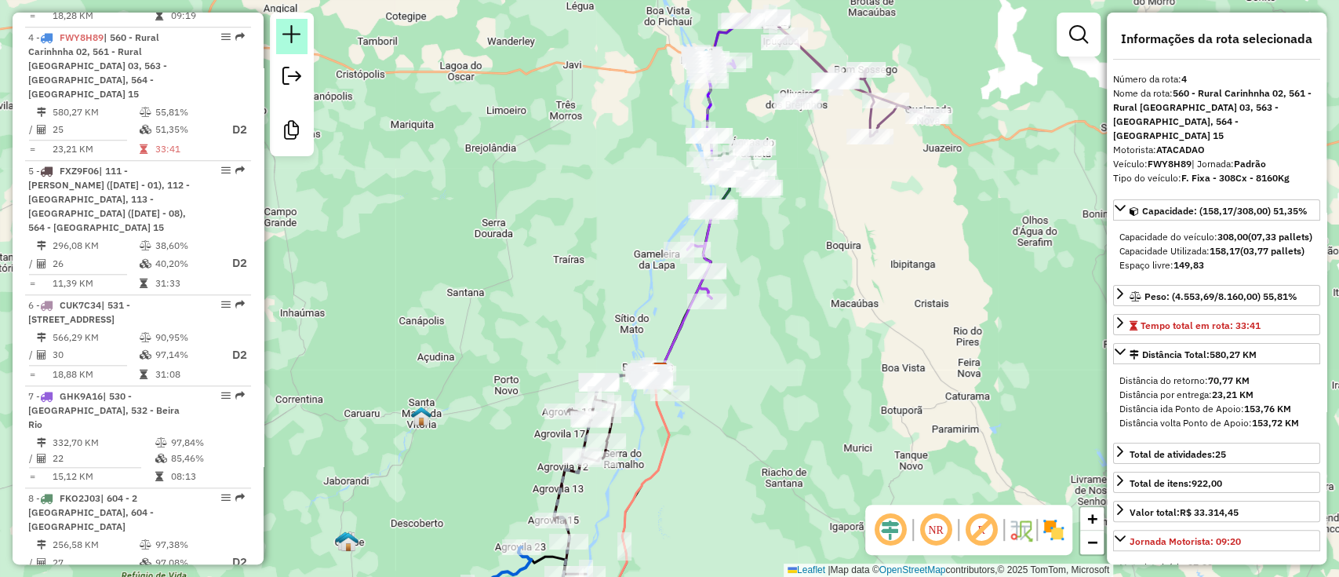
click at [278, 36] on link at bounding box center [291, 36] width 31 height 35
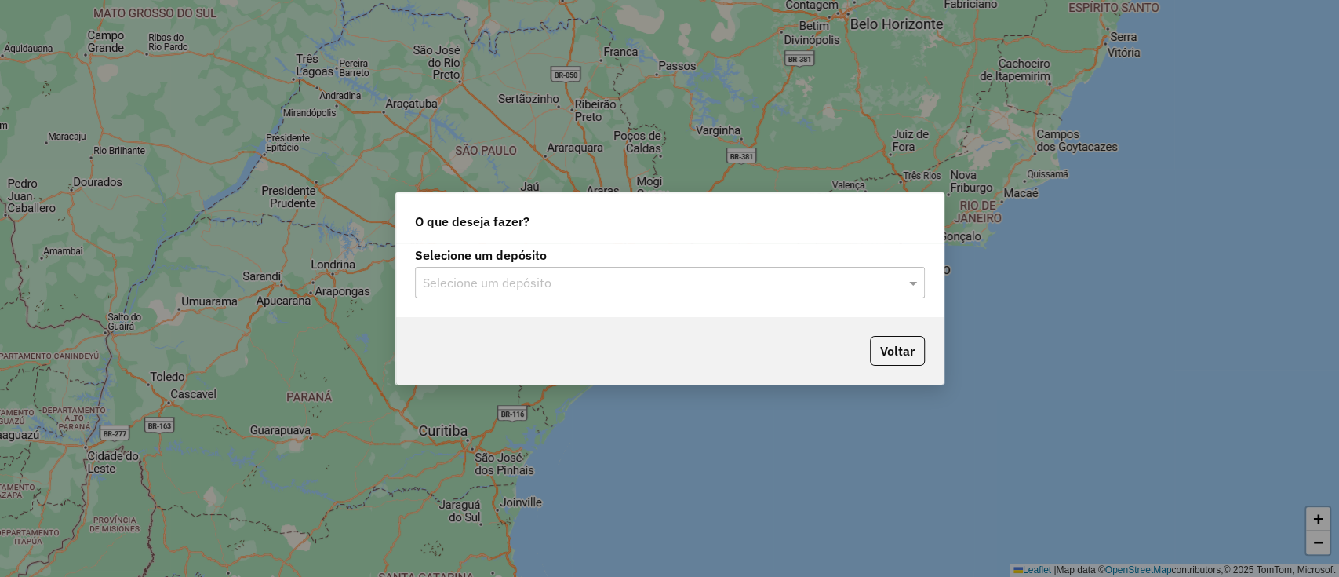
click at [662, 281] on input "text" at bounding box center [654, 283] width 463 height 19
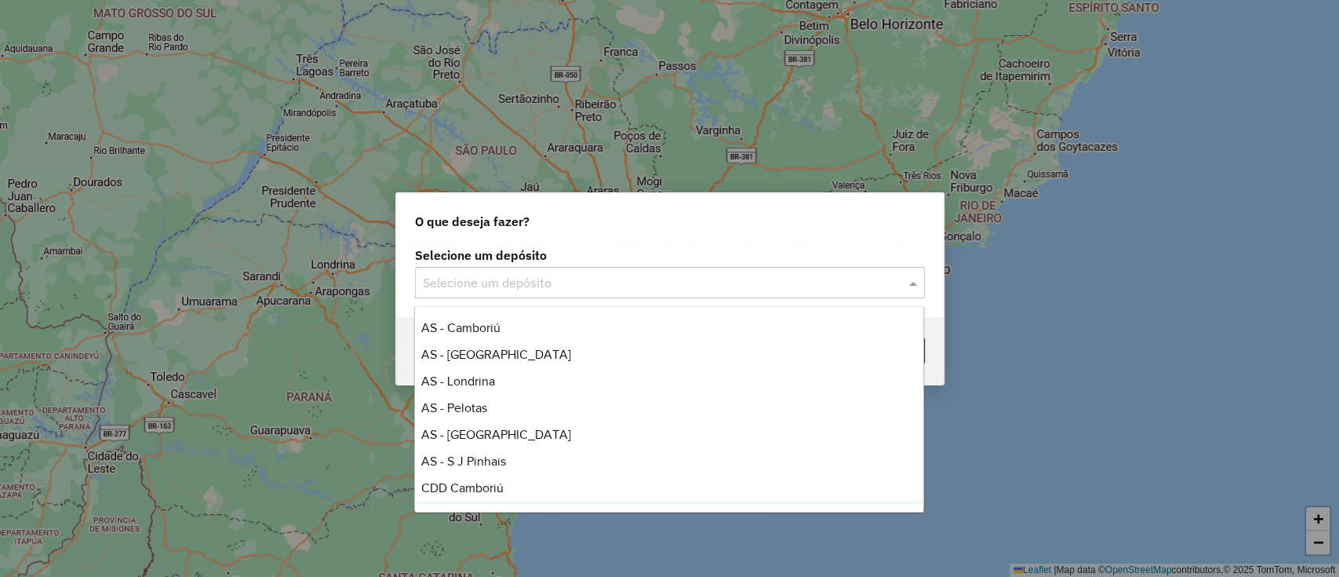
scroll to position [184, 0]
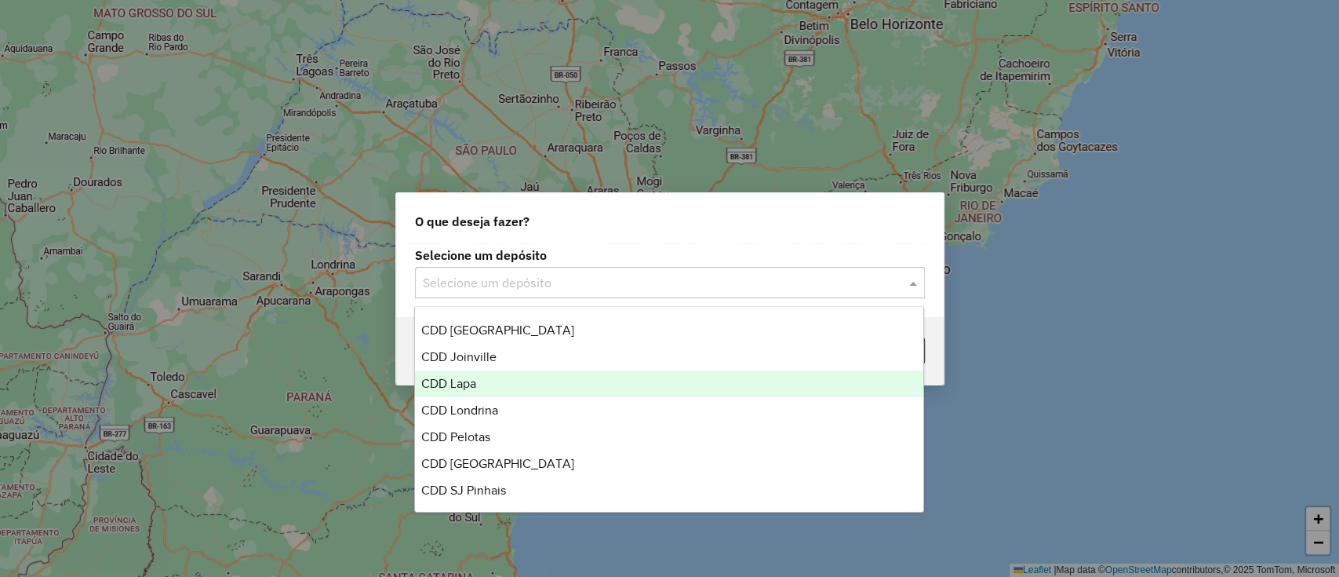
click at [479, 373] on div "CDD Lapa" at bounding box center [669, 383] width 508 height 27
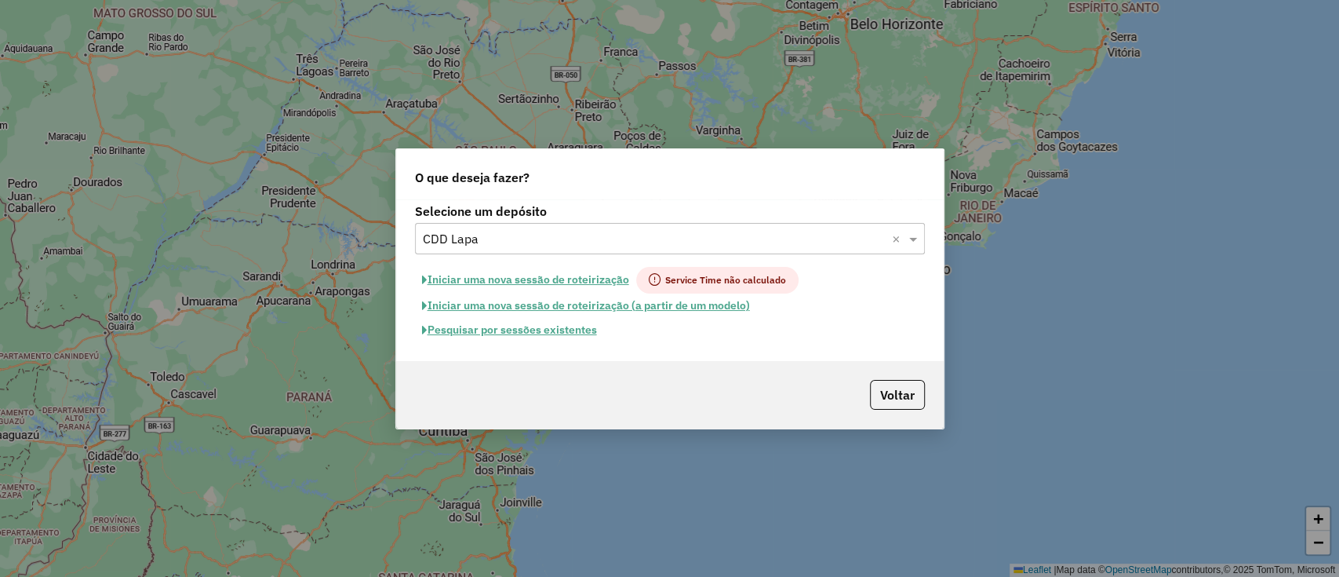
click at [515, 336] on button "Pesquisar por sessões existentes" at bounding box center [509, 330] width 189 height 24
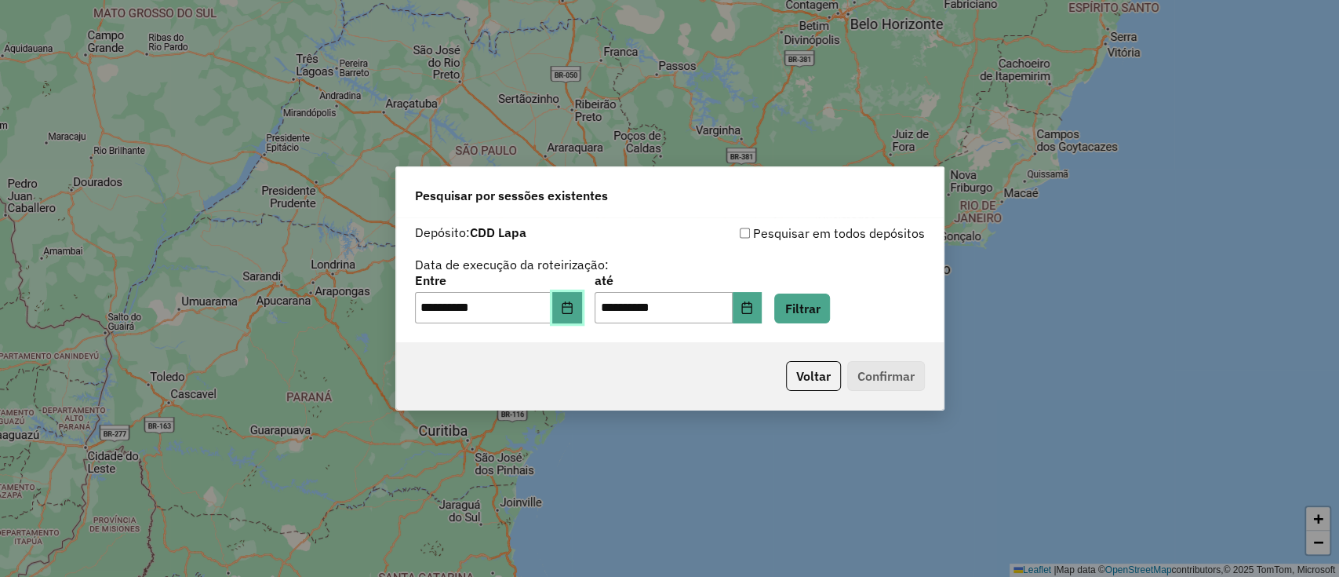
click at [581, 300] on button "Choose Date" at bounding box center [567, 307] width 30 height 31
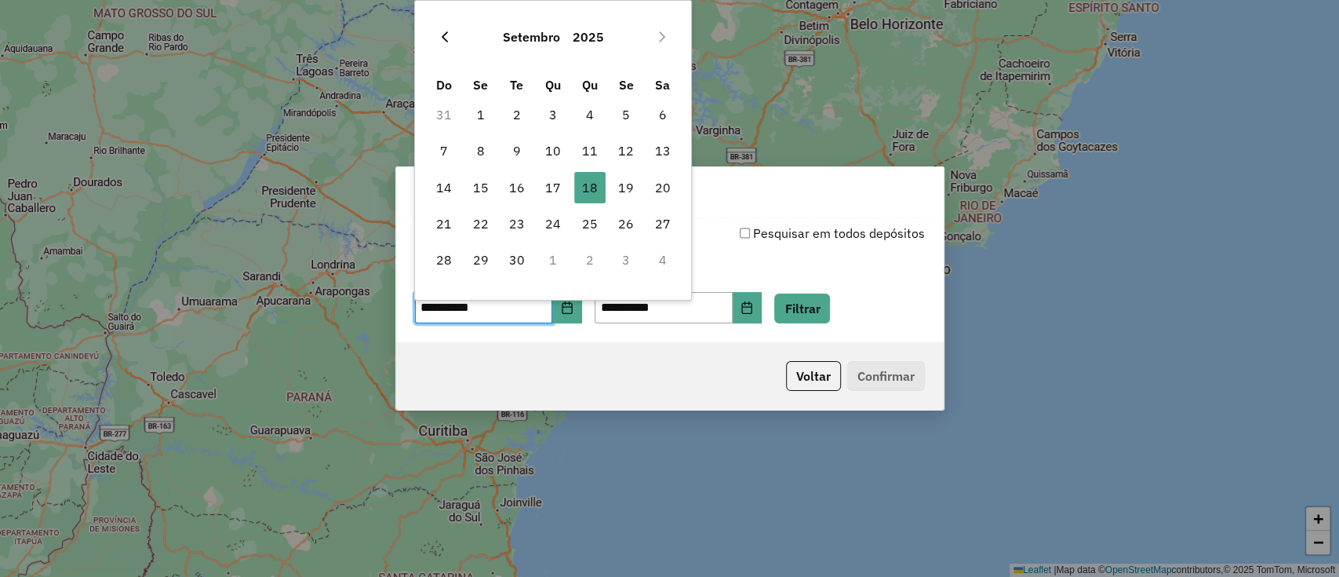
click at [441, 38] on icon "Previous Month" at bounding box center [445, 37] width 13 height 13
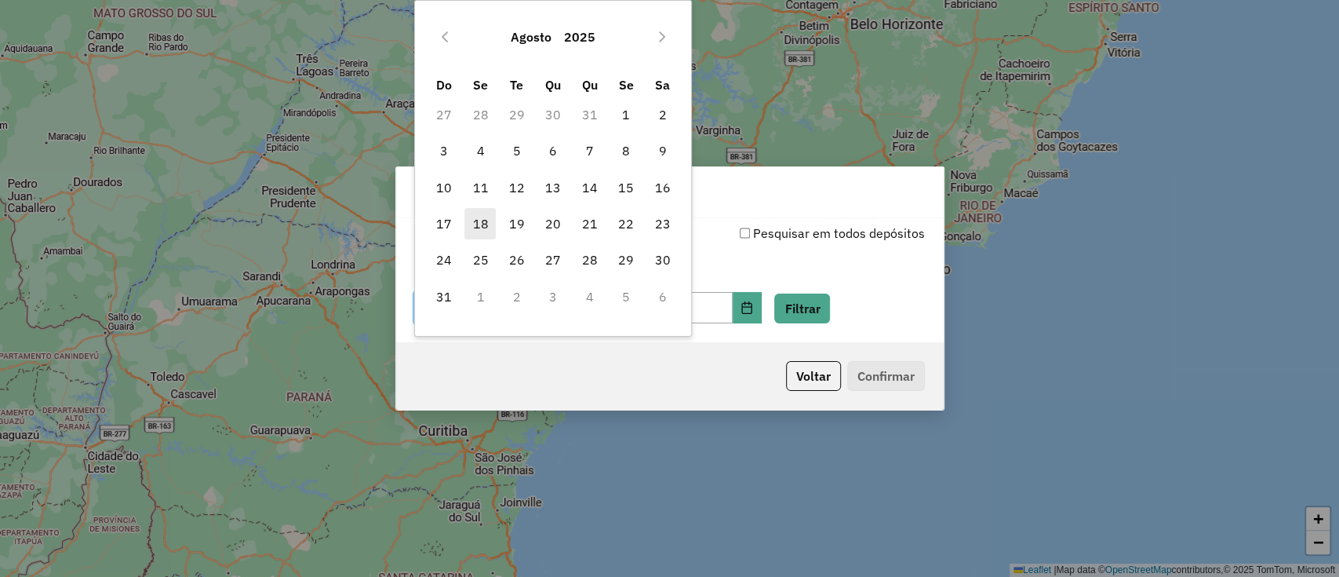
click at [483, 212] on span "18" at bounding box center [479, 223] width 31 height 31
type input "**********"
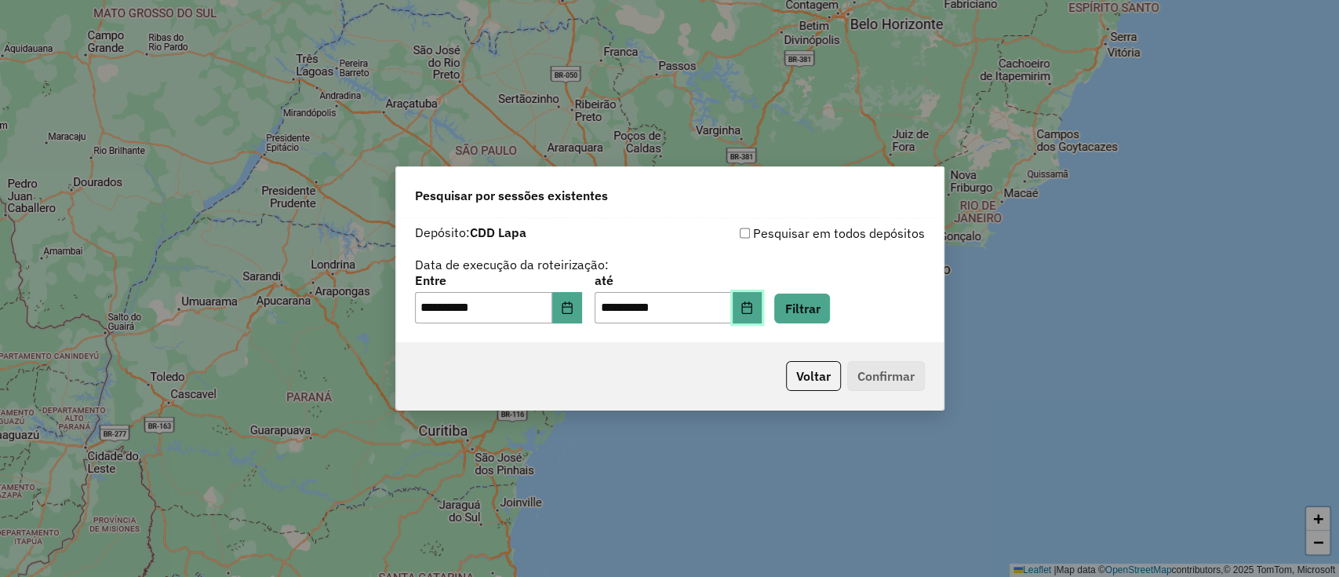
click at [753, 306] on icon "Choose Date" at bounding box center [747, 307] width 13 height 13
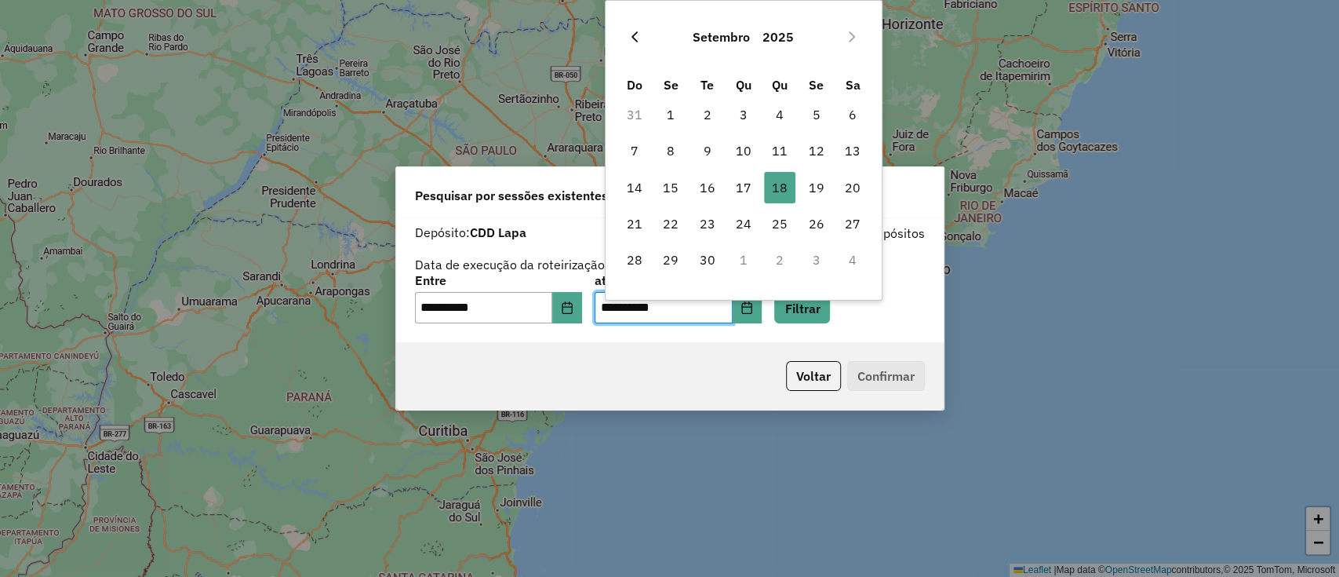
click at [633, 33] on icon "Previous Month" at bounding box center [634, 37] width 13 height 13
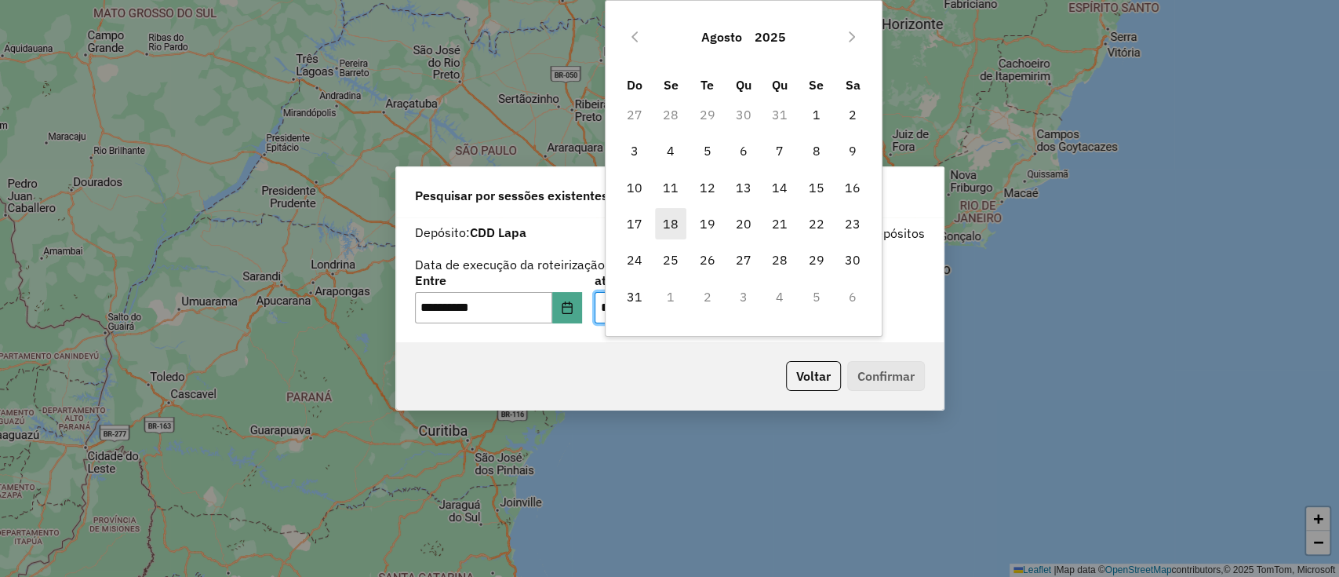
click at [668, 224] on span "18" at bounding box center [670, 223] width 31 height 31
type input "**********"
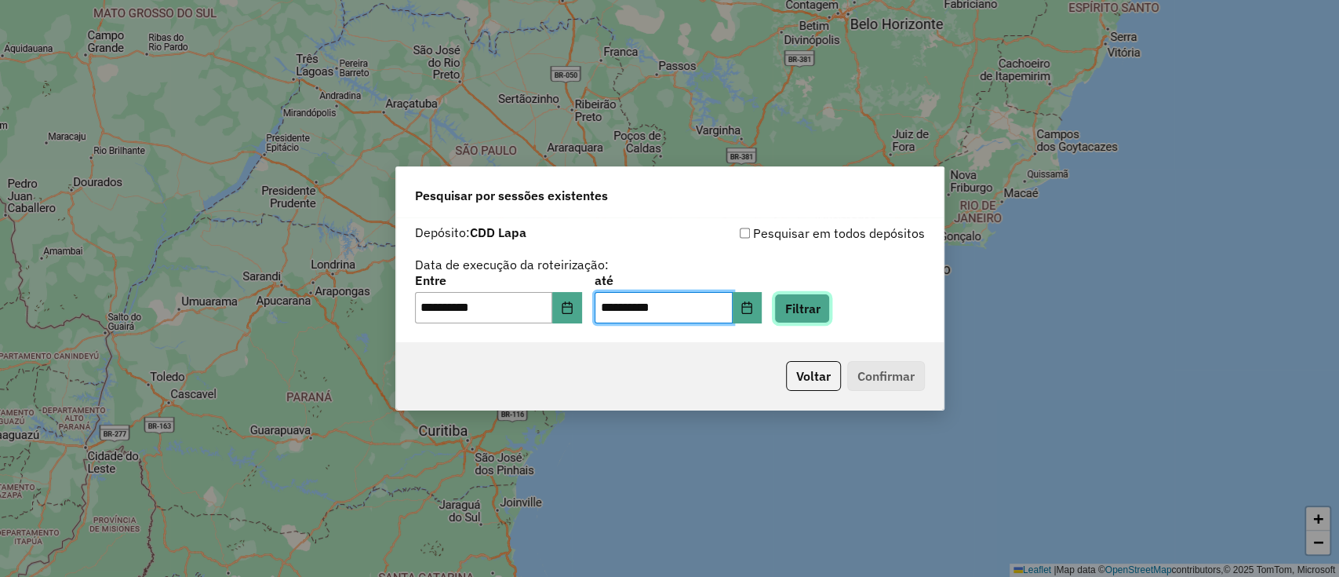
click at [825, 312] on button "Filtrar" at bounding box center [802, 308] width 56 height 30
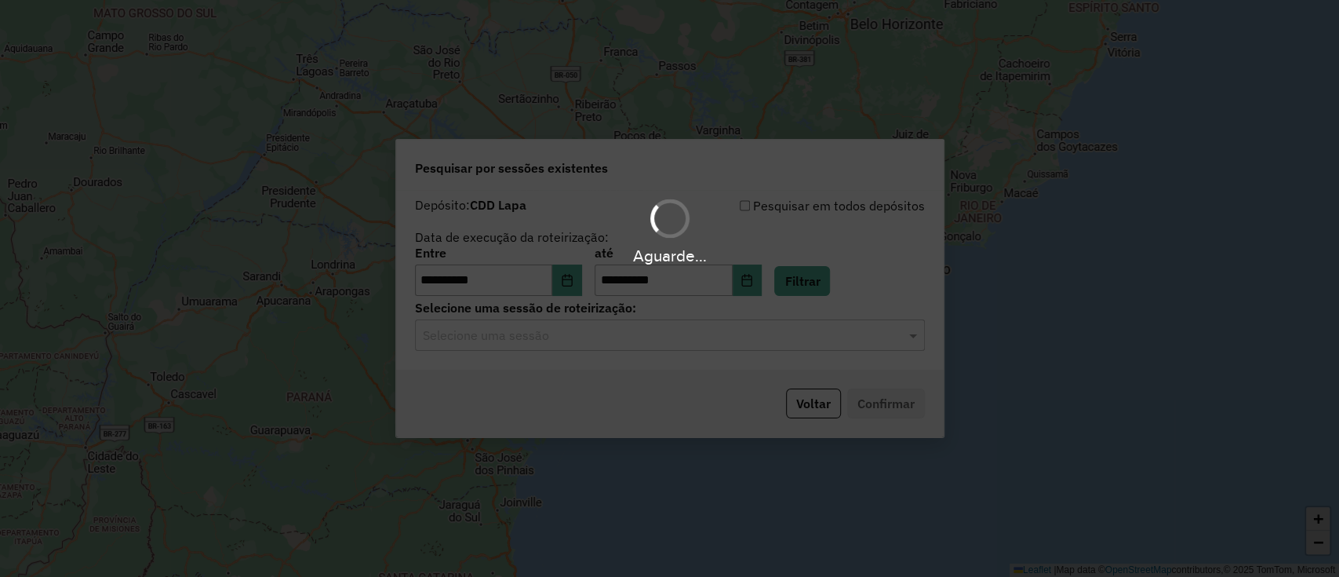
click at [687, 334] on hb-app "**********" at bounding box center [669, 288] width 1339 height 577
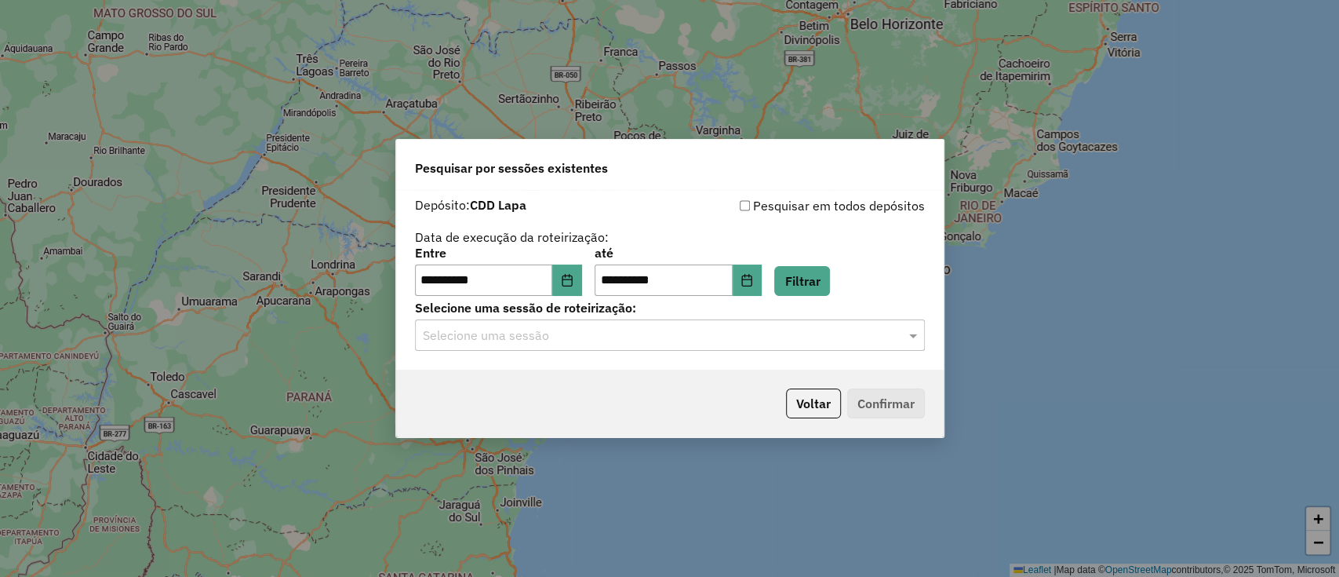
click at [687, 334] on input "text" at bounding box center [654, 335] width 463 height 19
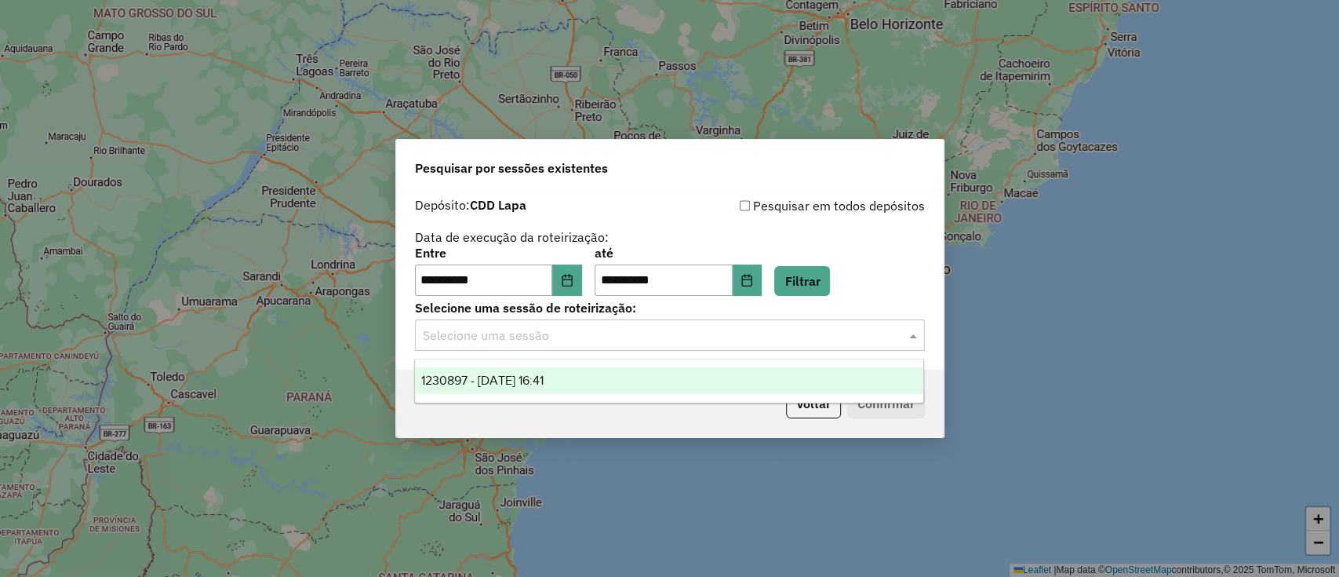
click at [822, 373] on div "1230897 - 18/08/2025 16:41" at bounding box center [669, 380] width 508 height 27
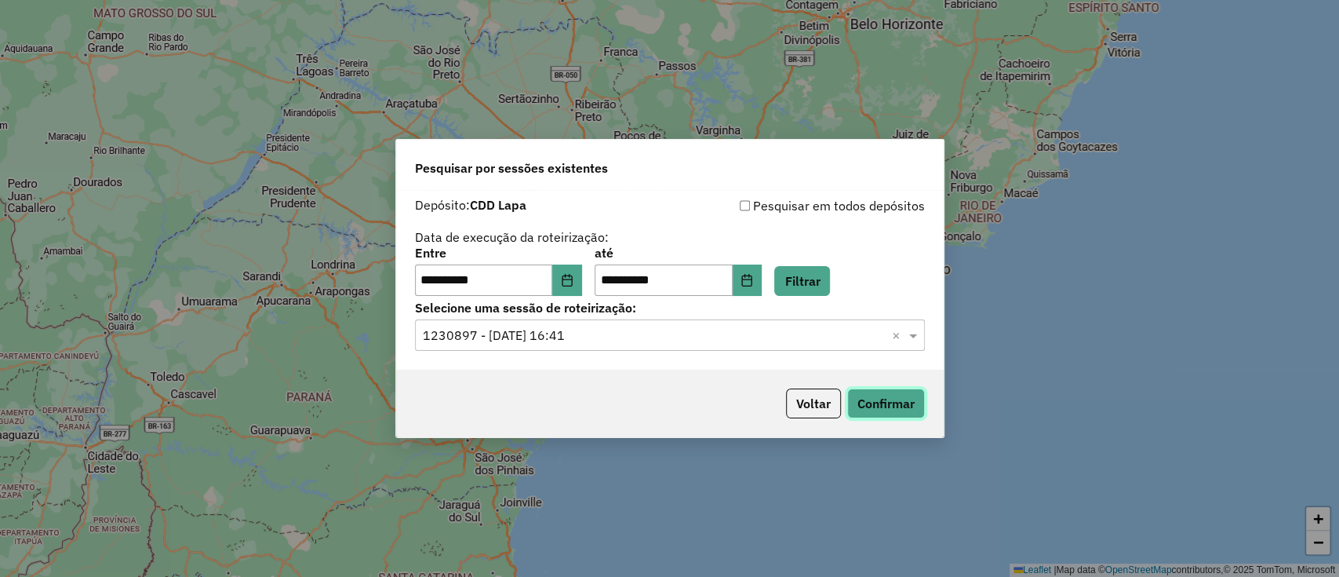
click at [882, 401] on button "Confirmar" at bounding box center [886, 403] width 78 height 30
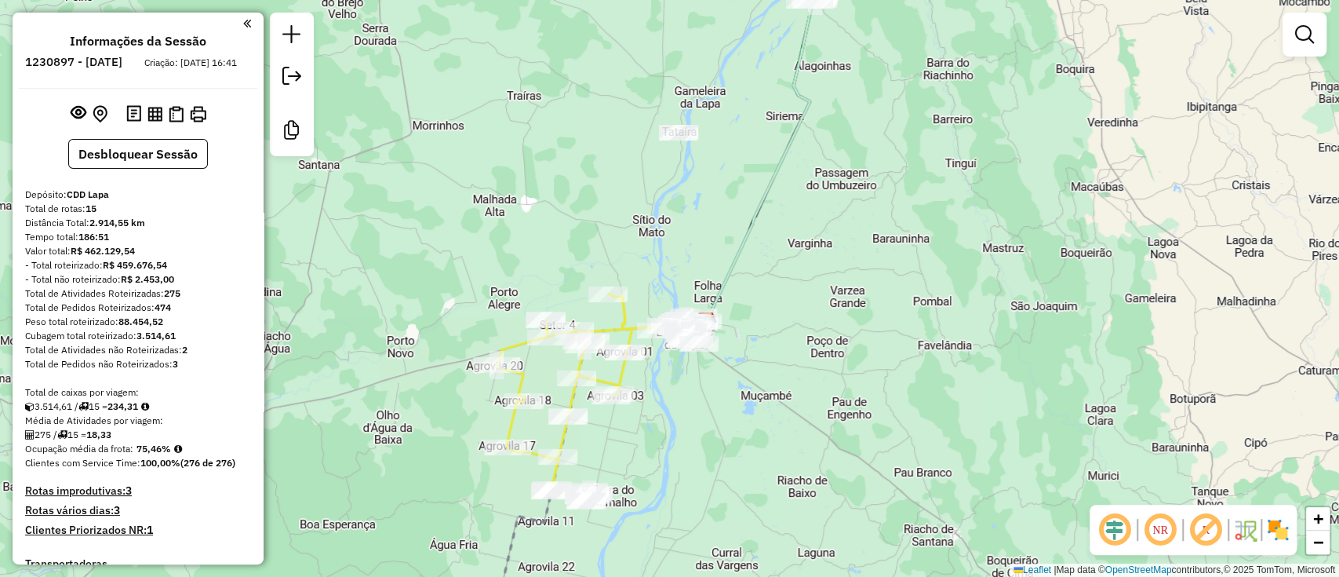
drag, startPoint x: 567, startPoint y: 204, endPoint x: 604, endPoint y: 238, distance: 50.0
click at [604, 238] on div "Janela de atendimento Grade de atendimento Capacidade Transportadoras Veículos …" at bounding box center [669, 288] width 1339 height 577
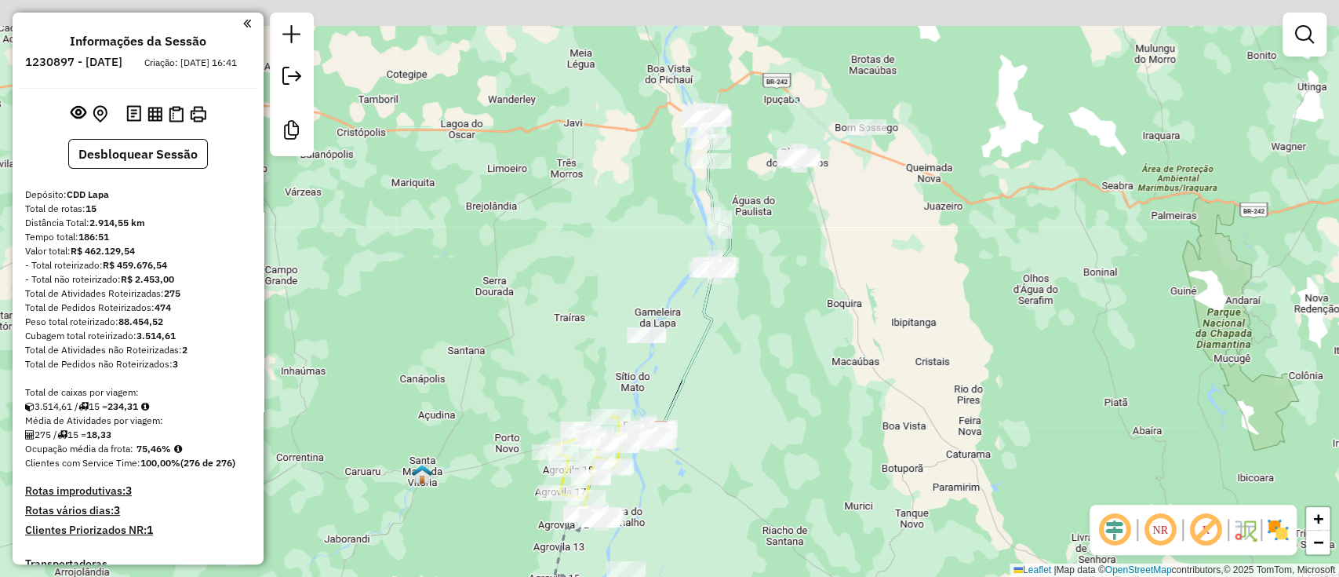
drag, startPoint x: 792, startPoint y: 402, endPoint x: 792, endPoint y: 427, distance: 25.1
click at [792, 427] on div "Janela de atendimento Grade de atendimento Capacidade Transportadoras Veículos …" at bounding box center [669, 288] width 1339 height 577
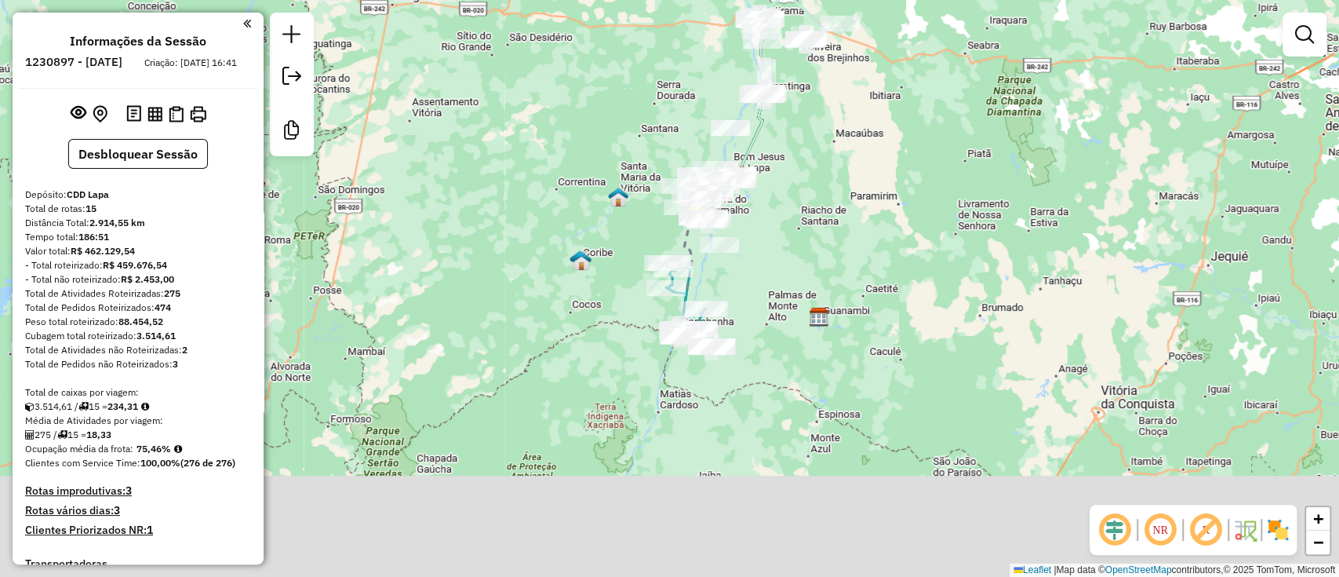
drag, startPoint x: 836, startPoint y: 447, endPoint x: 843, endPoint y: 199, distance: 248.0
click at [843, 198] on div "Janela de atendimento Grade de atendimento Capacidade Transportadoras Veículos …" at bounding box center [669, 288] width 1339 height 577
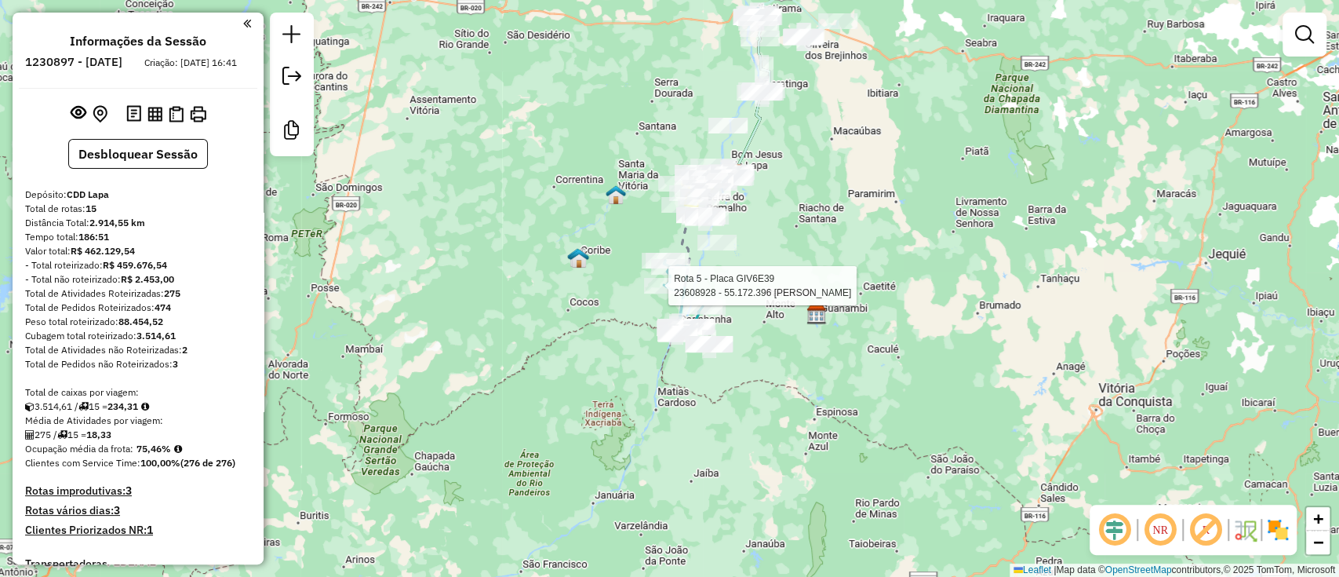
select select "**********"
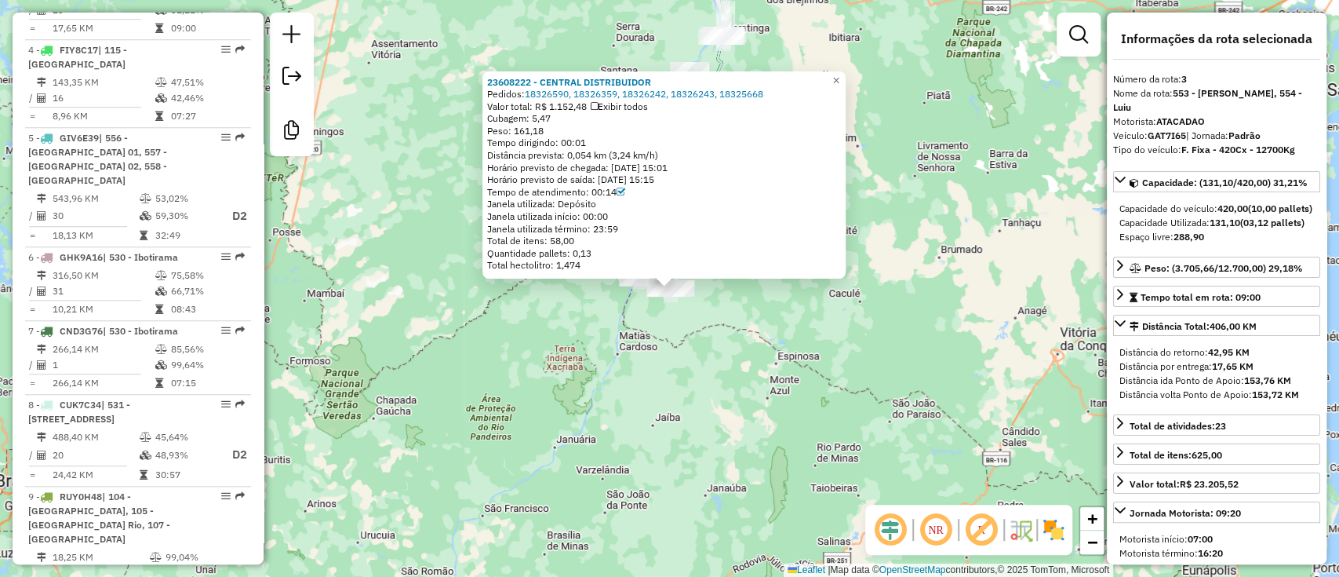
scroll to position [803, 0]
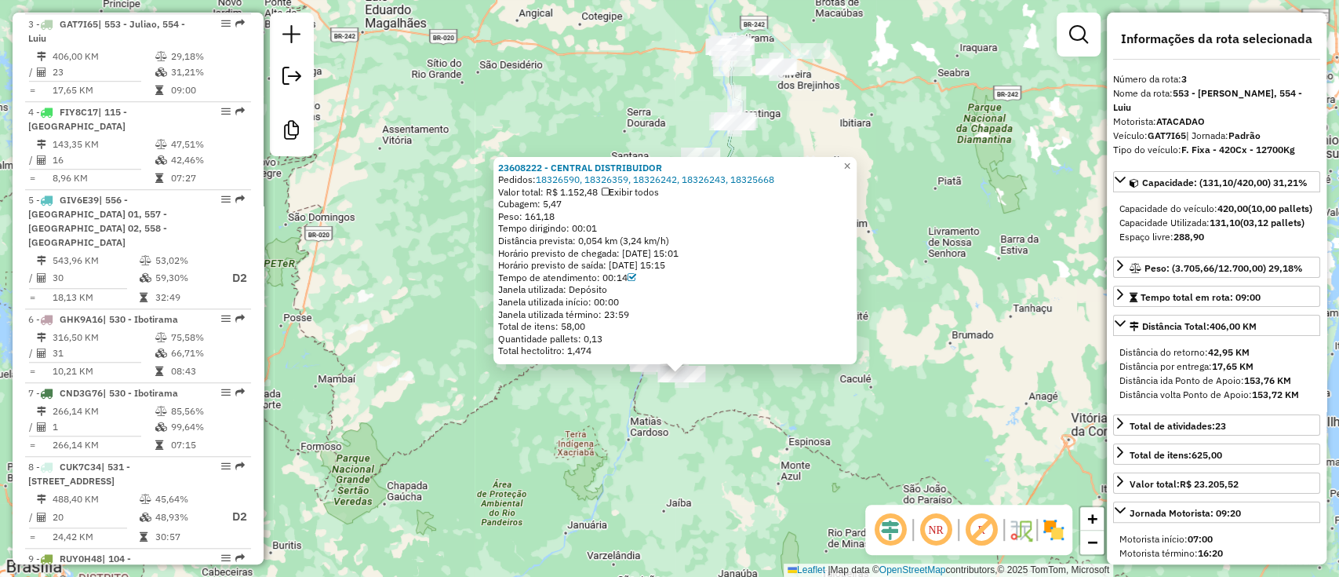
drag, startPoint x: 790, startPoint y: 415, endPoint x: 820, endPoint y: 344, distance: 77.4
click at [790, 439] on div "23608222 - CENTRAL DISTRIBUIDOR Pedidos: 18326590, 18326359, 18326242, 18326243…" at bounding box center [669, 288] width 1339 height 577
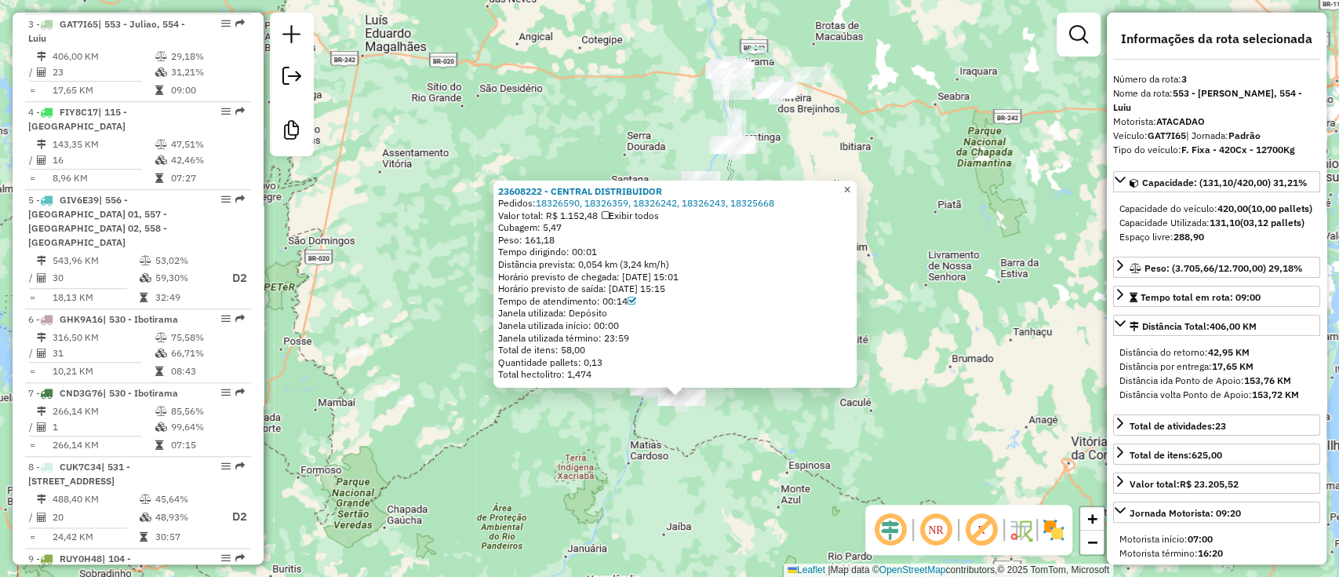
click at [850, 191] on link "×" at bounding box center [847, 189] width 19 height 19
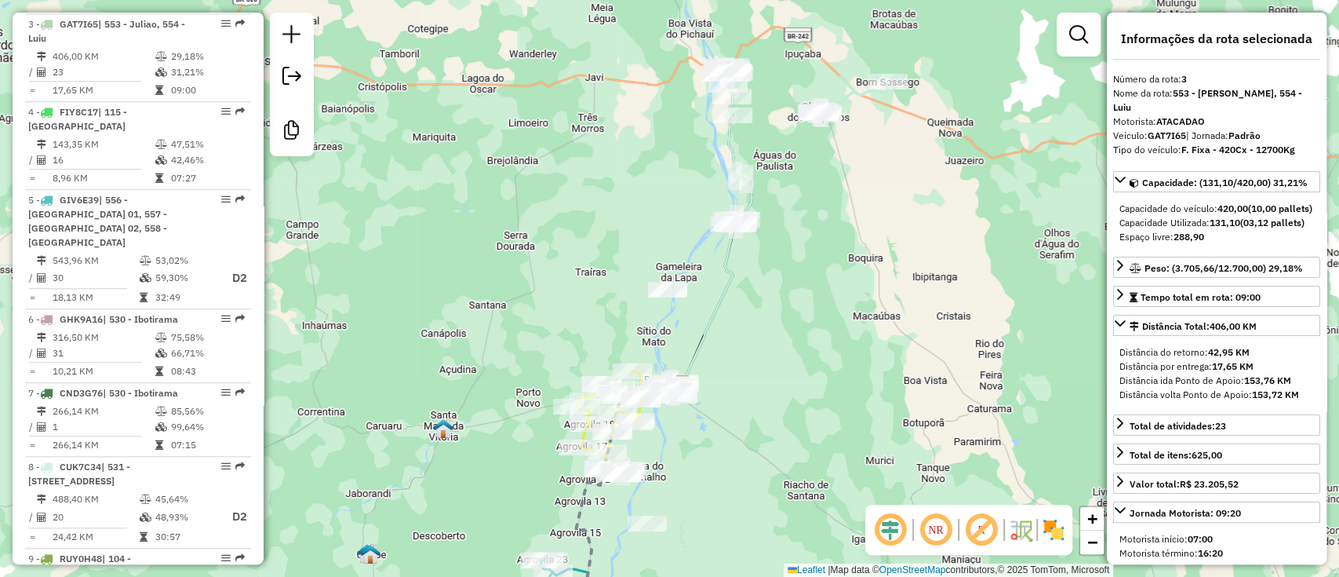
drag, startPoint x: 770, startPoint y: 180, endPoint x: 745, endPoint y: 271, distance: 95.4
click at [738, 300] on div "Rota 4 - Placa FIY8C17 23605863 - [PERSON_NAME] SANTO Janela de atendimento Gra…" at bounding box center [669, 288] width 1339 height 577
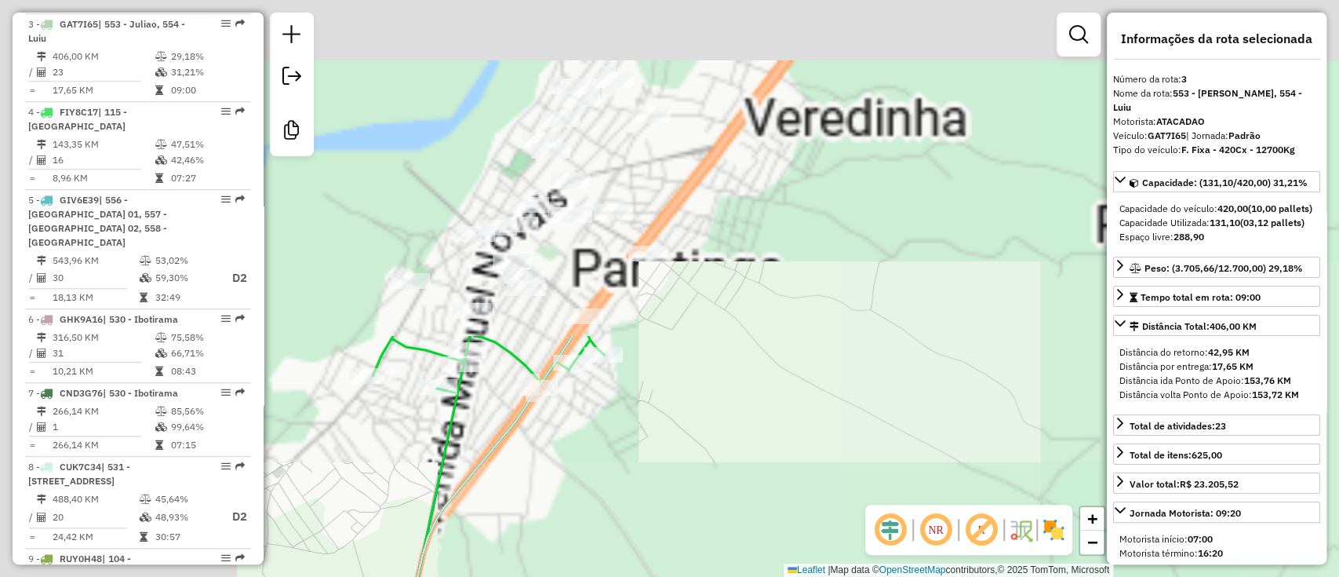
drag, startPoint x: 898, startPoint y: 541, endPoint x: 898, endPoint y: 523, distance: 18.1
click at [916, 554] on hb-router-mapa "Informações da Sessão 1230897 - [DATE] Criação: [DATE] 16:41 Desbloquear Sessão…" at bounding box center [669, 288] width 1339 height 577
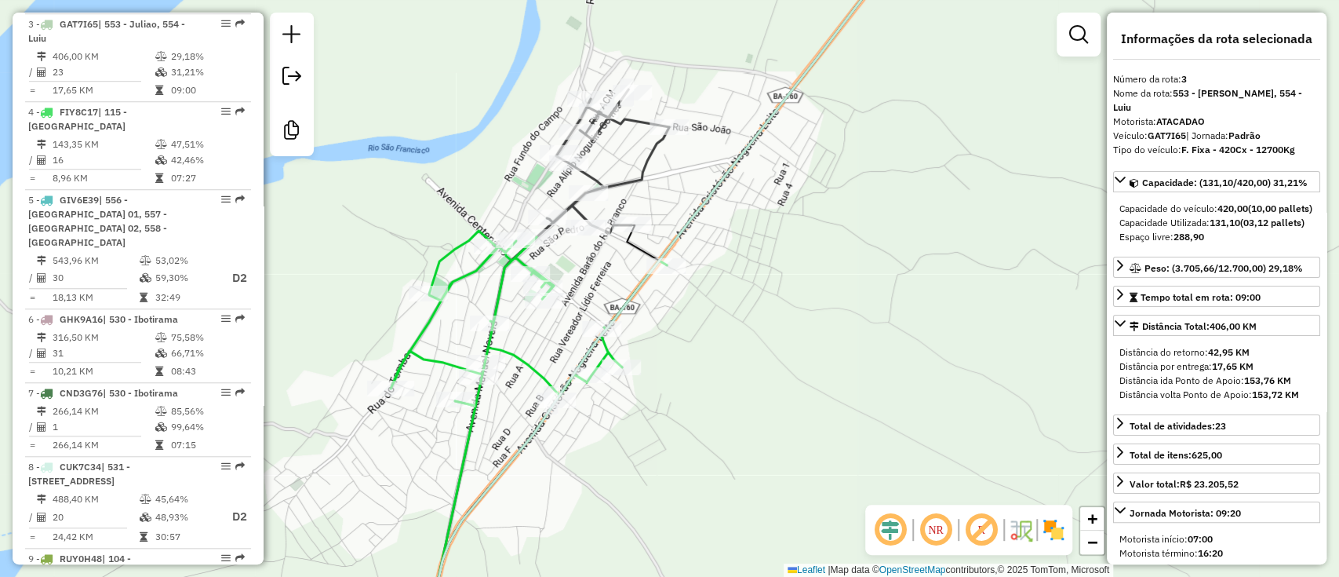
click at [632, 179] on icon at bounding box center [577, 225] width 184 height 273
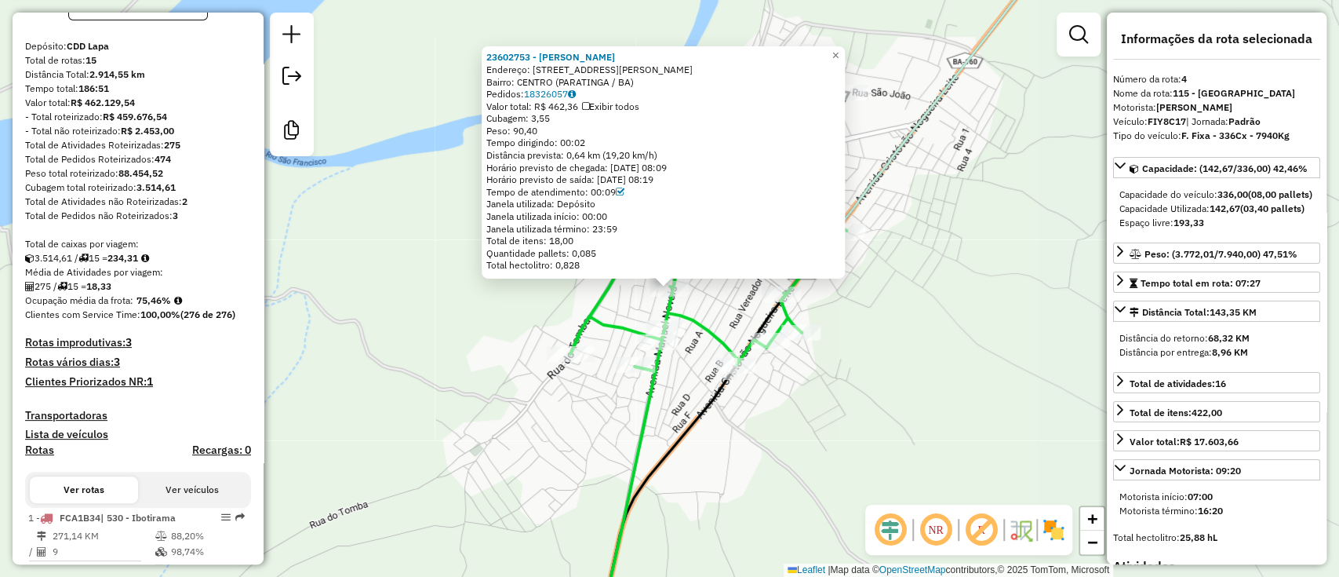
scroll to position [0, 0]
